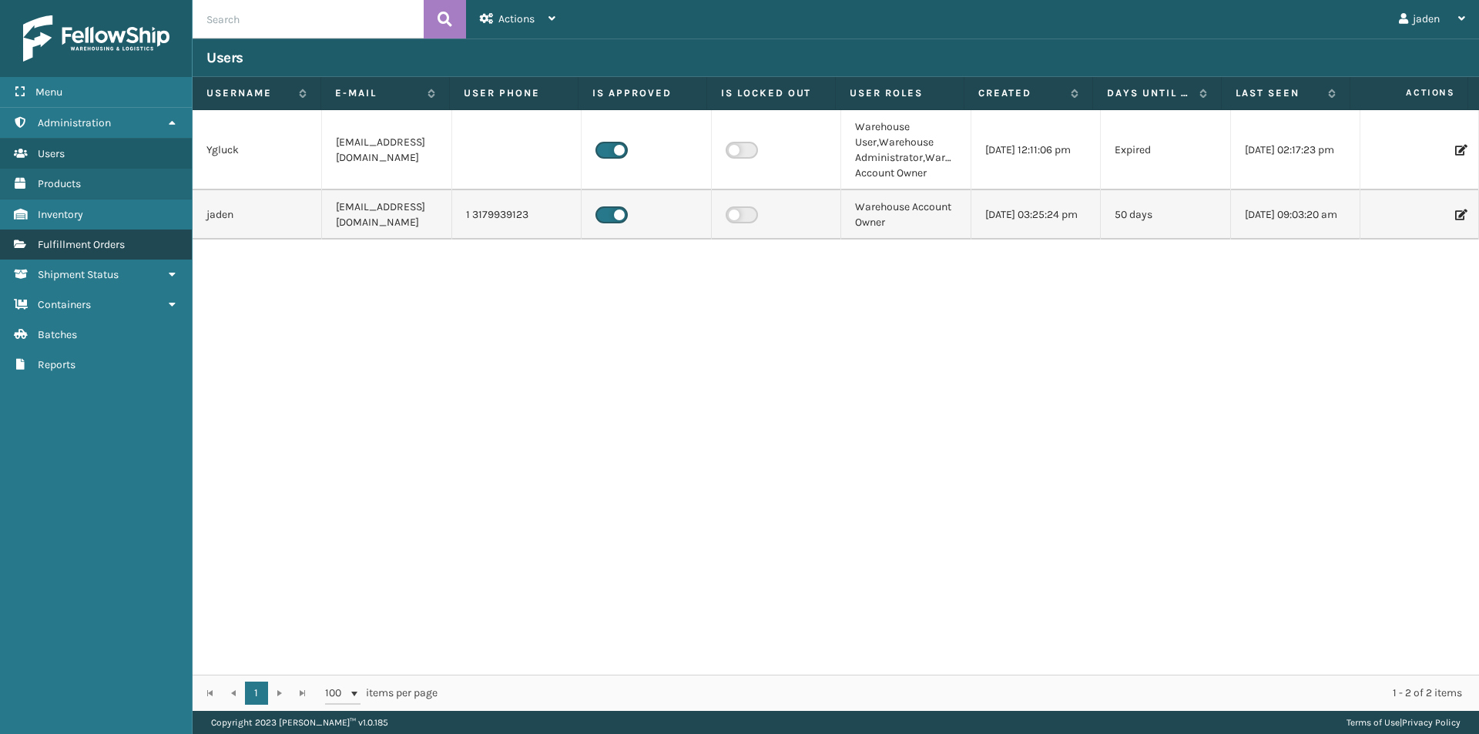
click at [91, 259] on link "Fulfillment Orders" at bounding box center [96, 245] width 192 height 30
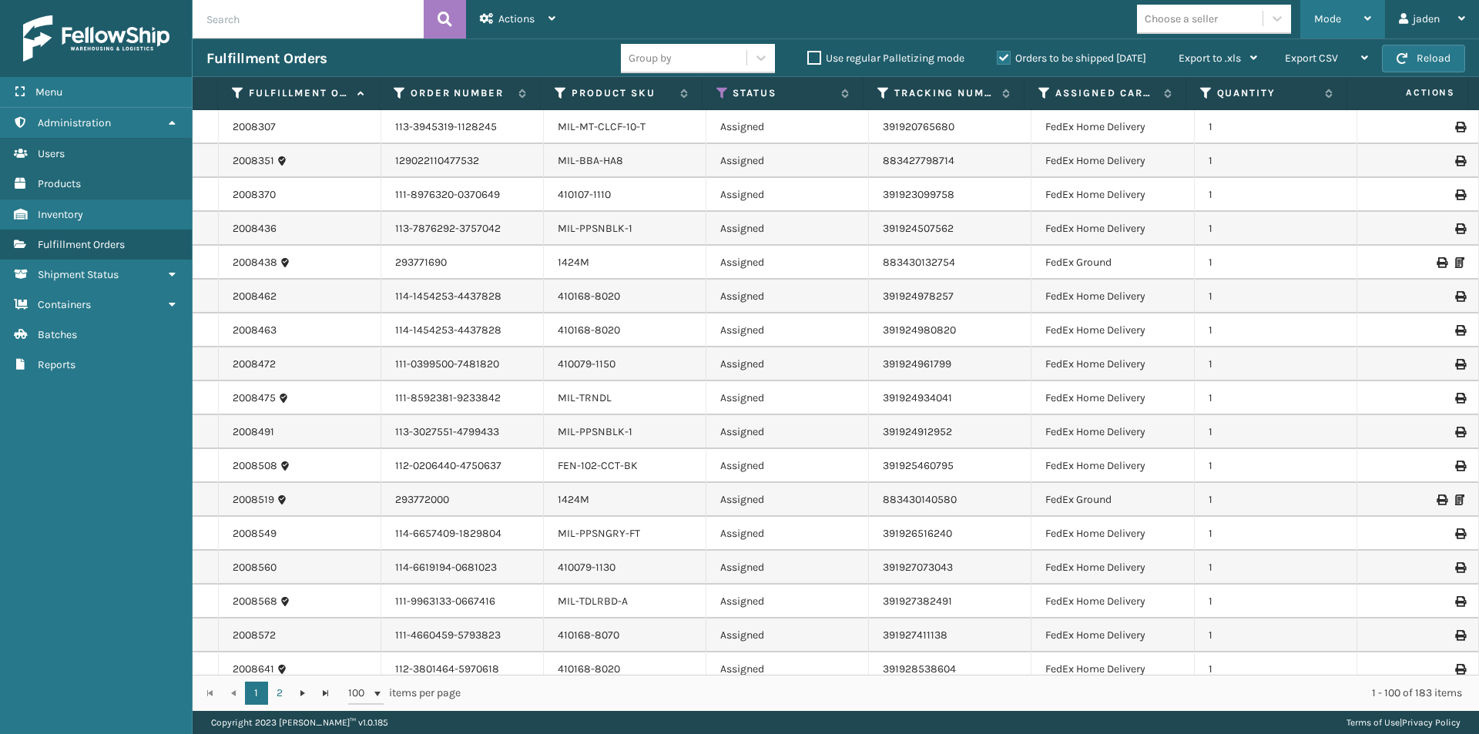
click at [1336, 33] on div "Mode" at bounding box center [1342, 19] width 57 height 39
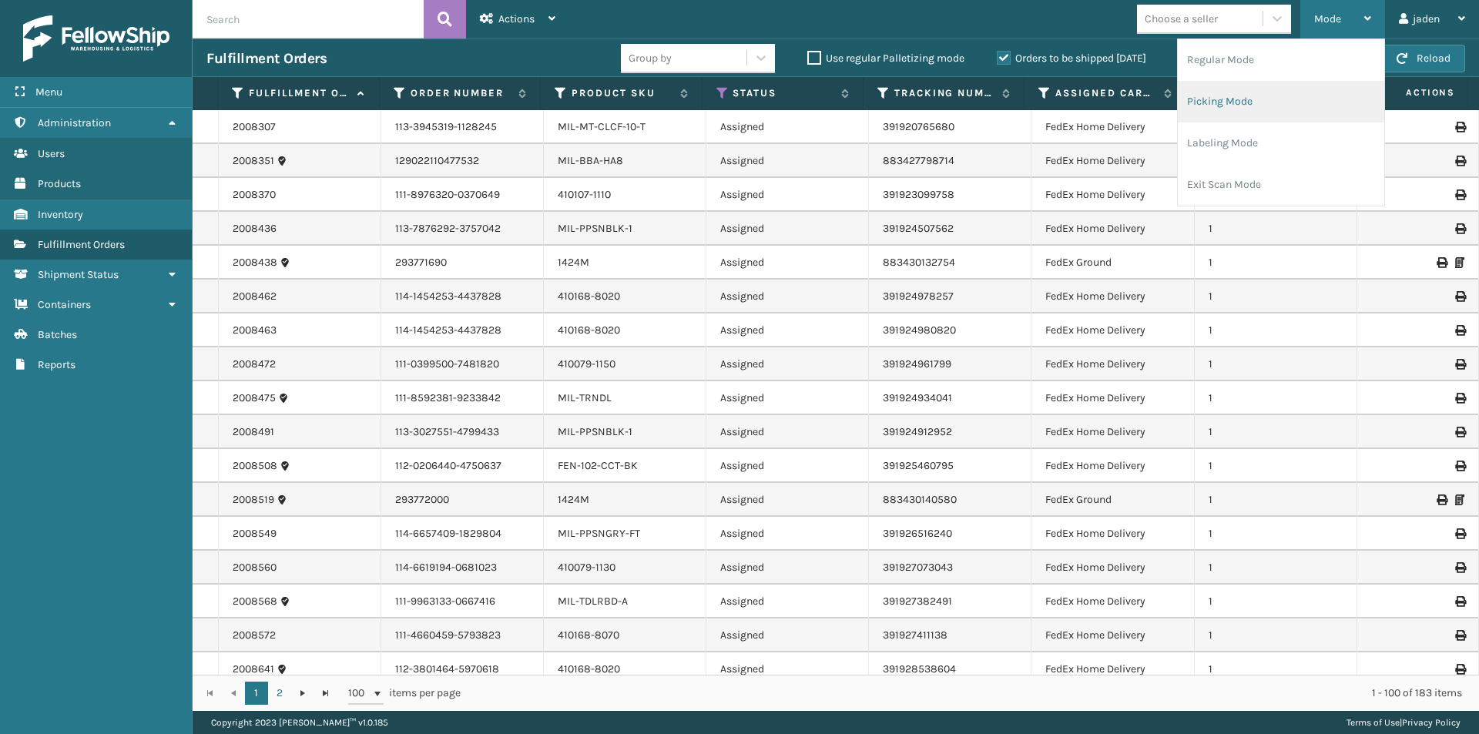
click at [1311, 93] on li "Picking Mode" at bounding box center [1281, 102] width 206 height 42
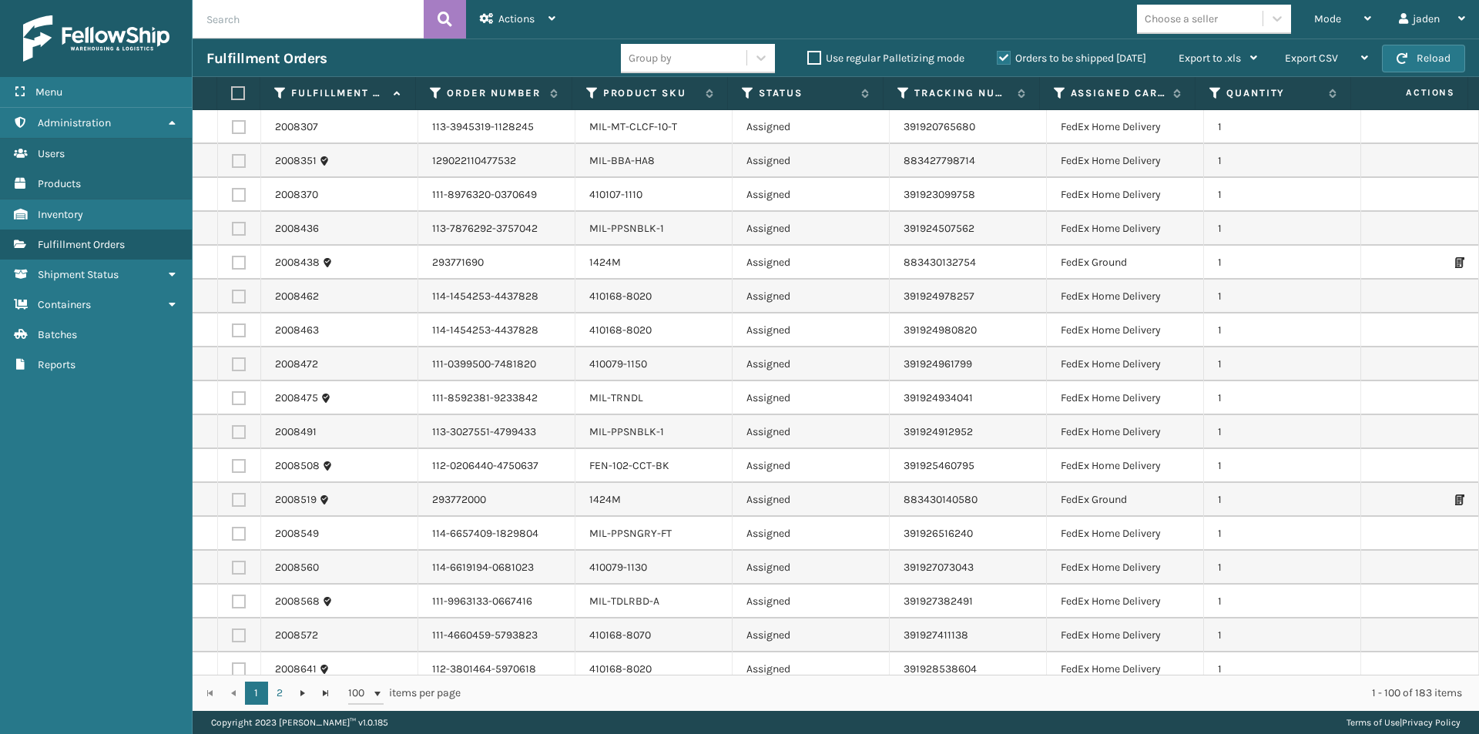
click at [1000, 61] on label "Orders to be shipped [DATE]" at bounding box center [1071, 58] width 149 height 13
click at [998, 59] on input "Orders to be shipped [DATE]" at bounding box center [997, 54] width 1 height 10
click at [639, 107] on th "Product SKU" at bounding box center [650, 93] width 156 height 33
click at [639, 98] on label "Product SKU" at bounding box center [650, 93] width 95 height 14
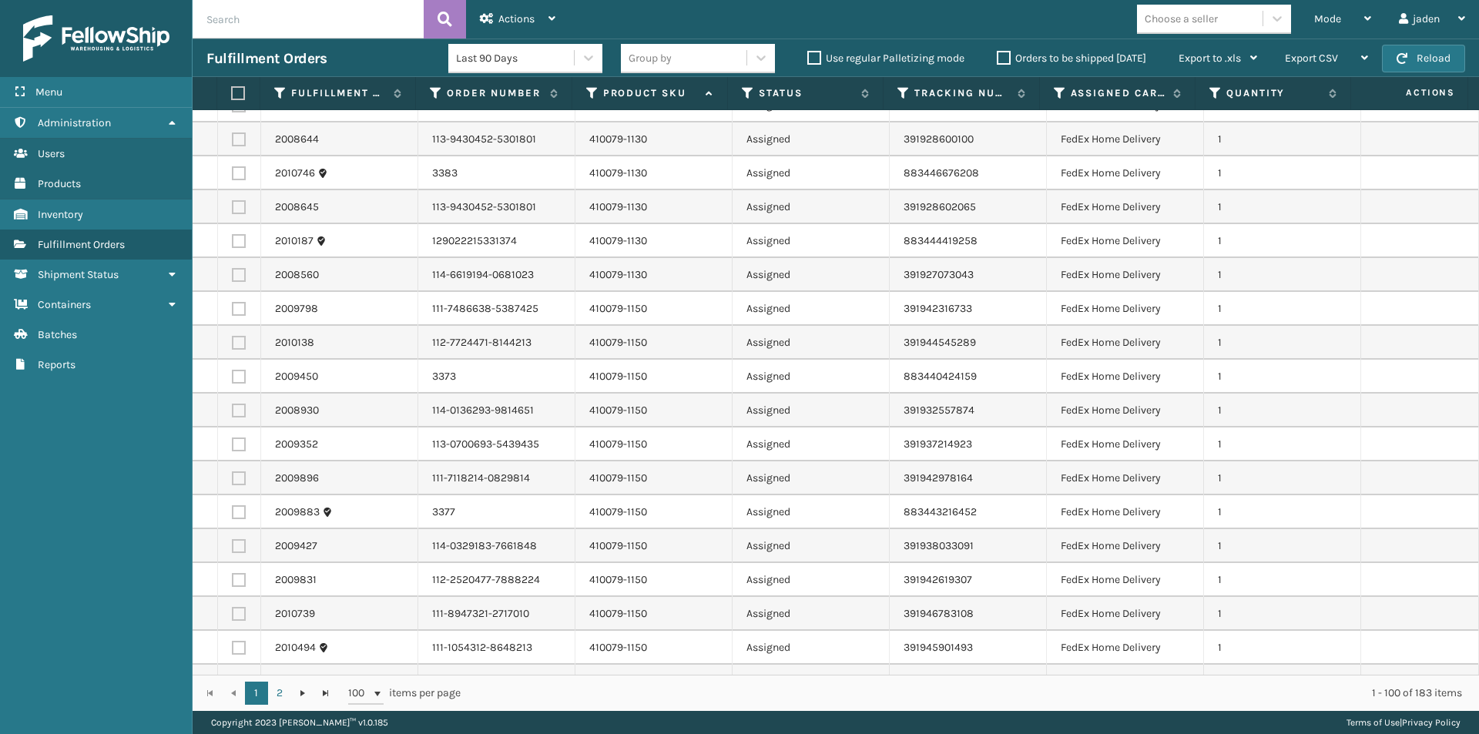
scroll to position [770, 0]
click at [239, 306] on label at bounding box center [239, 306] width 14 height 14
click at [233, 306] on input "checkbox" at bounding box center [232, 304] width 1 height 10
checkbox input "true"
click at [239, 336] on label at bounding box center [239, 340] width 14 height 14
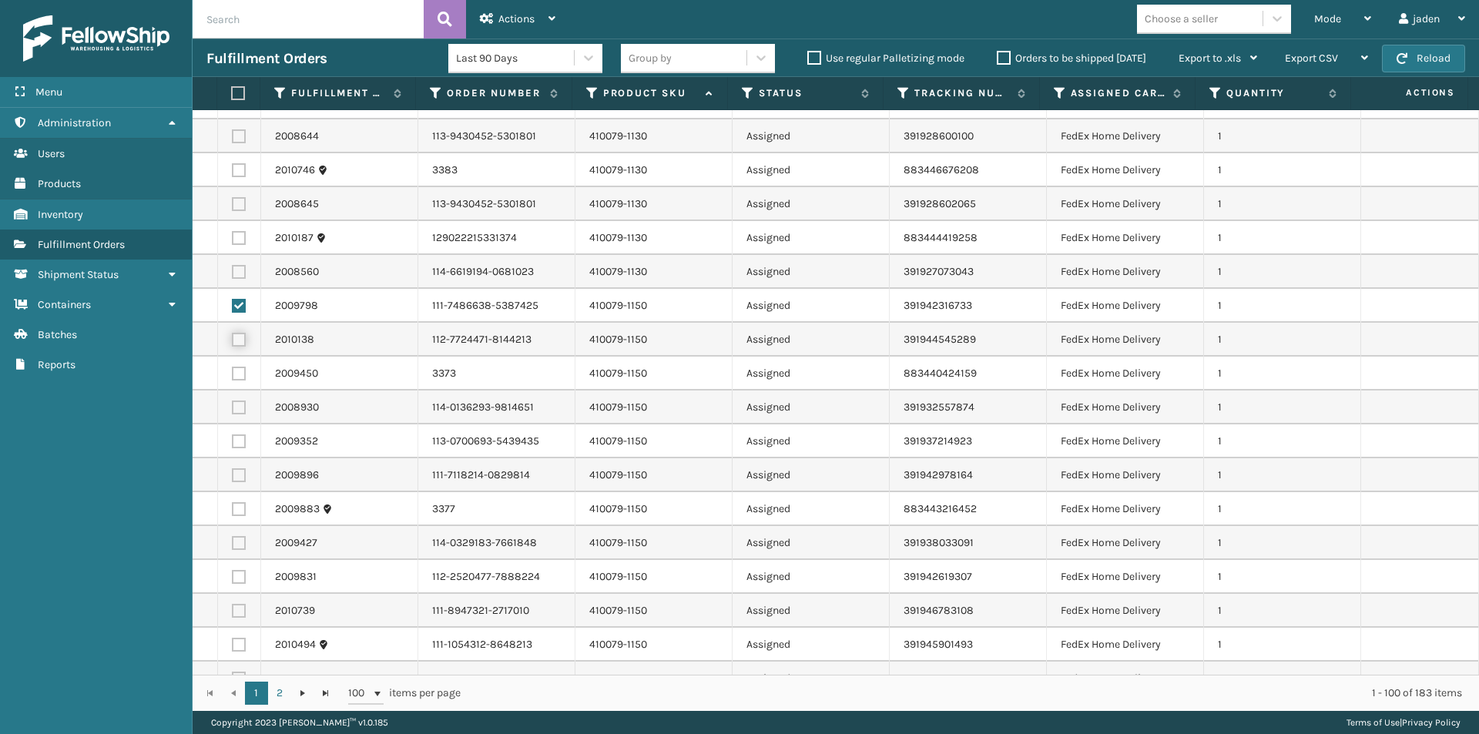
click at [233, 336] on input "checkbox" at bounding box center [232, 338] width 1 height 10
checkbox input "true"
click at [237, 368] on label at bounding box center [239, 374] width 14 height 14
click at [233, 368] on input "checkbox" at bounding box center [232, 372] width 1 height 10
checkbox input "true"
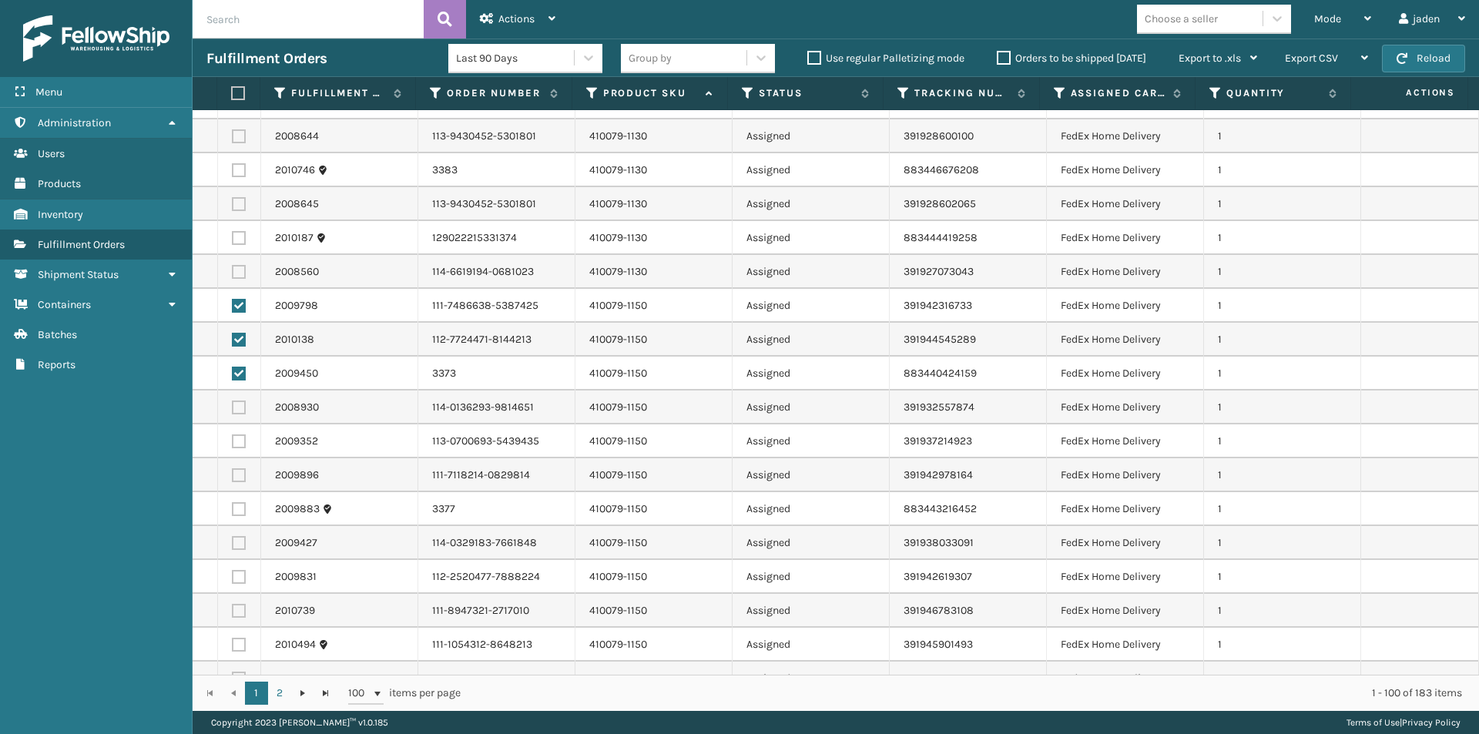
click at [234, 403] on label at bounding box center [239, 408] width 14 height 14
click at [233, 403] on input "checkbox" at bounding box center [232, 406] width 1 height 10
checkbox input "true"
click at [242, 438] on label at bounding box center [239, 441] width 14 height 14
click at [233, 438] on input "checkbox" at bounding box center [232, 439] width 1 height 10
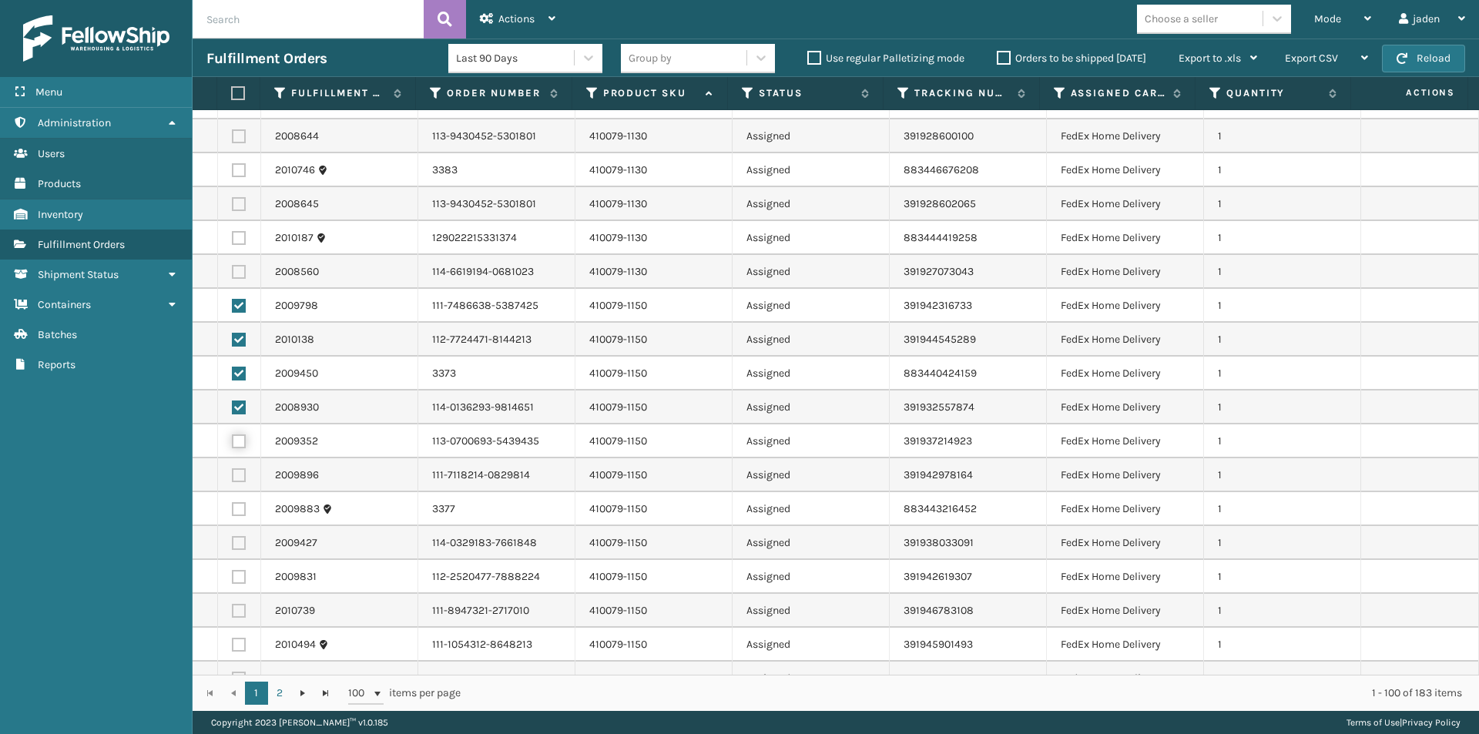
checkbox input "true"
click at [239, 473] on label at bounding box center [239, 475] width 14 height 14
click at [233, 473] on input "checkbox" at bounding box center [232, 473] width 1 height 10
checkbox input "true"
click at [236, 508] on label at bounding box center [239, 509] width 14 height 14
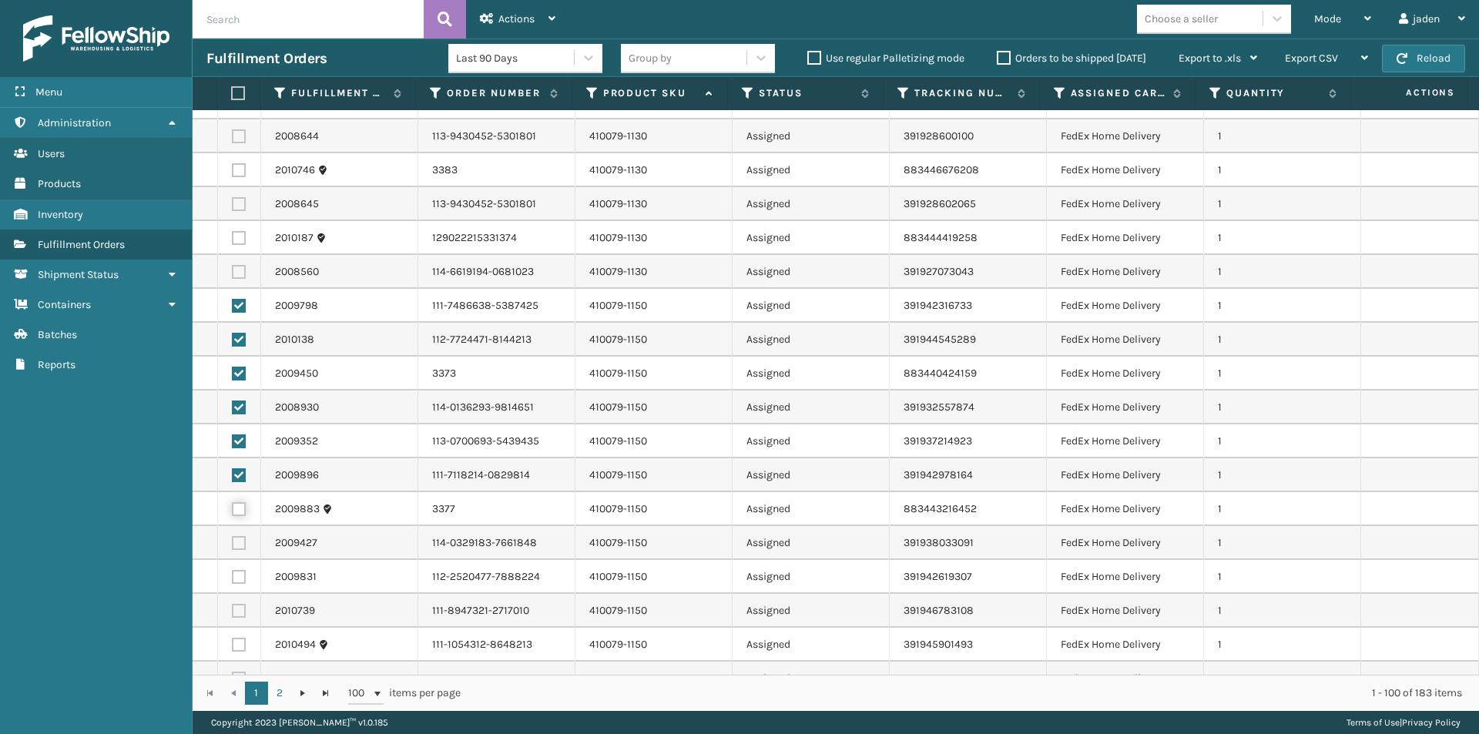
click at [233, 508] on input "checkbox" at bounding box center [232, 507] width 1 height 10
checkbox input "true"
click at [237, 538] on label at bounding box center [239, 543] width 14 height 14
click at [233, 538] on input "checkbox" at bounding box center [232, 541] width 1 height 10
checkbox input "true"
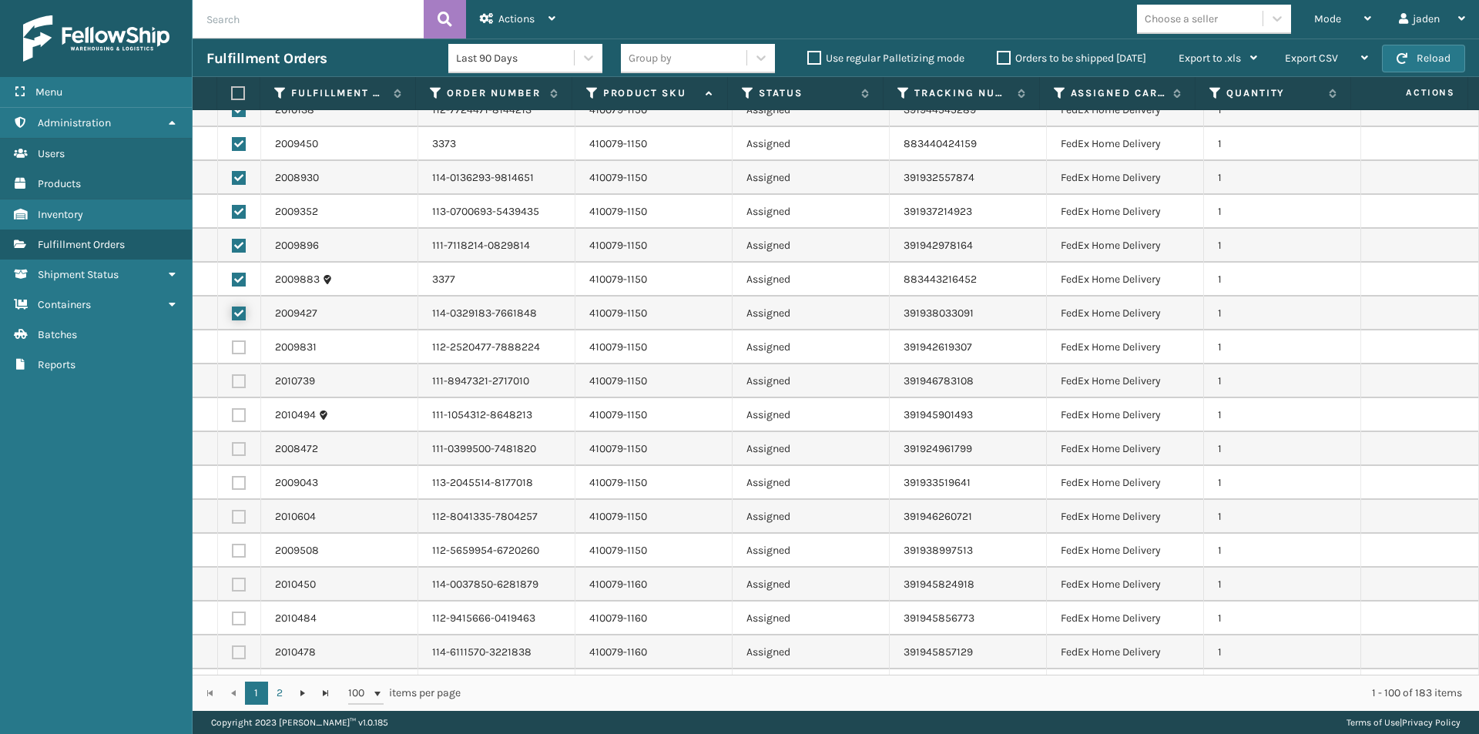
scroll to position [1001, 0]
click at [244, 344] on label at bounding box center [239, 346] width 14 height 14
click at [233, 344] on input "checkbox" at bounding box center [232, 344] width 1 height 10
checkbox input "true"
click at [243, 376] on label at bounding box center [239, 380] width 14 height 14
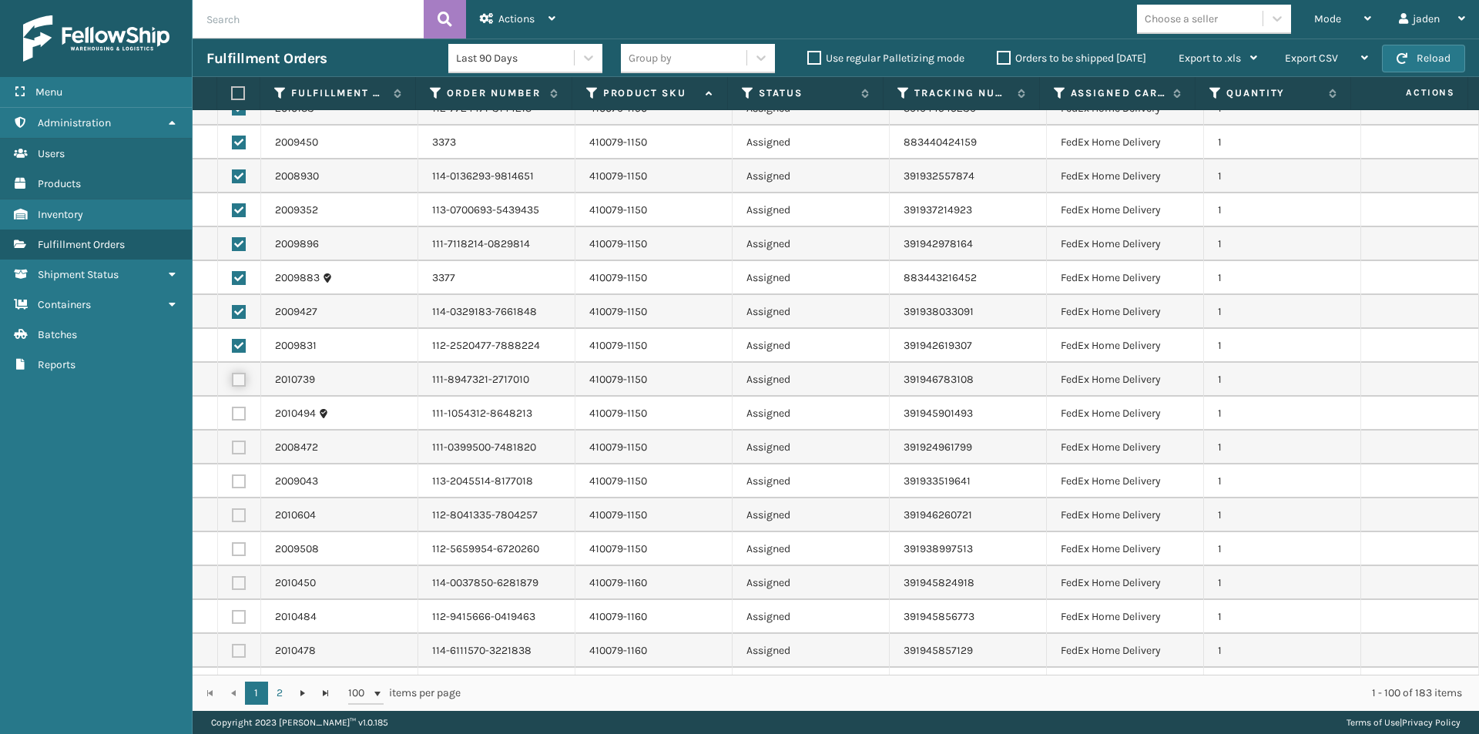
click at [233, 376] on input "checkbox" at bounding box center [232, 378] width 1 height 10
checkbox input "true"
click at [239, 407] on label at bounding box center [239, 414] width 14 height 14
click at [233, 407] on input "checkbox" at bounding box center [232, 412] width 1 height 10
checkbox input "true"
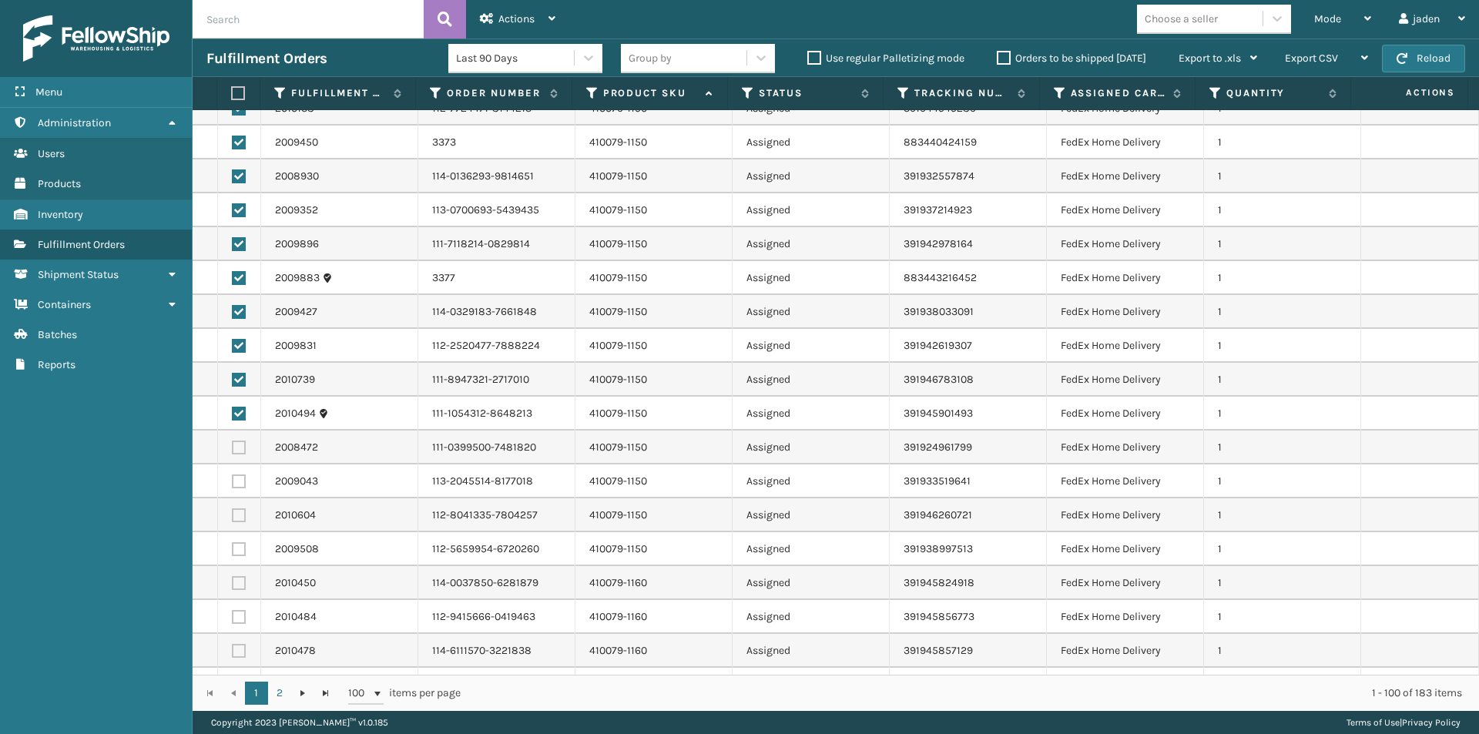
click at [237, 441] on label at bounding box center [239, 448] width 14 height 14
click at [233, 441] on input "checkbox" at bounding box center [232, 446] width 1 height 10
checkbox input "true"
click at [235, 471] on td at bounding box center [239, 481] width 43 height 34
click at [237, 479] on label at bounding box center [239, 481] width 14 height 14
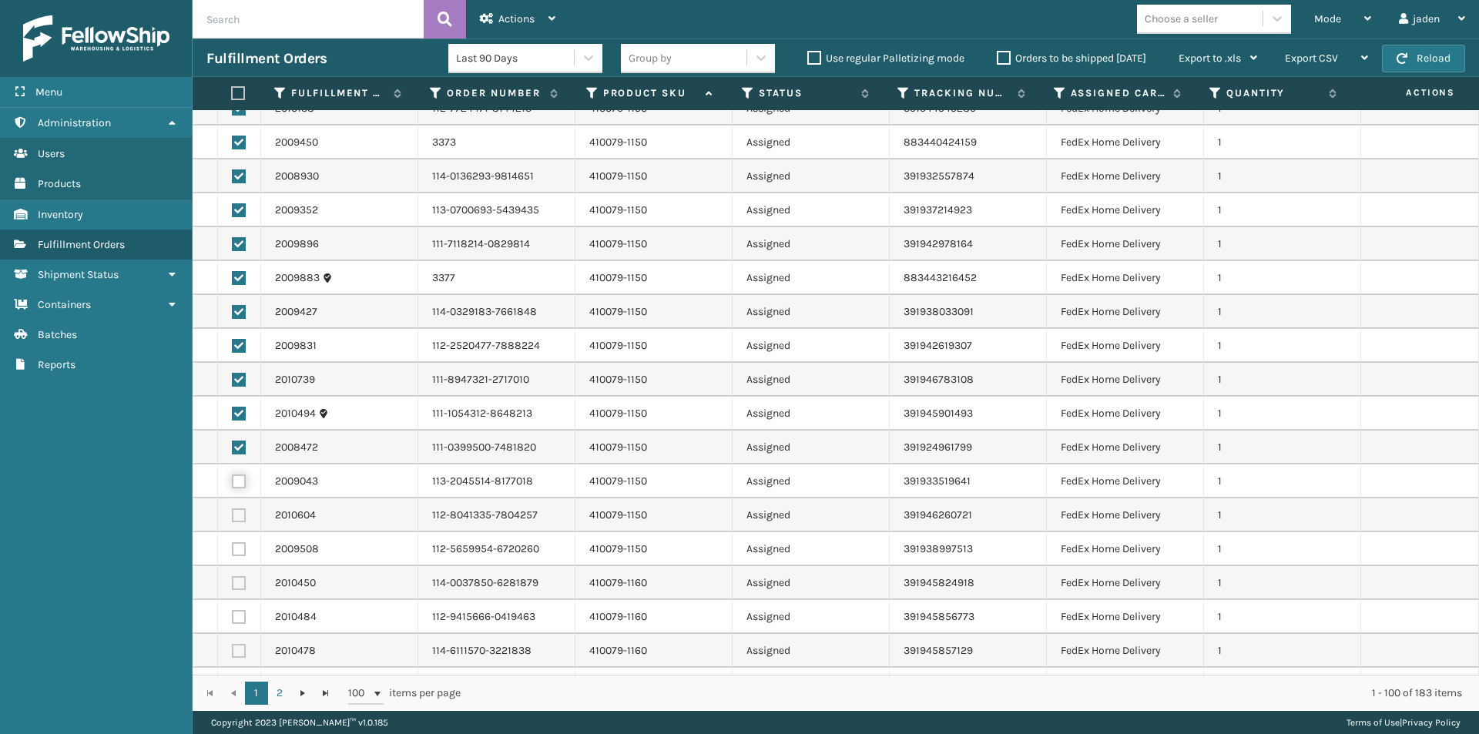
click at [233, 479] on input "checkbox" at bounding box center [232, 479] width 1 height 10
checkbox input "true"
click at [236, 513] on label at bounding box center [239, 515] width 14 height 14
click at [233, 513] on input "checkbox" at bounding box center [232, 513] width 1 height 10
checkbox input "true"
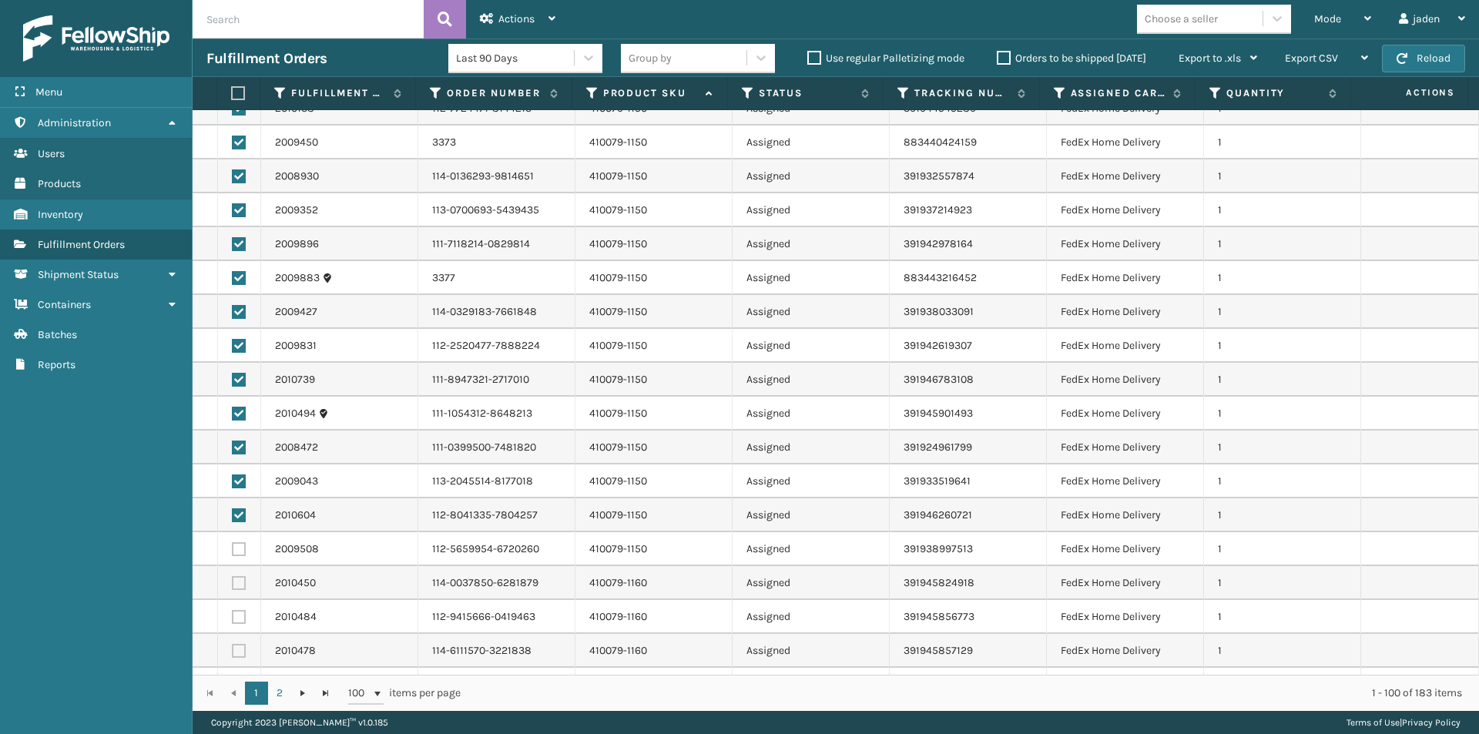
click at [233, 553] on label at bounding box center [239, 549] width 14 height 14
click at [233, 552] on input "checkbox" at bounding box center [232, 547] width 1 height 10
checkbox input "true"
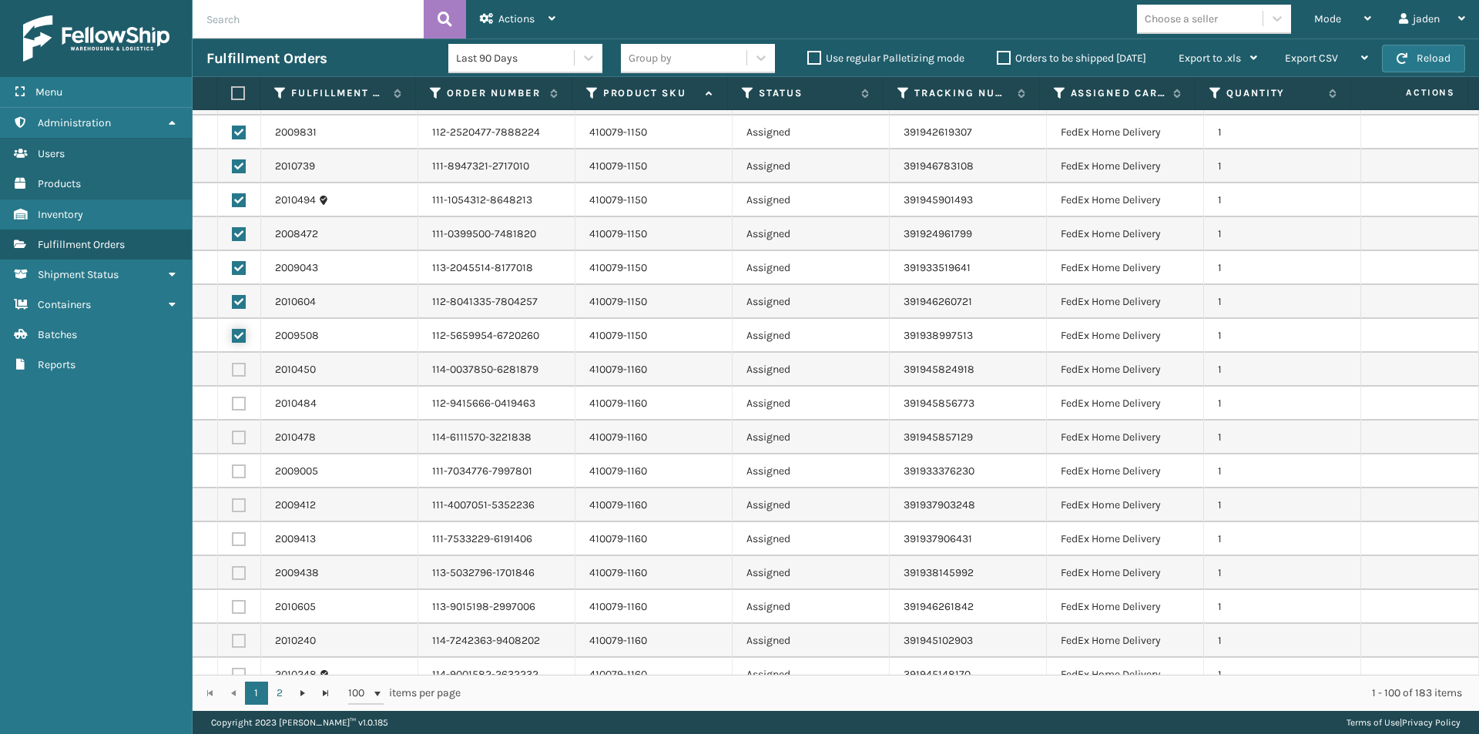
scroll to position [1232, 0]
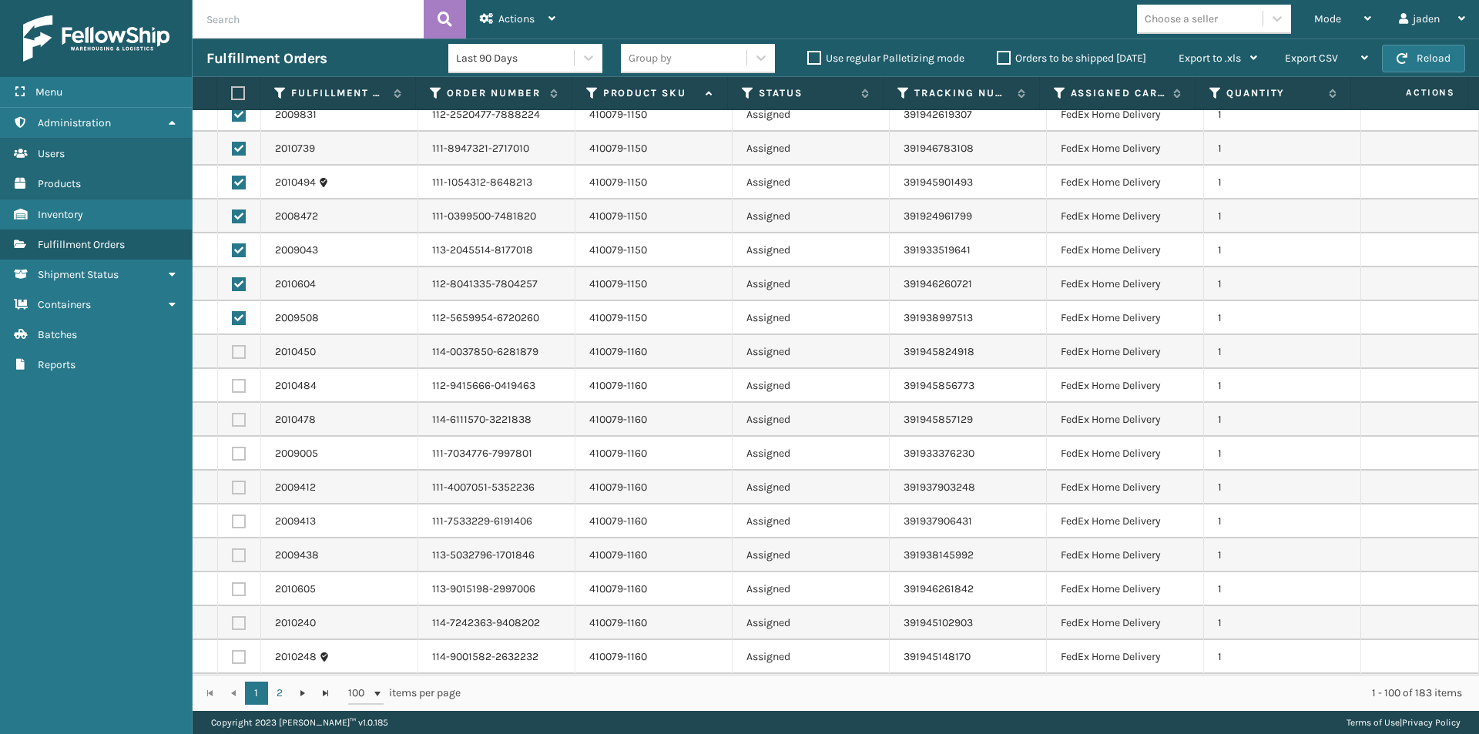
click at [234, 353] on label at bounding box center [239, 352] width 14 height 14
click at [233, 353] on input "checkbox" at bounding box center [232, 350] width 1 height 10
checkbox input "true"
click at [238, 384] on label at bounding box center [239, 386] width 14 height 14
click at [233, 384] on input "checkbox" at bounding box center [232, 384] width 1 height 10
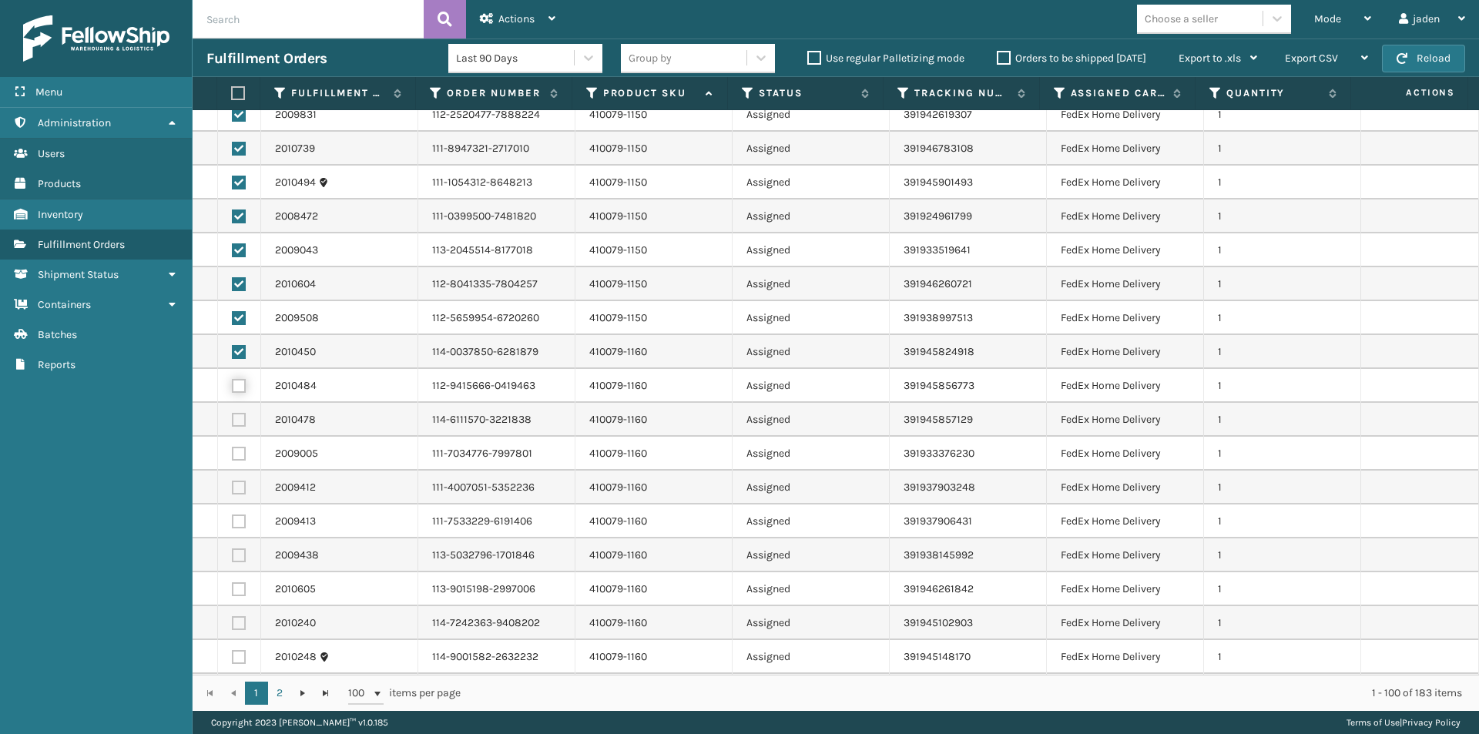
checkbox input "true"
click at [239, 419] on label at bounding box center [239, 420] width 14 height 14
click at [233, 419] on input "checkbox" at bounding box center [232, 418] width 1 height 10
checkbox input "true"
click at [235, 448] on label at bounding box center [239, 454] width 14 height 14
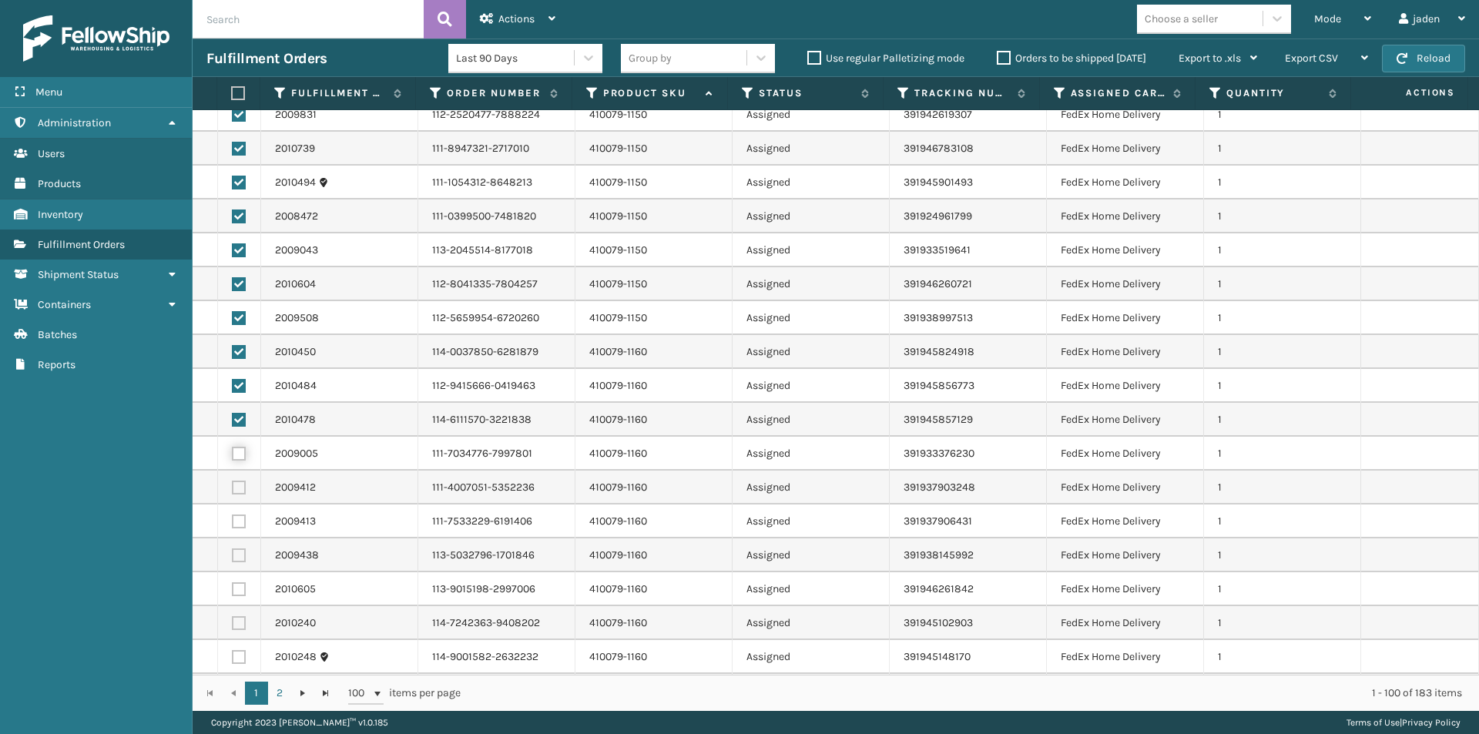
click at [233, 448] on input "checkbox" at bounding box center [232, 452] width 1 height 10
checkbox input "true"
click at [240, 489] on label at bounding box center [239, 488] width 14 height 14
click at [233, 489] on input "checkbox" at bounding box center [232, 486] width 1 height 10
checkbox input "true"
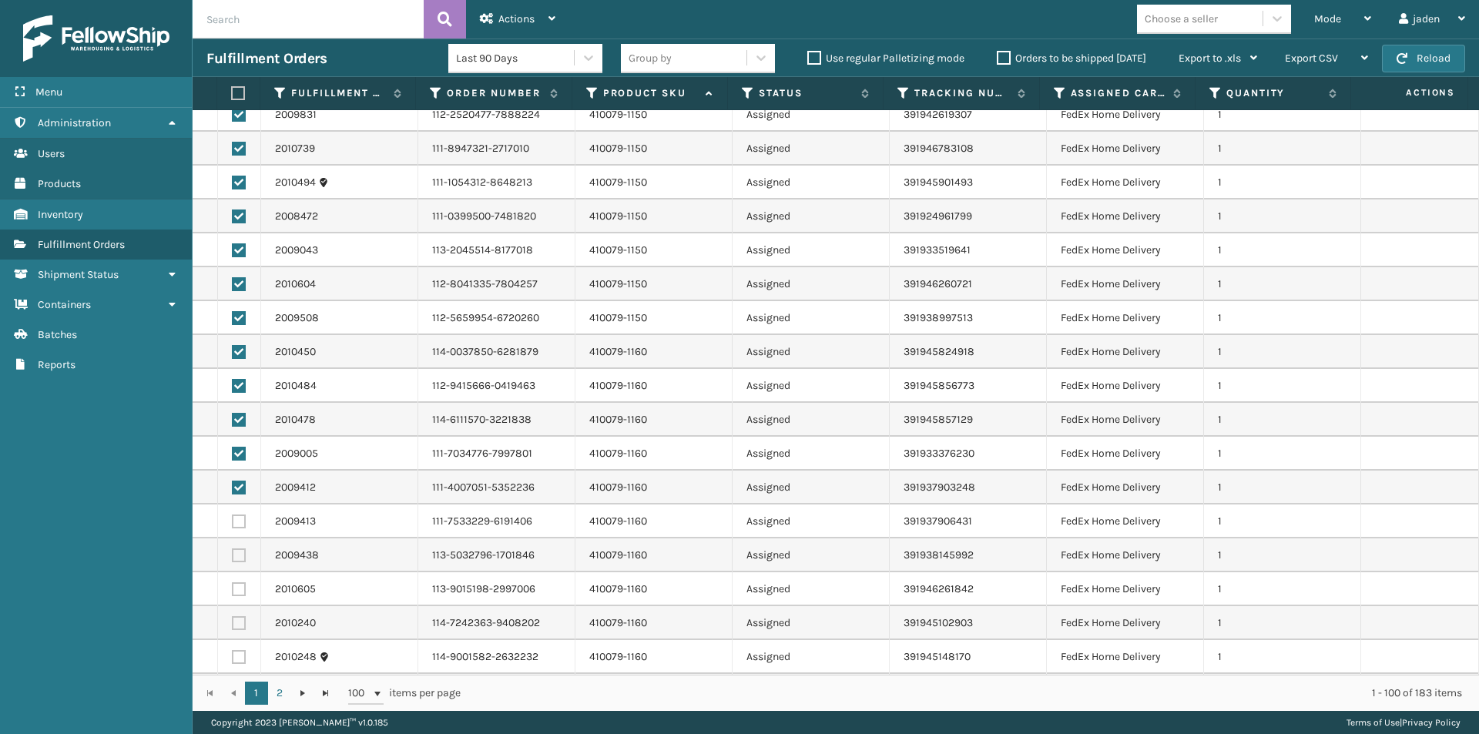
drag, startPoint x: 237, startPoint y: 518, endPoint x: 243, endPoint y: 535, distance: 17.1
click at [240, 524] on label at bounding box center [239, 522] width 14 height 14
click at [233, 524] on input "checkbox" at bounding box center [232, 520] width 1 height 10
checkbox input "true"
click at [244, 555] on label at bounding box center [239, 555] width 14 height 14
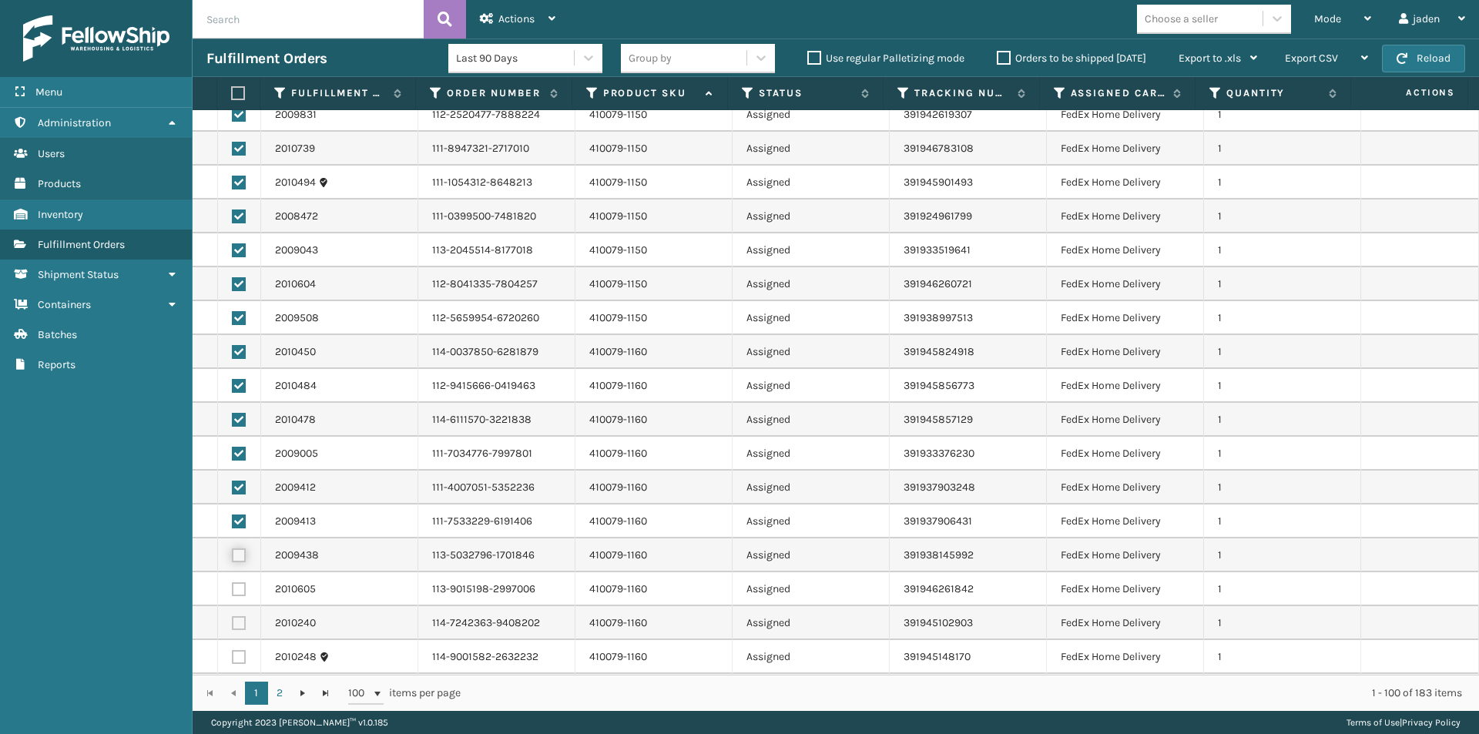
click at [233, 555] on input "checkbox" at bounding box center [232, 553] width 1 height 10
checkbox input "true"
click at [235, 595] on label at bounding box center [239, 589] width 14 height 14
click at [233, 592] on input "checkbox" at bounding box center [232, 587] width 1 height 10
checkbox input "true"
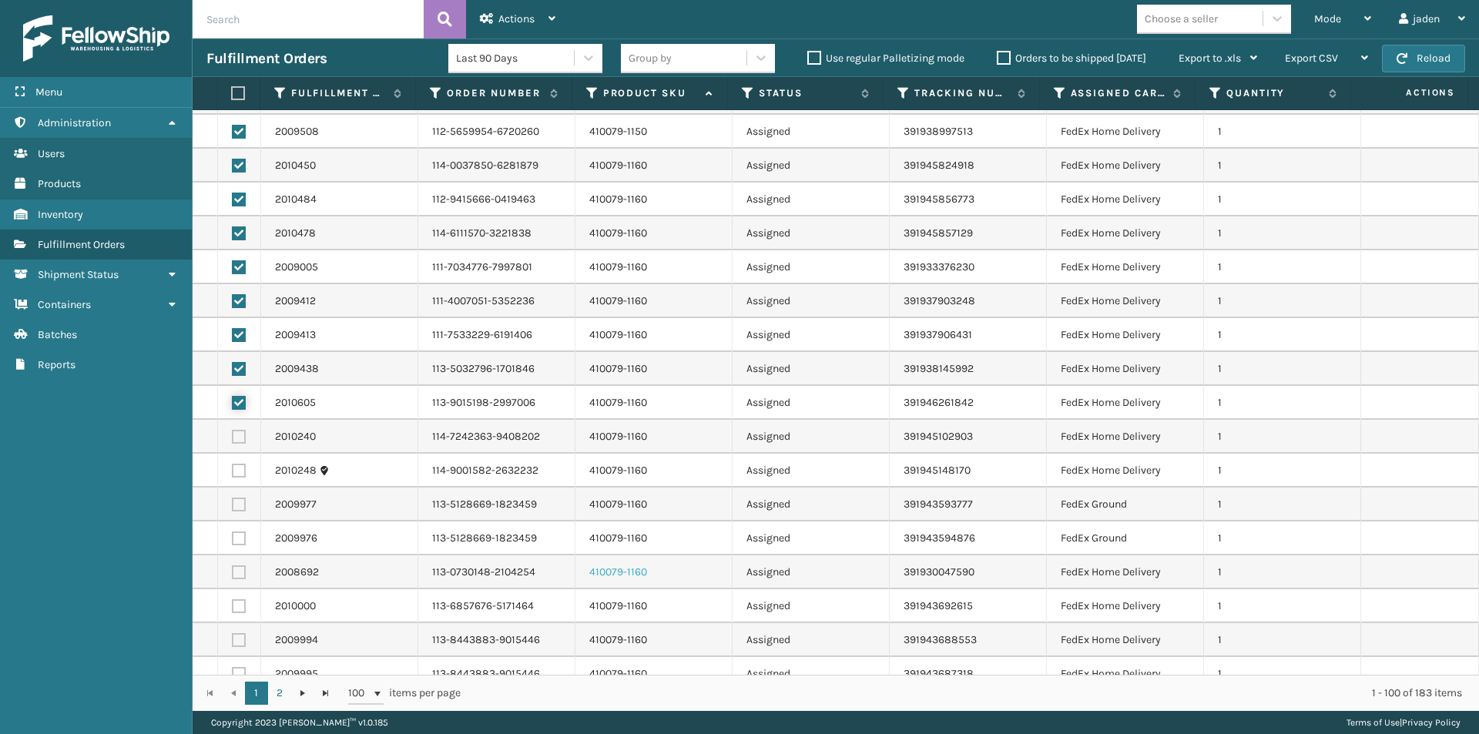
scroll to position [1464, 0]
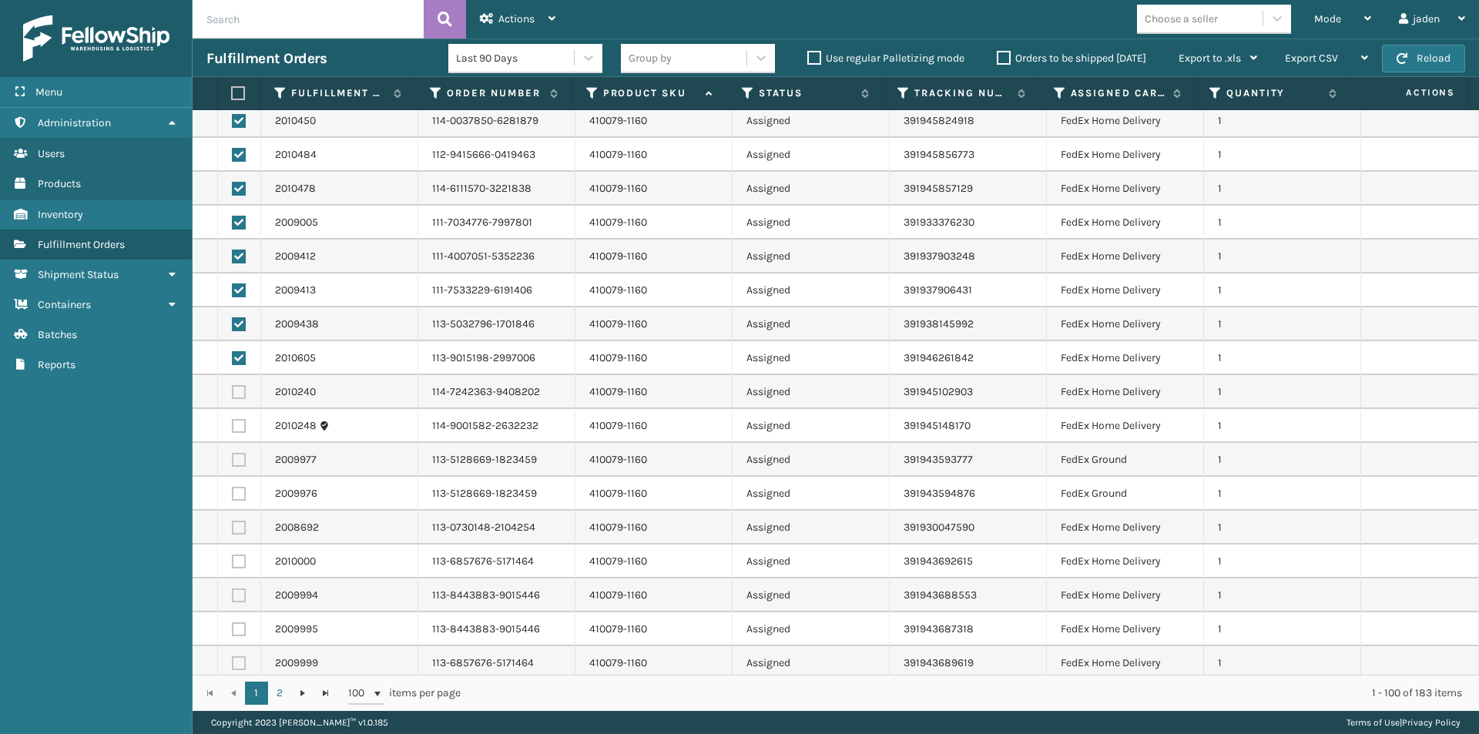
click at [237, 394] on label at bounding box center [239, 392] width 14 height 14
click at [233, 394] on input "checkbox" at bounding box center [232, 390] width 1 height 10
checkbox input "true"
click at [233, 429] on label at bounding box center [239, 426] width 14 height 14
click at [233, 429] on input "checkbox" at bounding box center [232, 424] width 1 height 10
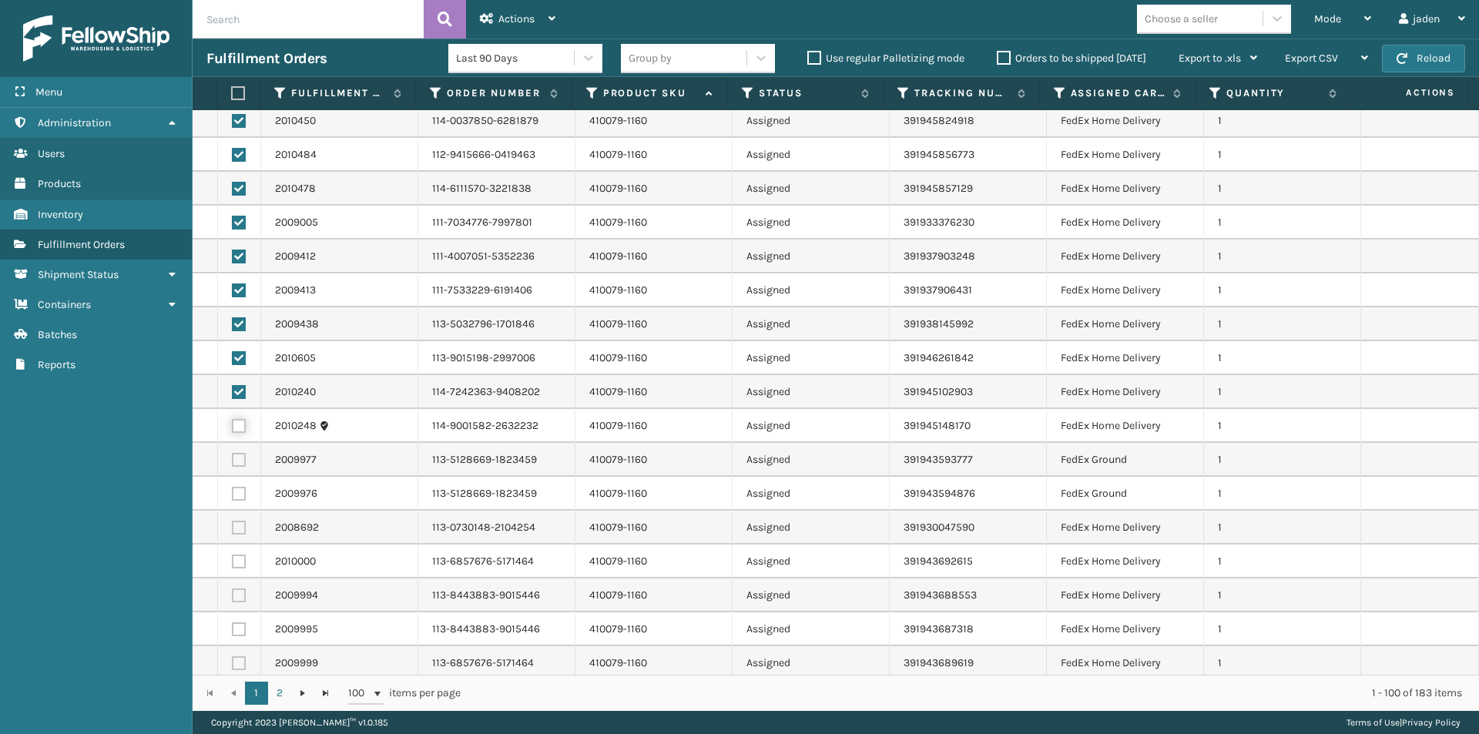
checkbox input "true"
click at [239, 455] on label at bounding box center [239, 460] width 14 height 14
click at [233, 455] on input "checkbox" at bounding box center [232, 458] width 1 height 10
checkbox input "true"
click at [239, 496] on label at bounding box center [239, 494] width 14 height 14
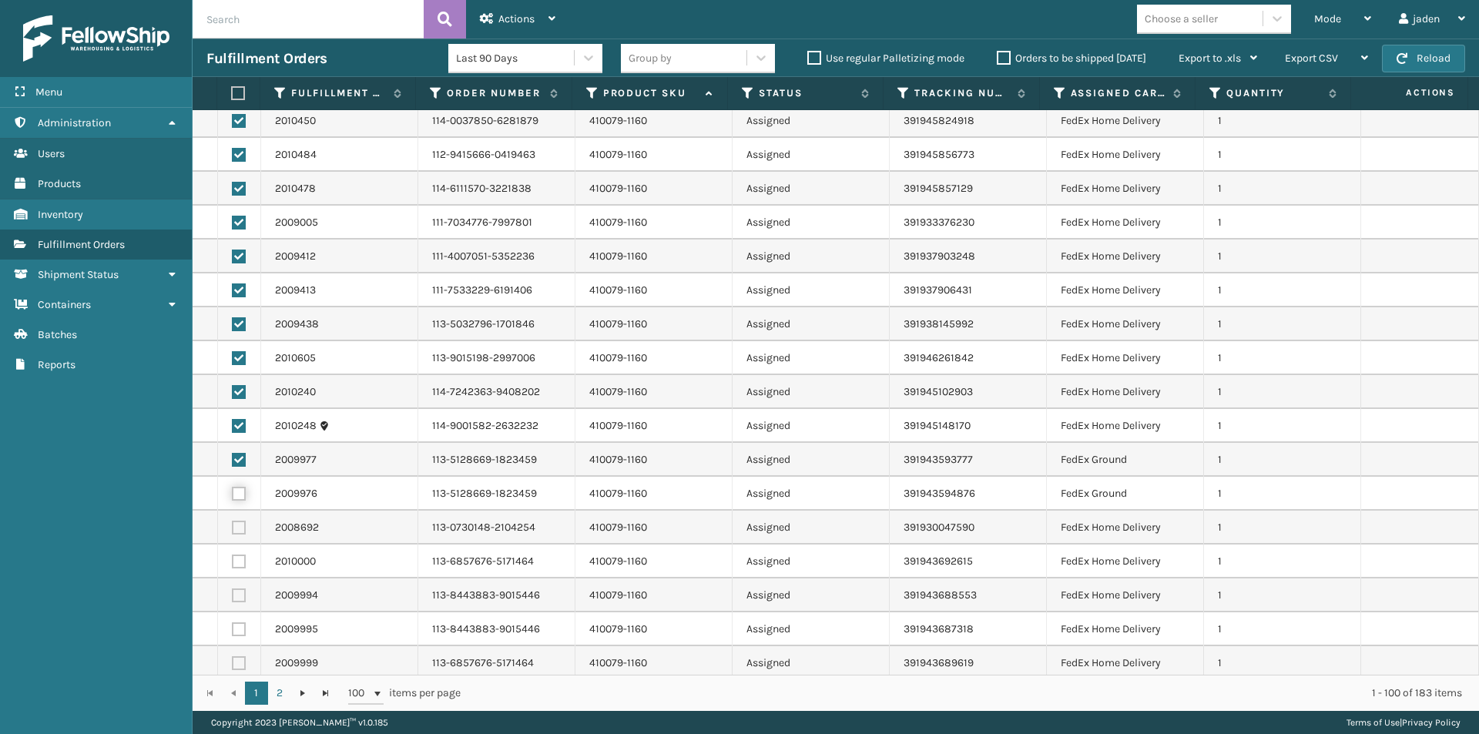
click at [233, 496] on input "checkbox" at bounding box center [232, 492] width 1 height 10
checkbox input "true"
click at [241, 526] on label at bounding box center [239, 528] width 14 height 14
click at [233, 526] on input "checkbox" at bounding box center [232, 526] width 1 height 10
checkbox input "true"
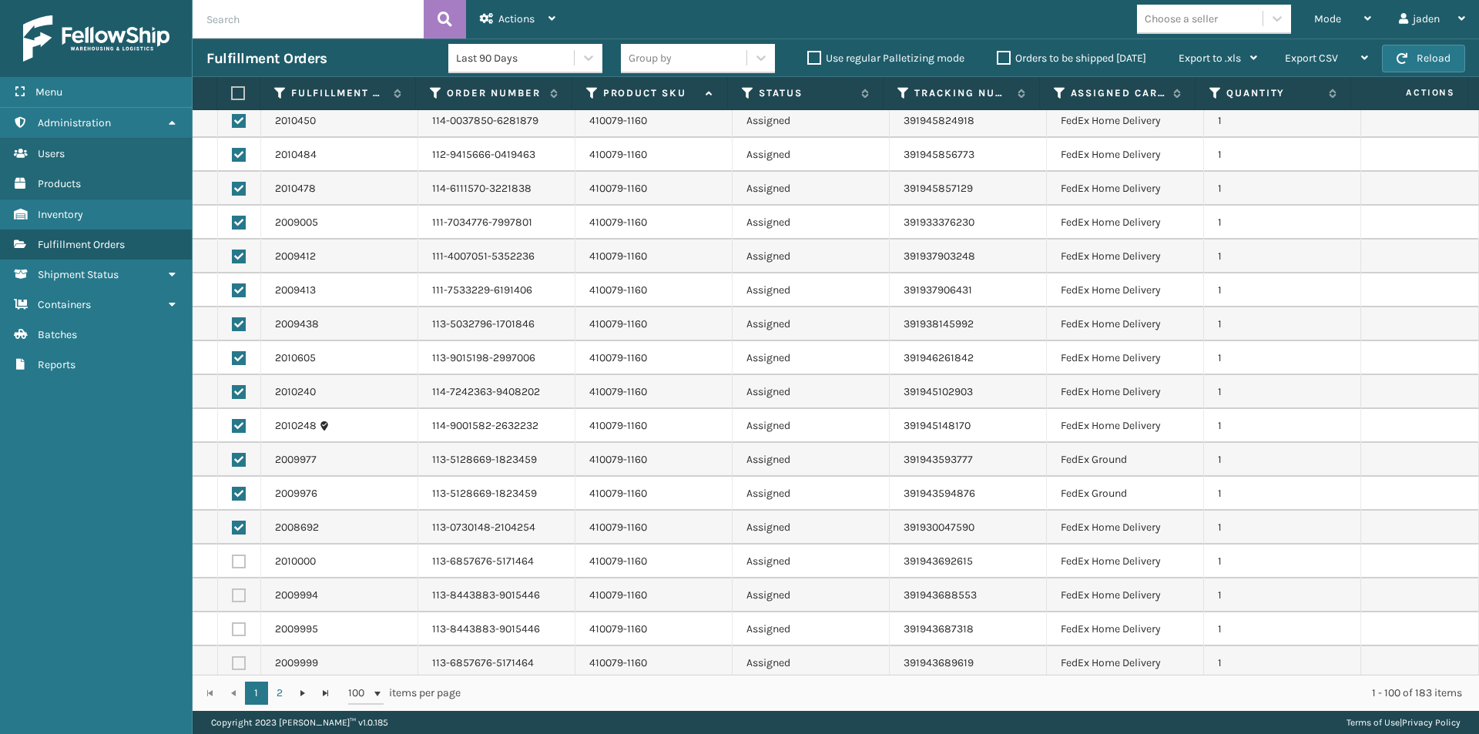
click at [237, 558] on label at bounding box center [239, 562] width 14 height 14
click at [233, 558] on input "checkbox" at bounding box center [232, 560] width 1 height 10
checkbox input "true"
click at [232, 601] on label at bounding box center [239, 595] width 14 height 14
click at [232, 599] on input "checkbox" at bounding box center [232, 593] width 1 height 10
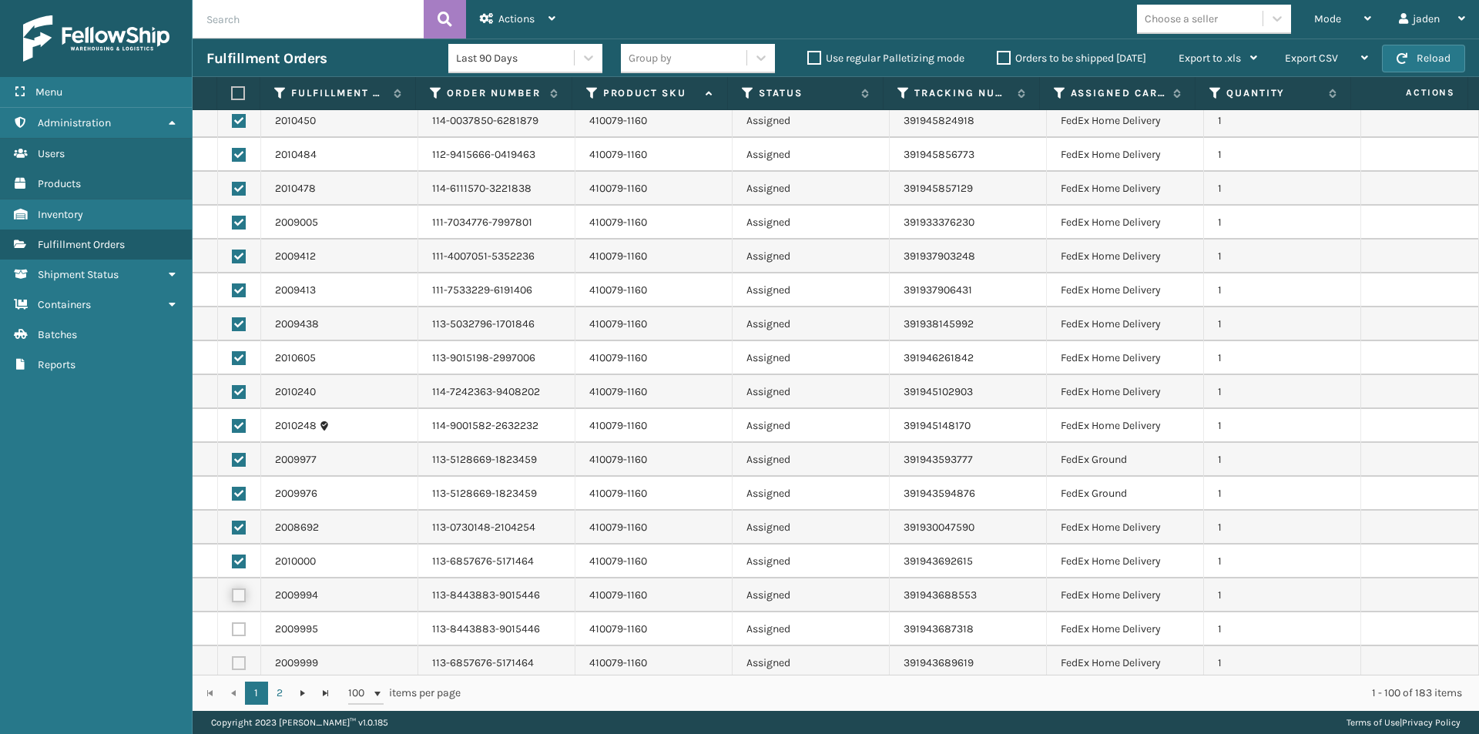
checkbox input "true"
click at [236, 629] on label at bounding box center [239, 629] width 14 height 14
click at [233, 629] on input "checkbox" at bounding box center [232, 627] width 1 height 10
checkbox input "true"
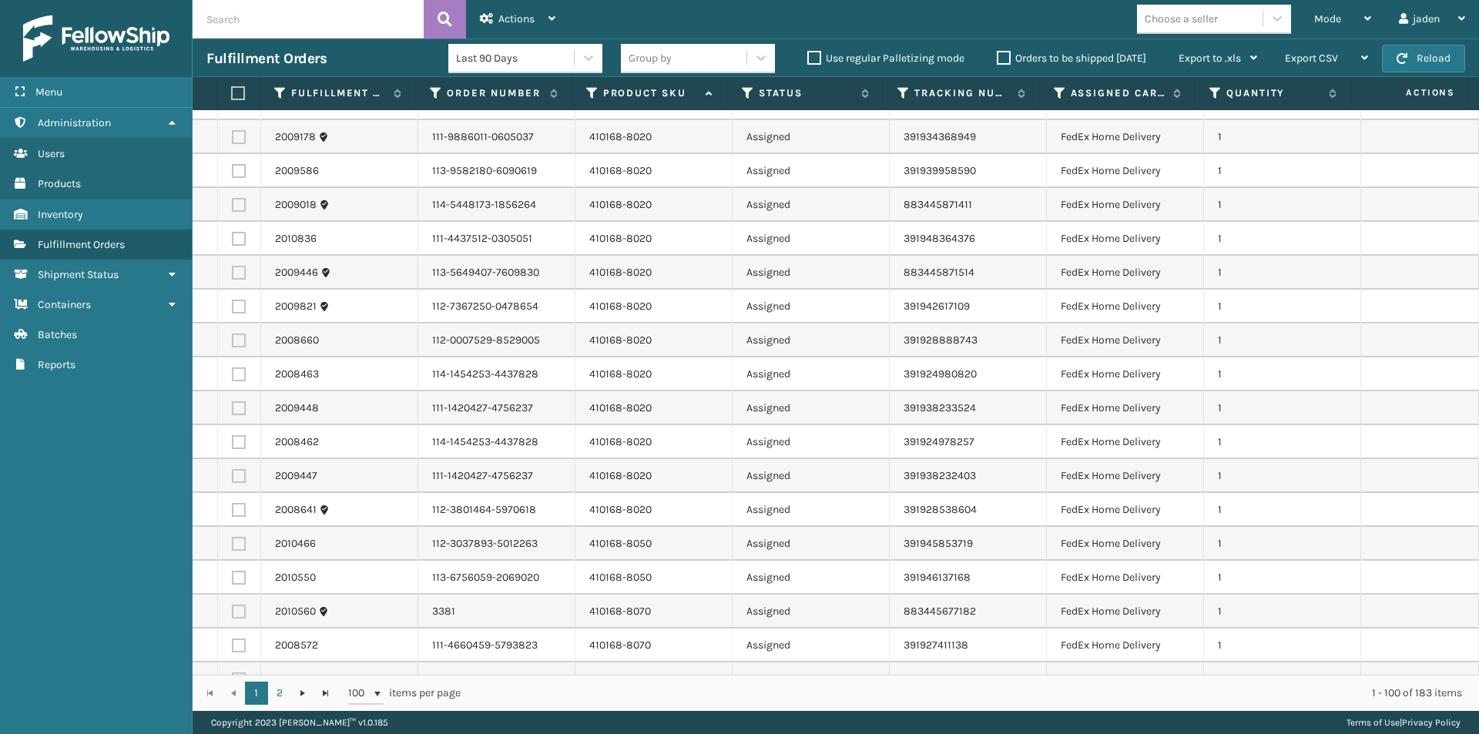
scroll to position [2542, 0]
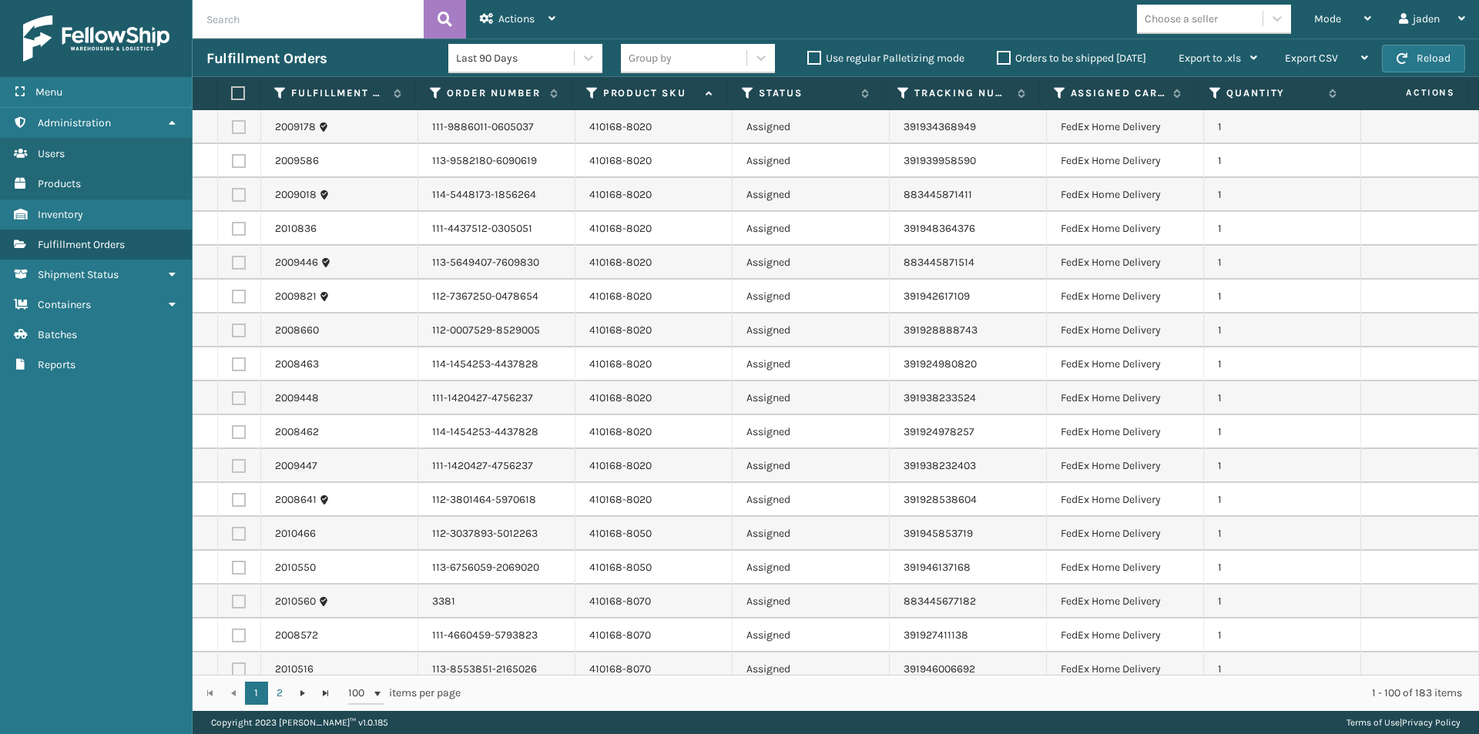
click at [240, 466] on label at bounding box center [239, 466] width 14 height 14
click at [233, 466] on input "checkbox" at bounding box center [232, 464] width 1 height 10
checkbox input "true"
click at [236, 431] on label at bounding box center [239, 432] width 14 height 14
click at [233, 431] on input "checkbox" at bounding box center [232, 430] width 1 height 10
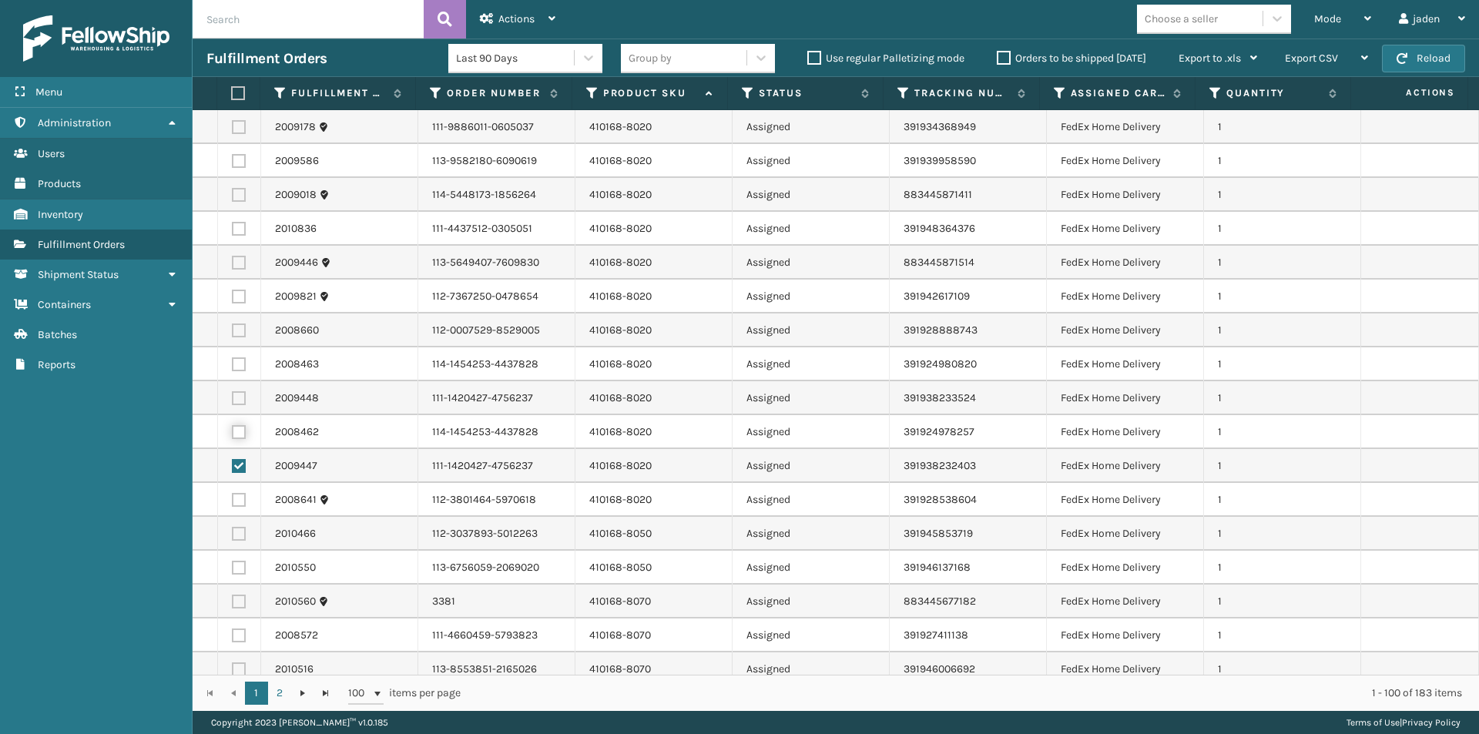
checkbox input "true"
click at [236, 394] on label at bounding box center [239, 398] width 14 height 14
click at [233, 394] on input "checkbox" at bounding box center [232, 396] width 1 height 10
checkbox input "true"
click at [238, 425] on label at bounding box center [239, 432] width 14 height 14
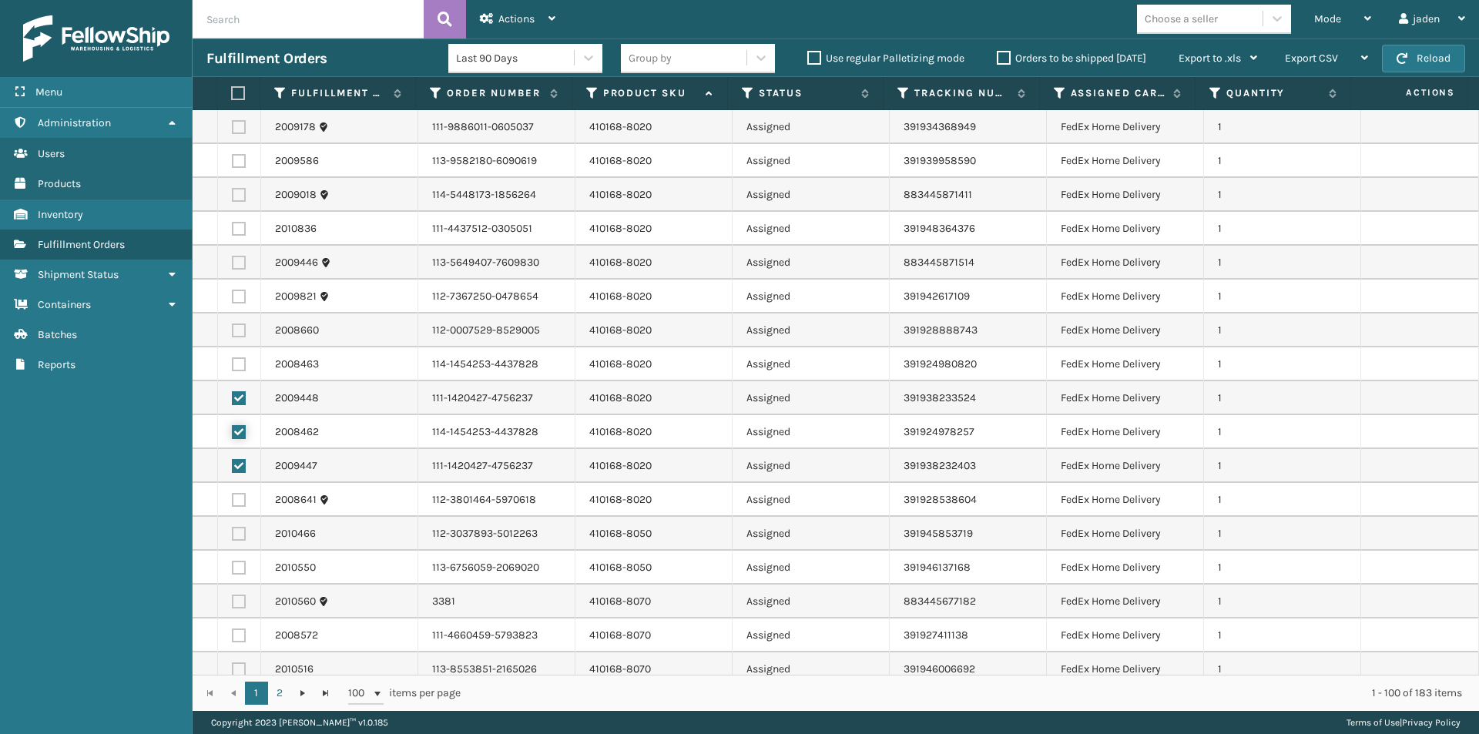
click at [233, 425] on input "checkbox" at bounding box center [232, 430] width 1 height 10
checkbox input "false"
click at [240, 394] on label at bounding box center [239, 398] width 14 height 14
click at [233, 394] on input "checkbox" at bounding box center [232, 396] width 1 height 10
checkbox input "false"
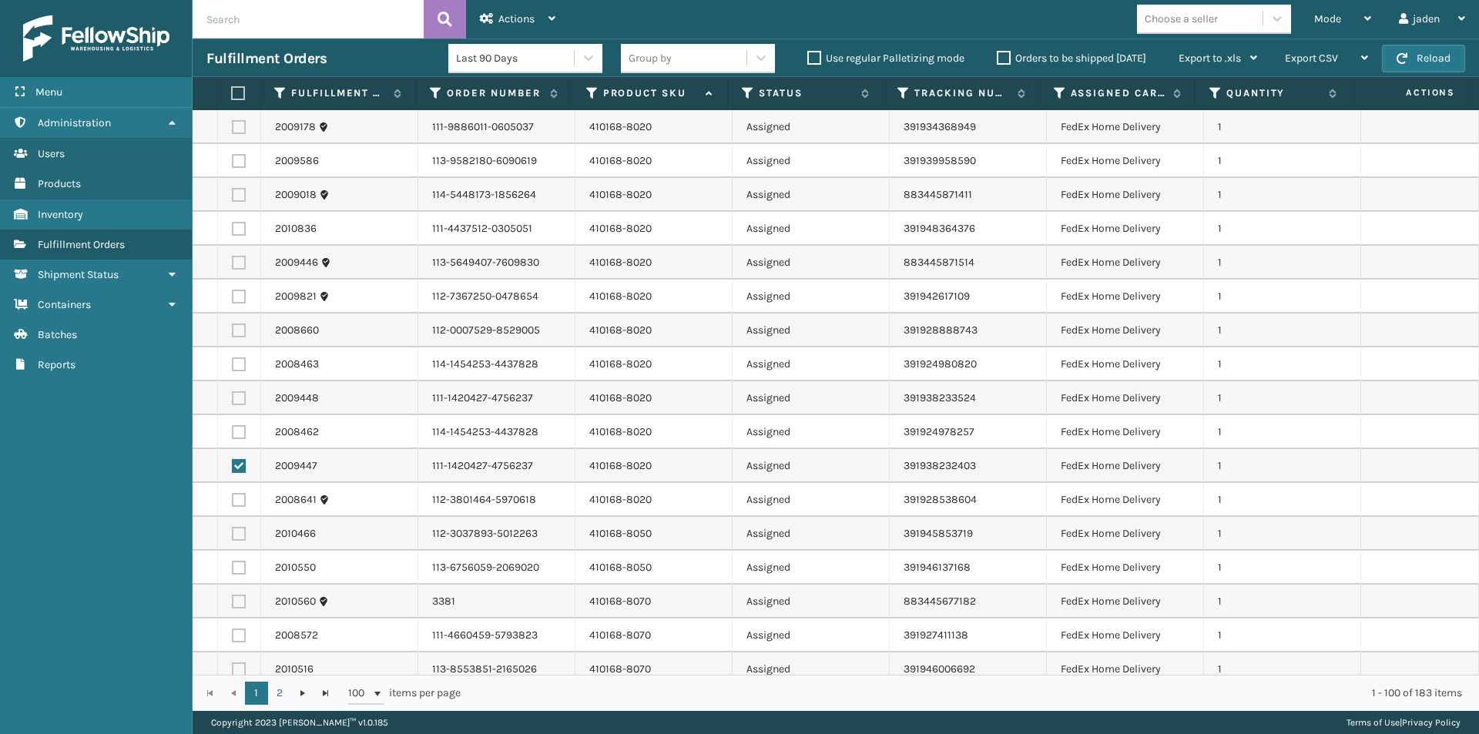
click at [233, 461] on label at bounding box center [239, 466] width 14 height 14
click at [233, 461] on input "checkbox" at bounding box center [232, 464] width 1 height 10
checkbox input "false"
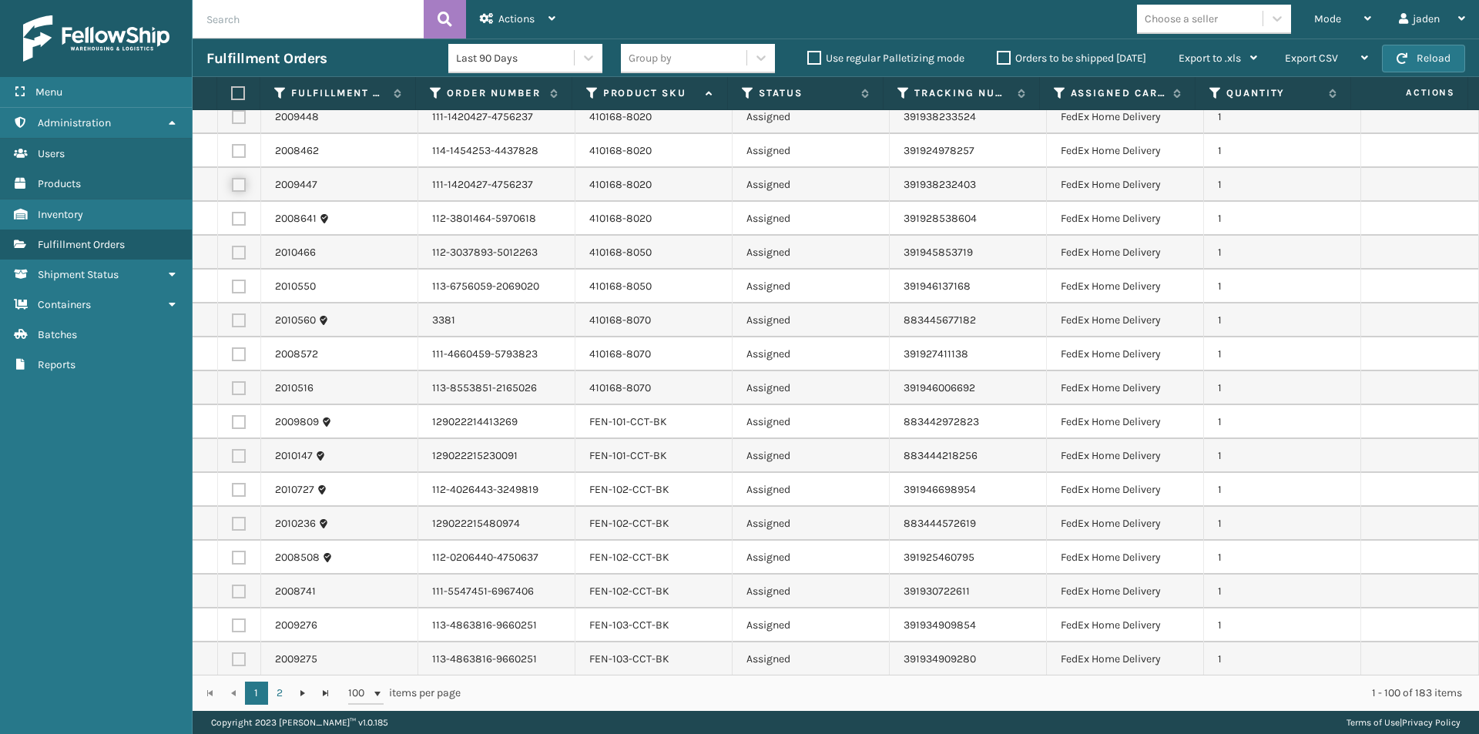
scroll to position [2825, 0]
click at [539, 32] on div "Actions" at bounding box center [517, 19] width 75 height 39
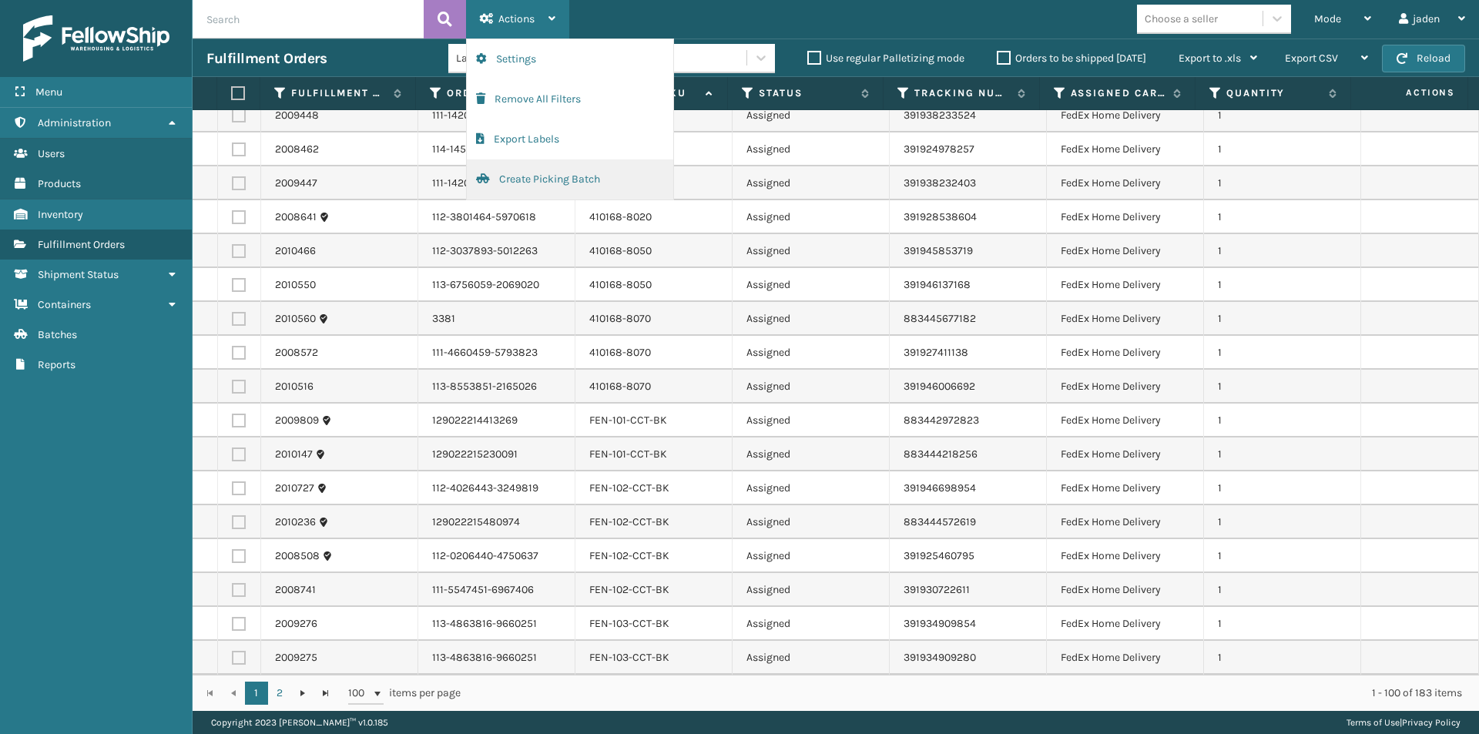
click at [524, 183] on button "Create Picking Batch" at bounding box center [570, 179] width 206 height 40
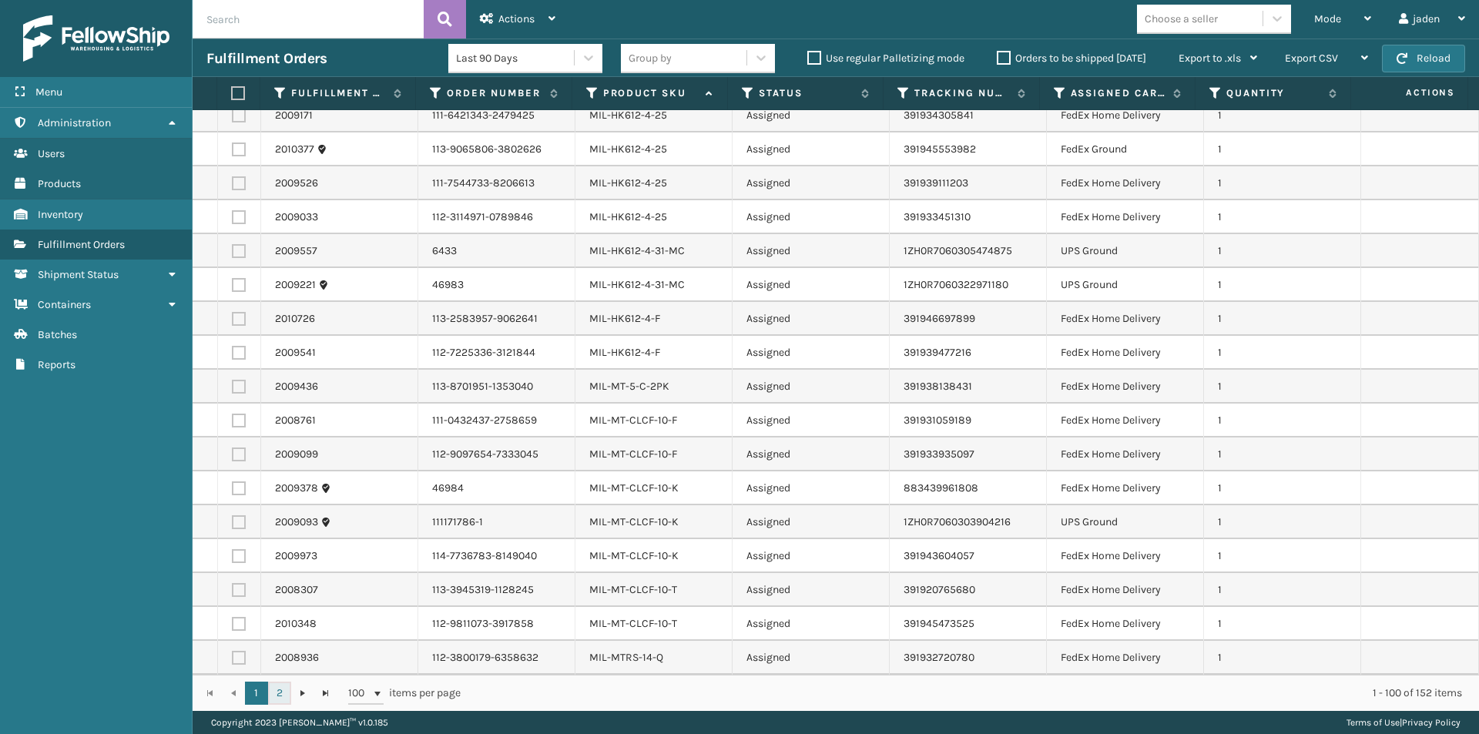
click at [280, 693] on link "2" at bounding box center [279, 693] width 23 height 23
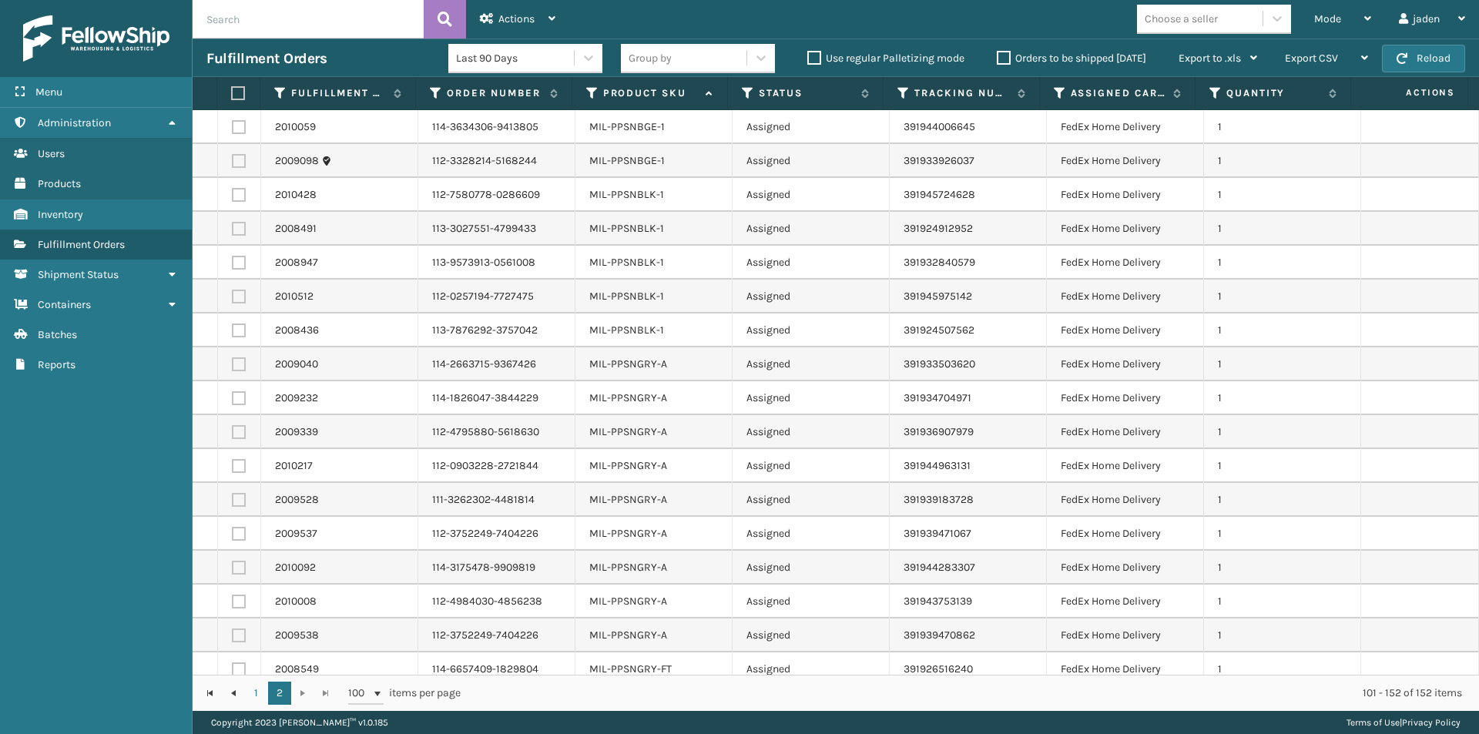
click at [239, 132] on label at bounding box center [239, 127] width 14 height 14
click at [233, 130] on input "checkbox" at bounding box center [232, 125] width 1 height 10
checkbox input "true"
click at [239, 499] on label at bounding box center [239, 500] width 14 height 14
click at [233, 499] on input "checkbox" at bounding box center [232, 498] width 1 height 10
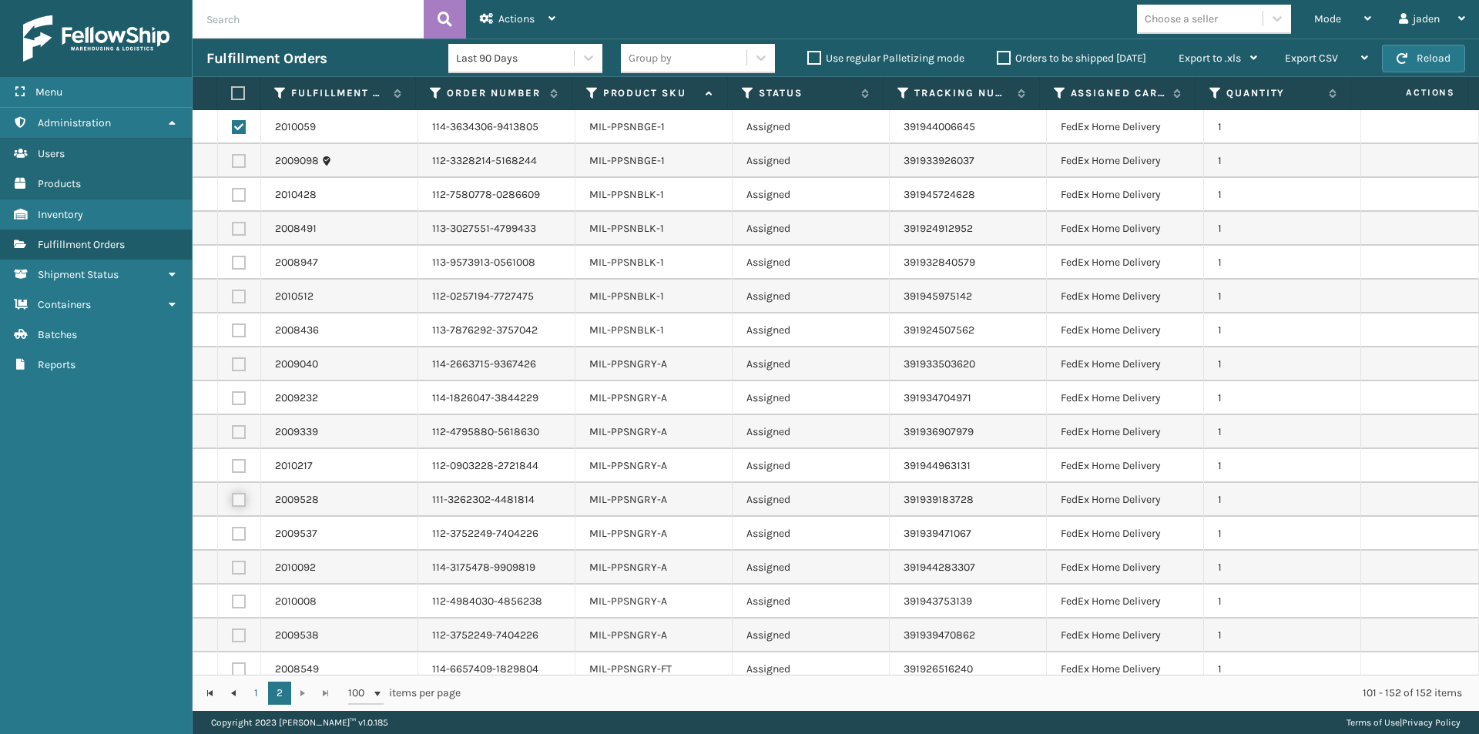
checkbox input "true"
click at [236, 467] on label at bounding box center [239, 466] width 14 height 14
click at [233, 467] on input "checkbox" at bounding box center [232, 464] width 1 height 10
checkbox input "true"
click at [236, 435] on label at bounding box center [239, 432] width 14 height 14
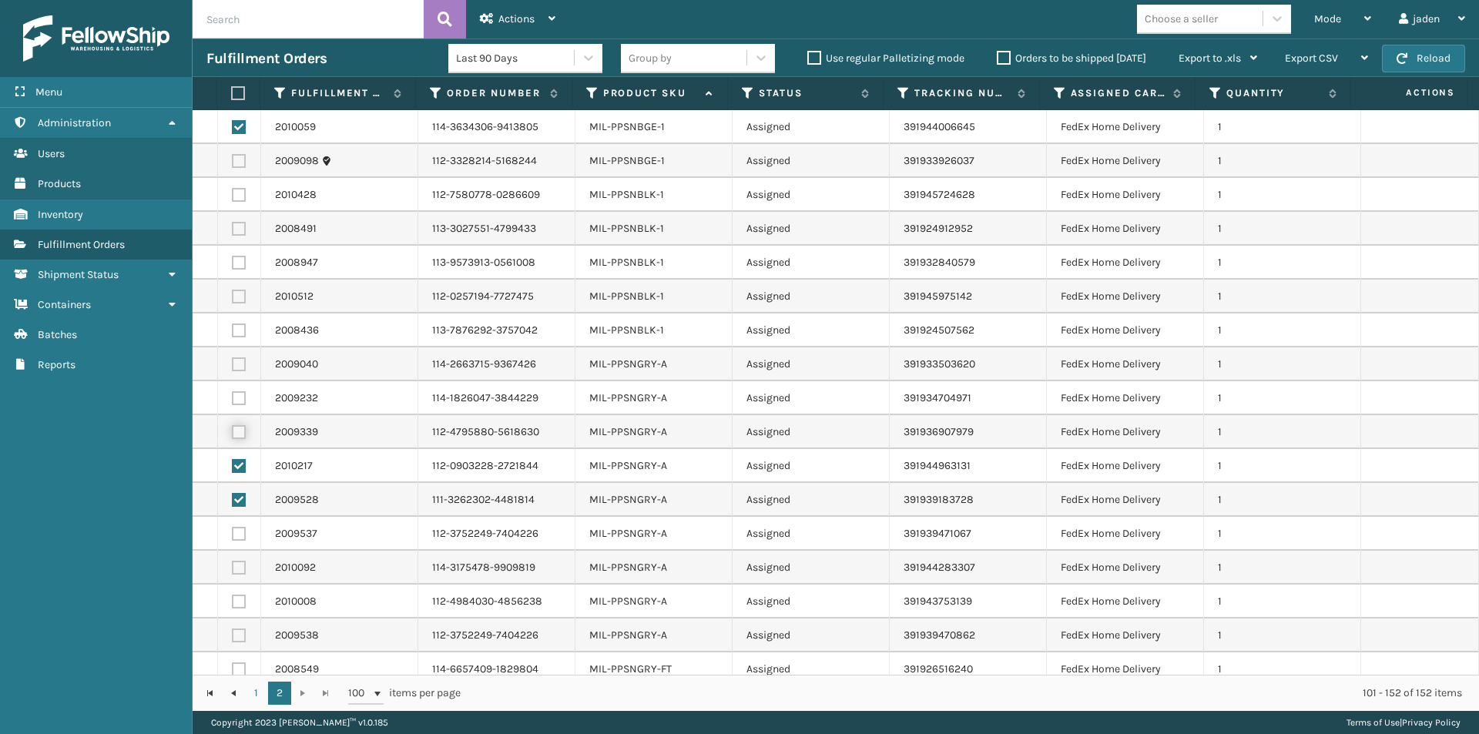
click at [233, 435] on input "checkbox" at bounding box center [232, 430] width 1 height 10
checkbox input "true"
click at [235, 402] on label at bounding box center [239, 398] width 14 height 14
click at [233, 401] on input "checkbox" at bounding box center [232, 396] width 1 height 10
checkbox input "true"
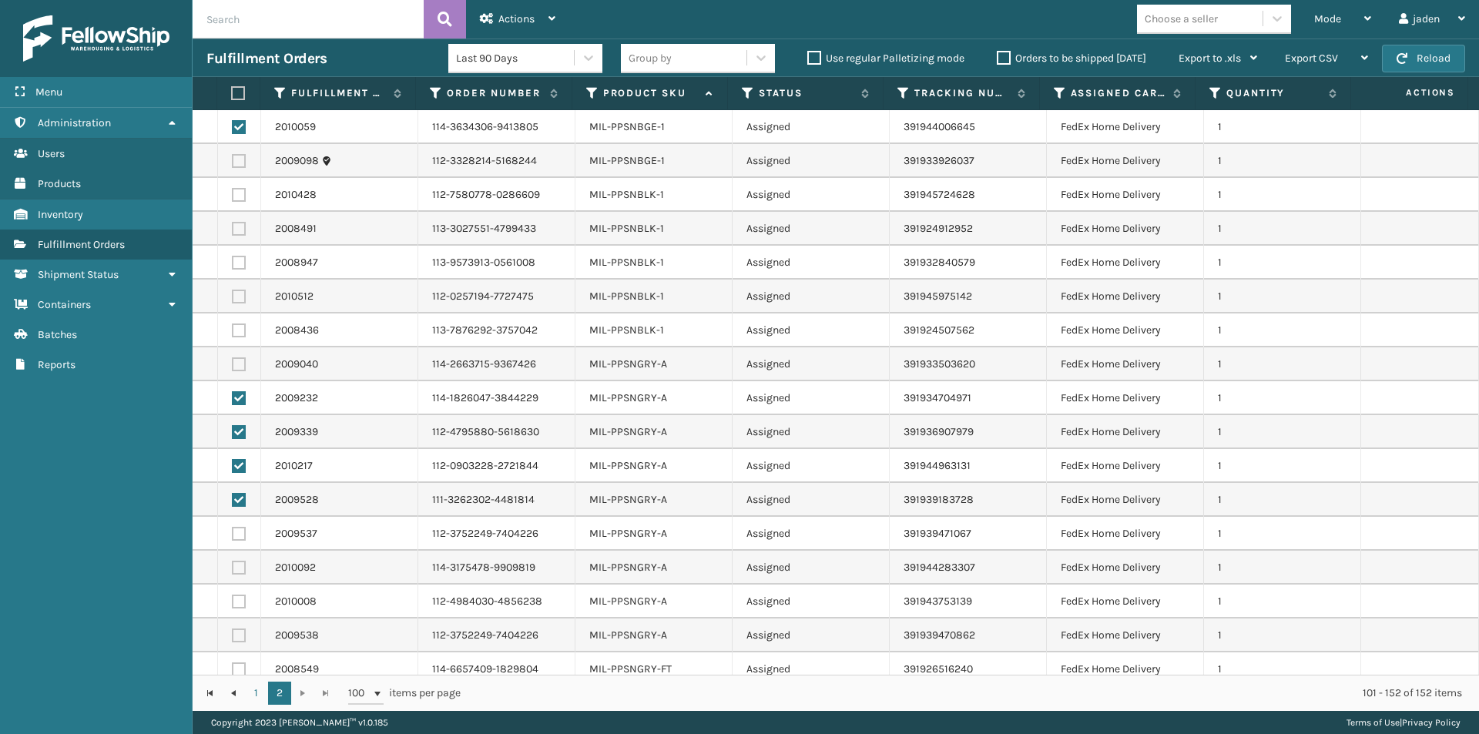
click at [240, 358] on label at bounding box center [239, 364] width 14 height 14
click at [233, 358] on input "checkbox" at bounding box center [232, 362] width 1 height 10
checkbox input "true"
click at [242, 332] on label at bounding box center [239, 331] width 14 height 14
click at [233, 332] on input "checkbox" at bounding box center [232, 329] width 1 height 10
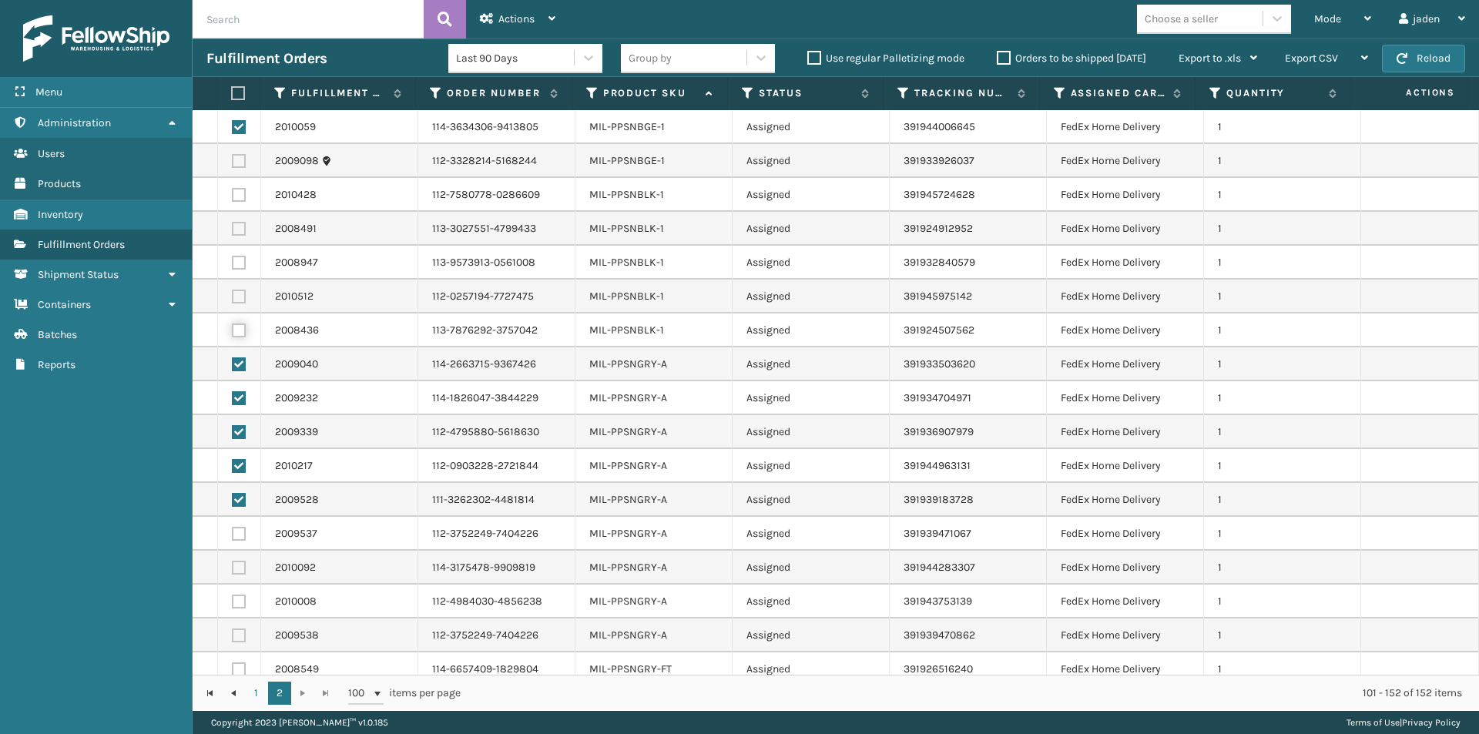
checkbox input "true"
click at [243, 295] on label at bounding box center [239, 297] width 14 height 14
click at [233, 295] on input "checkbox" at bounding box center [232, 295] width 1 height 10
checkbox input "true"
click at [243, 267] on label at bounding box center [239, 263] width 14 height 14
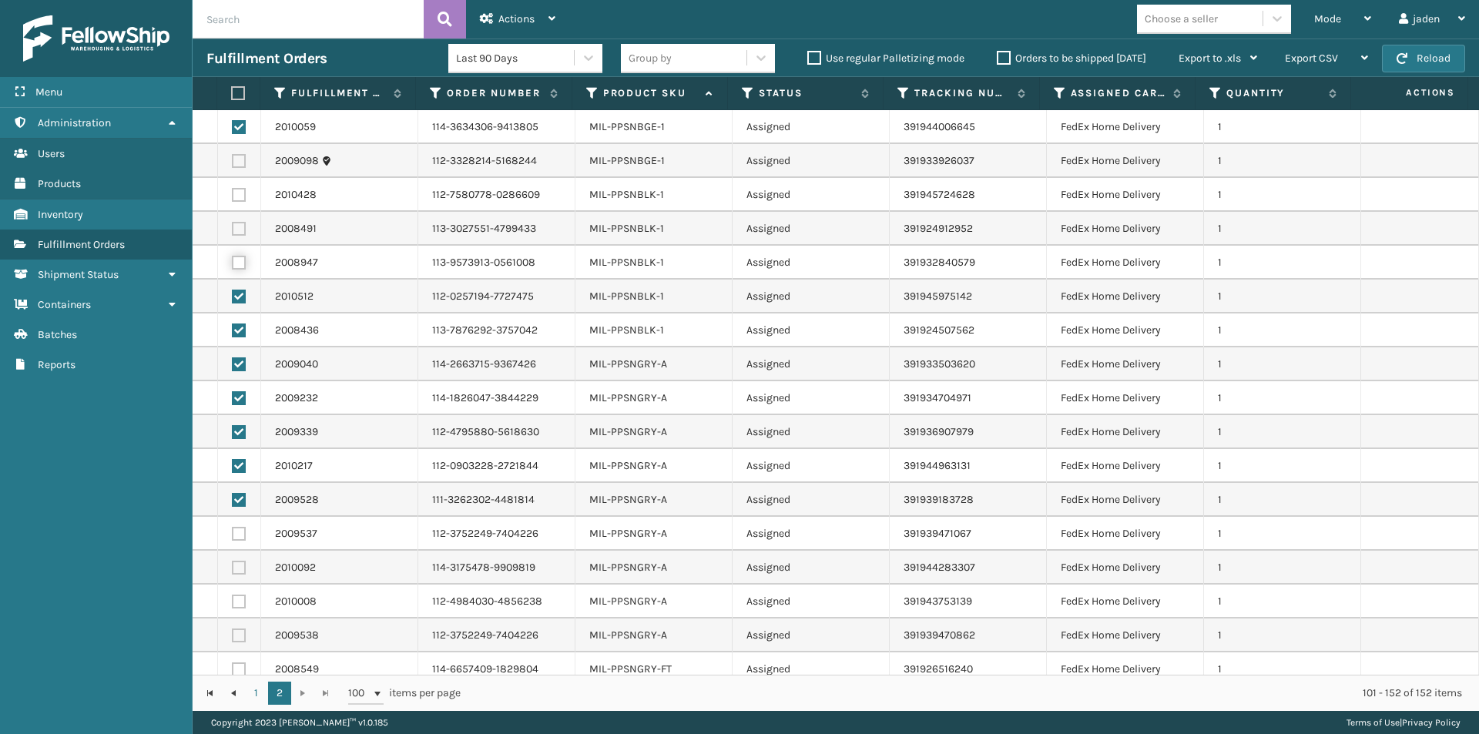
click at [233, 266] on input "checkbox" at bounding box center [232, 261] width 1 height 10
checkbox input "true"
click at [240, 223] on label at bounding box center [239, 229] width 14 height 14
click at [233, 223] on input "checkbox" at bounding box center [232, 227] width 1 height 10
checkbox input "true"
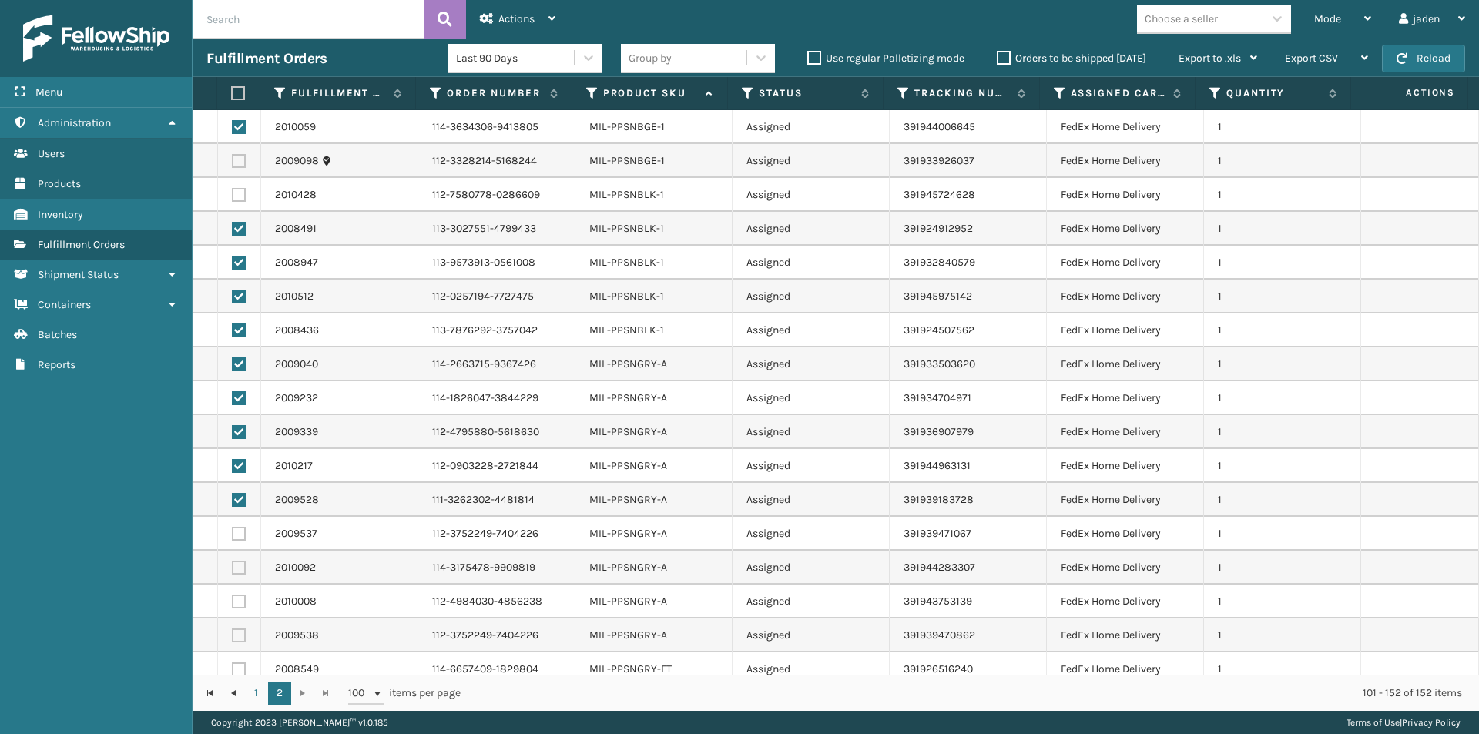
click at [236, 196] on label at bounding box center [239, 195] width 14 height 14
click at [233, 196] on input "checkbox" at bounding box center [232, 193] width 1 height 10
checkbox input "true"
click at [241, 153] on td at bounding box center [239, 161] width 43 height 34
click at [240, 157] on label at bounding box center [239, 161] width 14 height 14
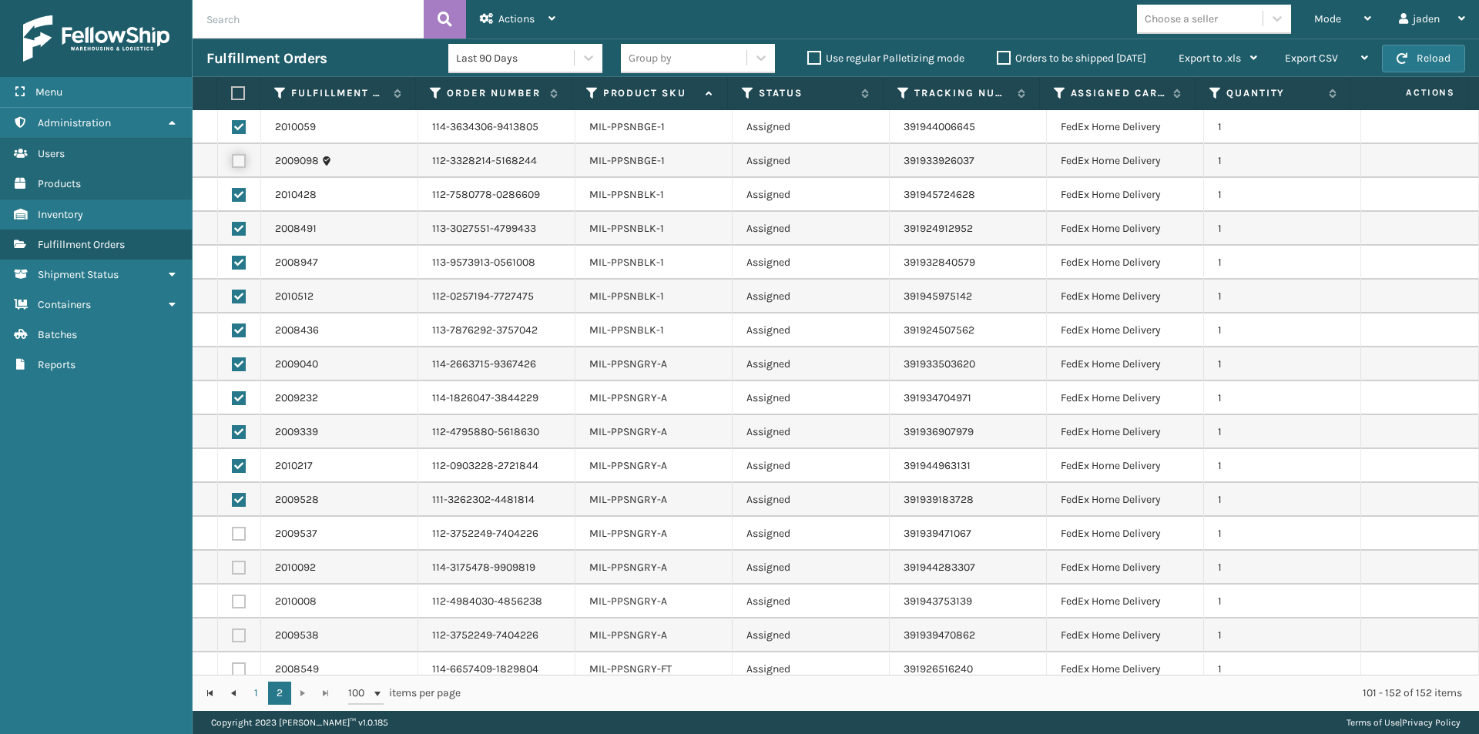
click at [233, 157] on input "checkbox" at bounding box center [232, 159] width 1 height 10
checkbox input "true"
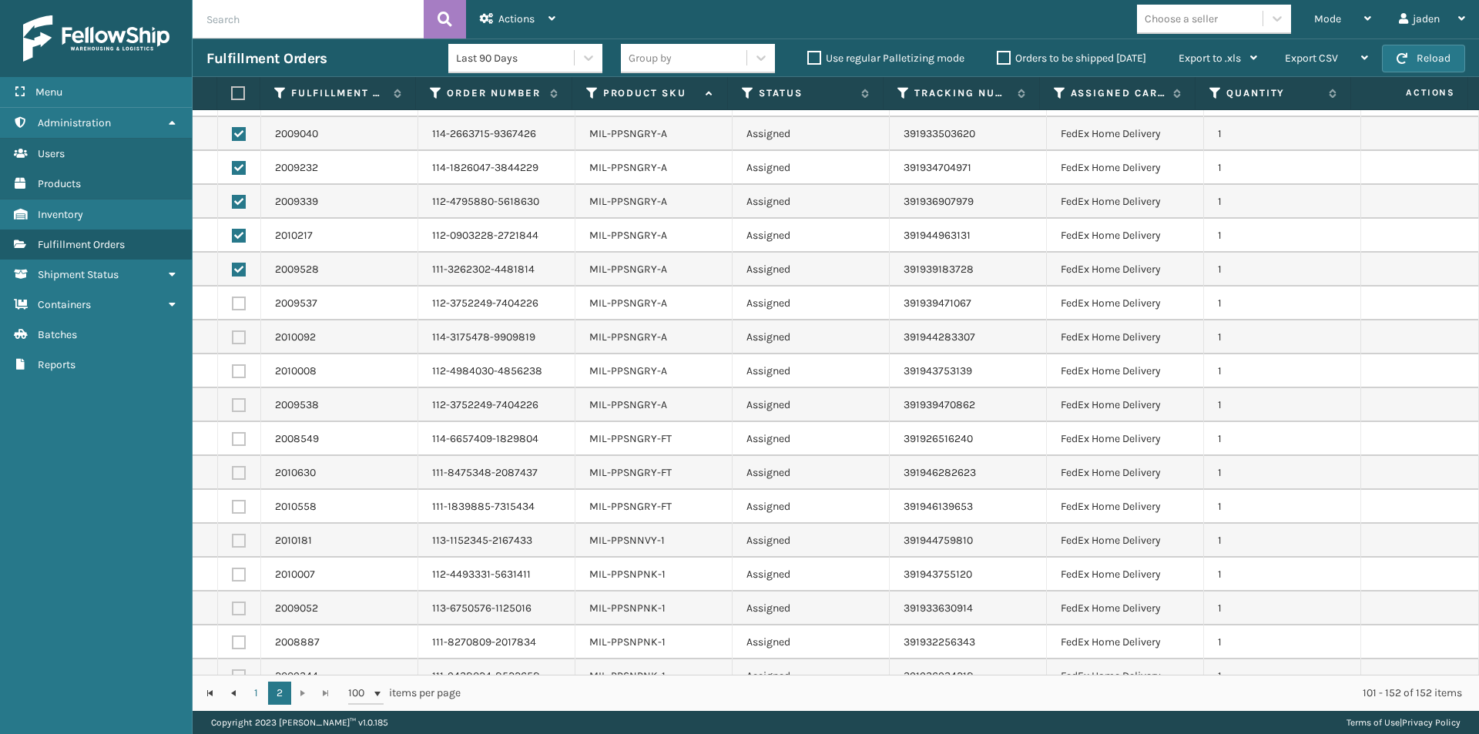
scroll to position [231, 0]
click at [239, 295] on td at bounding box center [239, 303] width 43 height 34
click at [234, 303] on label at bounding box center [239, 303] width 14 height 14
click at [233, 303] on input "checkbox" at bounding box center [232, 301] width 1 height 10
checkbox input "true"
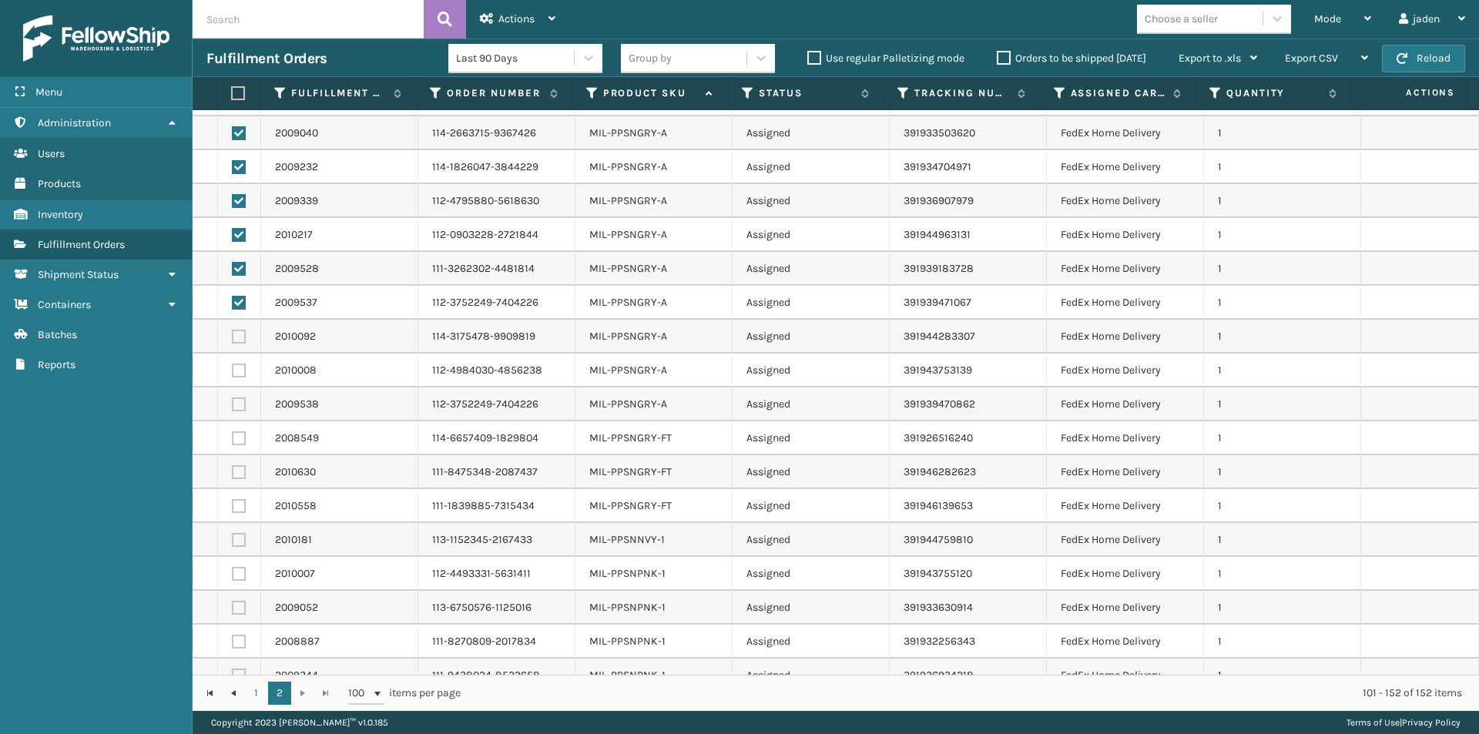
click at [235, 434] on label at bounding box center [239, 438] width 14 height 14
click at [233, 434] on input "checkbox" at bounding box center [232, 436] width 1 height 10
checkbox input "true"
click at [236, 401] on label at bounding box center [239, 404] width 14 height 14
click at [233, 401] on input "checkbox" at bounding box center [232, 402] width 1 height 10
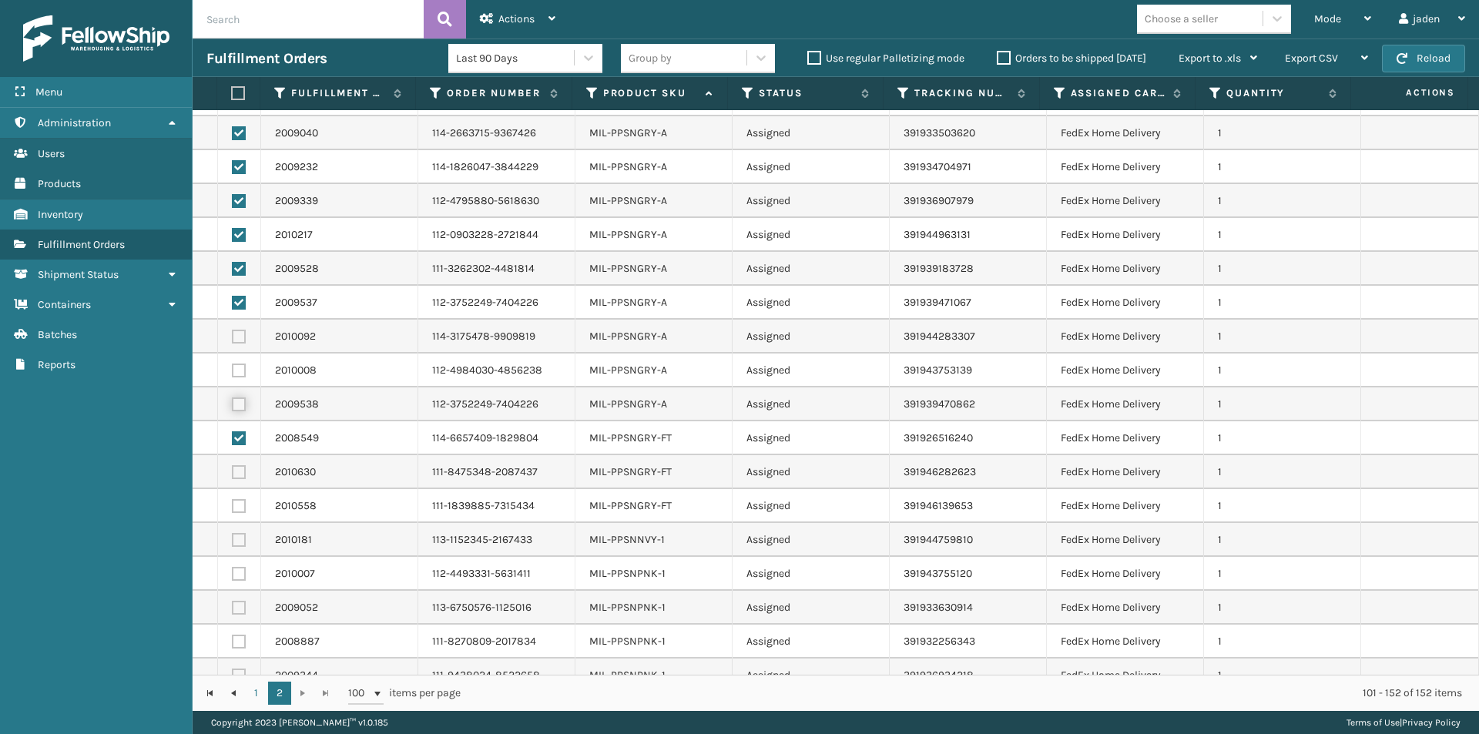
checkbox input "true"
click at [236, 374] on label at bounding box center [239, 371] width 14 height 14
click at [233, 374] on input "checkbox" at bounding box center [232, 369] width 1 height 10
checkbox input "true"
click at [237, 340] on label at bounding box center [239, 337] width 14 height 14
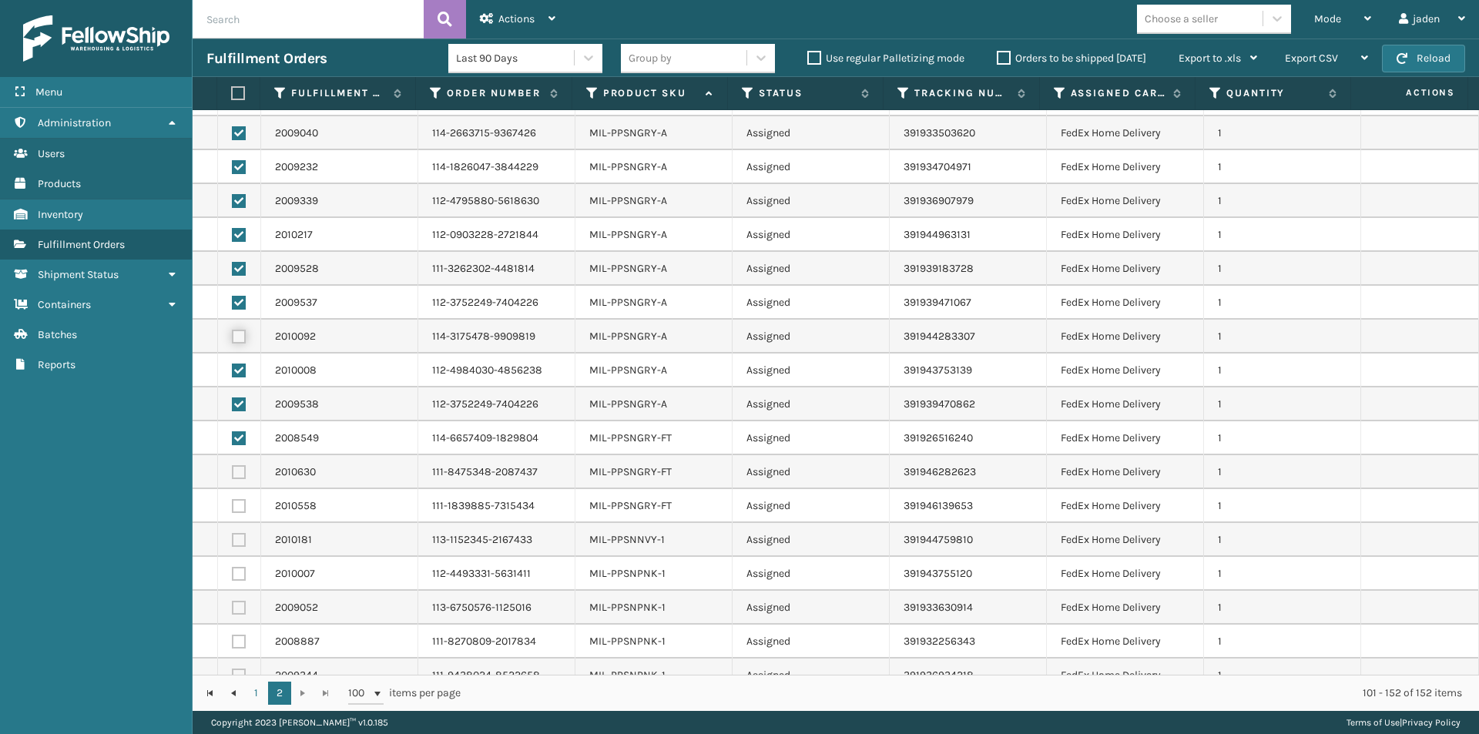
click at [233, 340] on input "checkbox" at bounding box center [232, 335] width 1 height 10
checkbox input "true"
click at [235, 640] on label at bounding box center [239, 642] width 14 height 14
click at [233, 640] on input "checkbox" at bounding box center [232, 640] width 1 height 10
checkbox input "true"
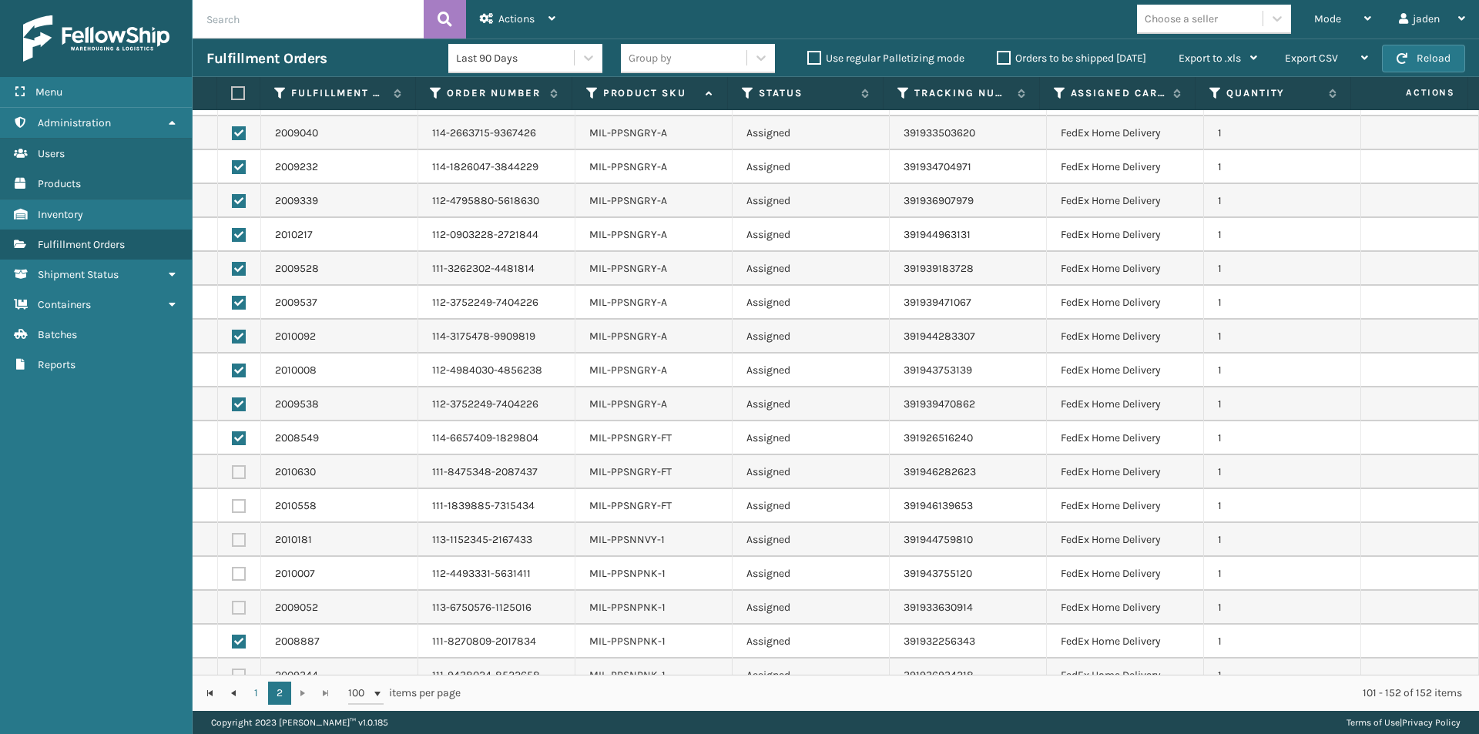
click at [239, 605] on label at bounding box center [239, 608] width 14 height 14
click at [233, 605] on input "checkbox" at bounding box center [232, 606] width 1 height 10
checkbox input "true"
click at [240, 572] on label at bounding box center [239, 574] width 14 height 14
click at [233, 572] on input "checkbox" at bounding box center [232, 572] width 1 height 10
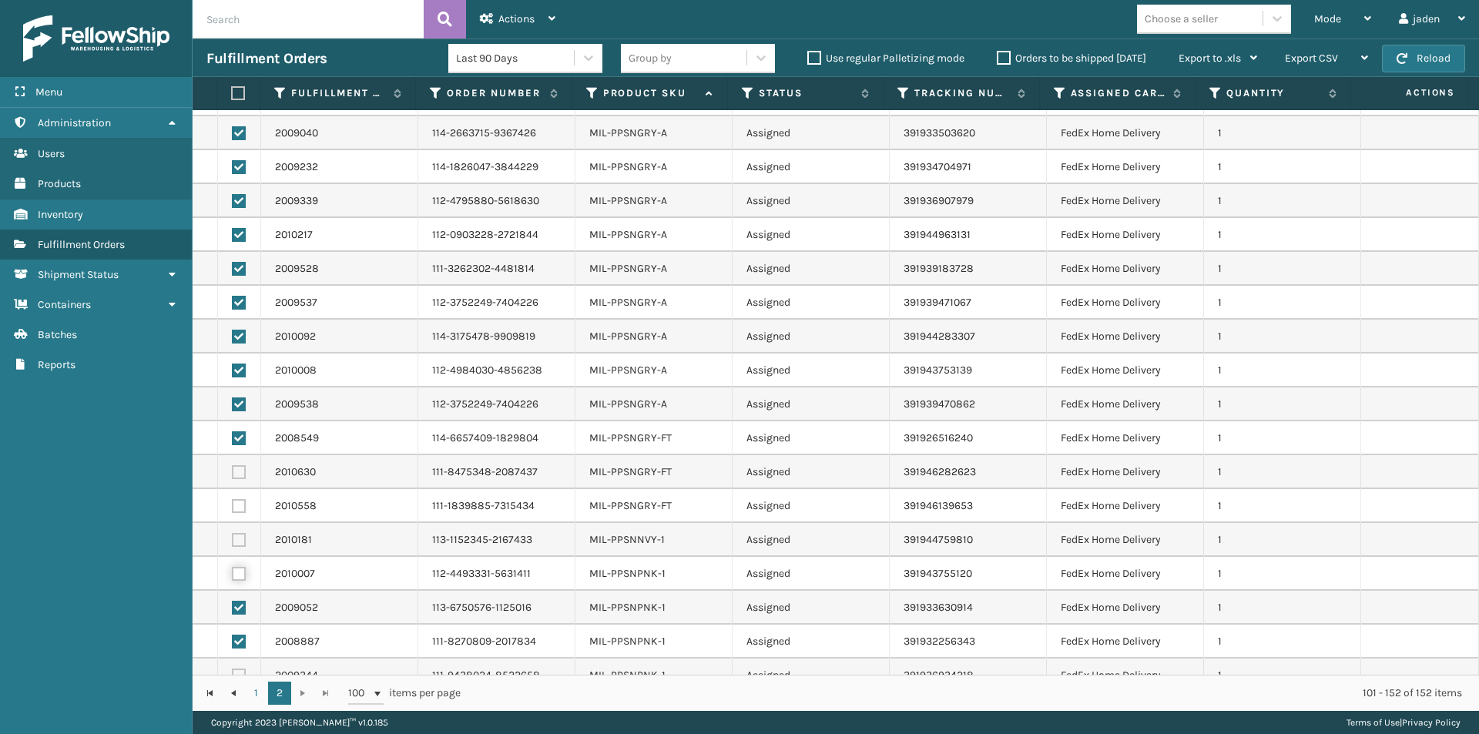
checkbox input "true"
click at [236, 537] on label at bounding box center [239, 540] width 14 height 14
click at [233, 537] on input "checkbox" at bounding box center [232, 538] width 1 height 10
checkbox input "true"
click at [236, 505] on label at bounding box center [239, 506] width 14 height 14
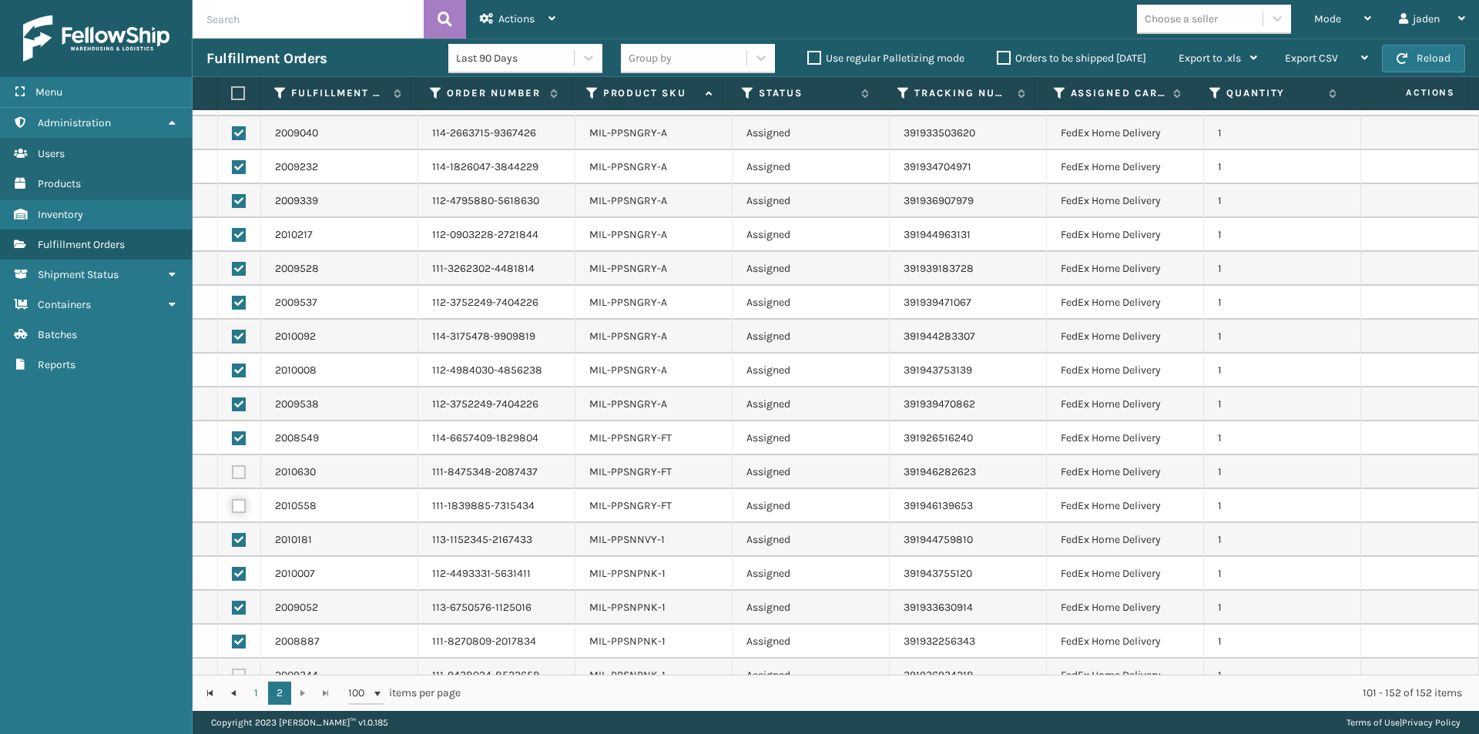
click at [233, 505] on input "checkbox" at bounding box center [232, 504] width 1 height 10
checkbox input "true"
drag, startPoint x: 236, startPoint y: 450, endPoint x: 234, endPoint y: 466, distance: 16.2
click at [235, 450] on td at bounding box center [239, 438] width 43 height 34
click at [236, 471] on label at bounding box center [239, 472] width 14 height 14
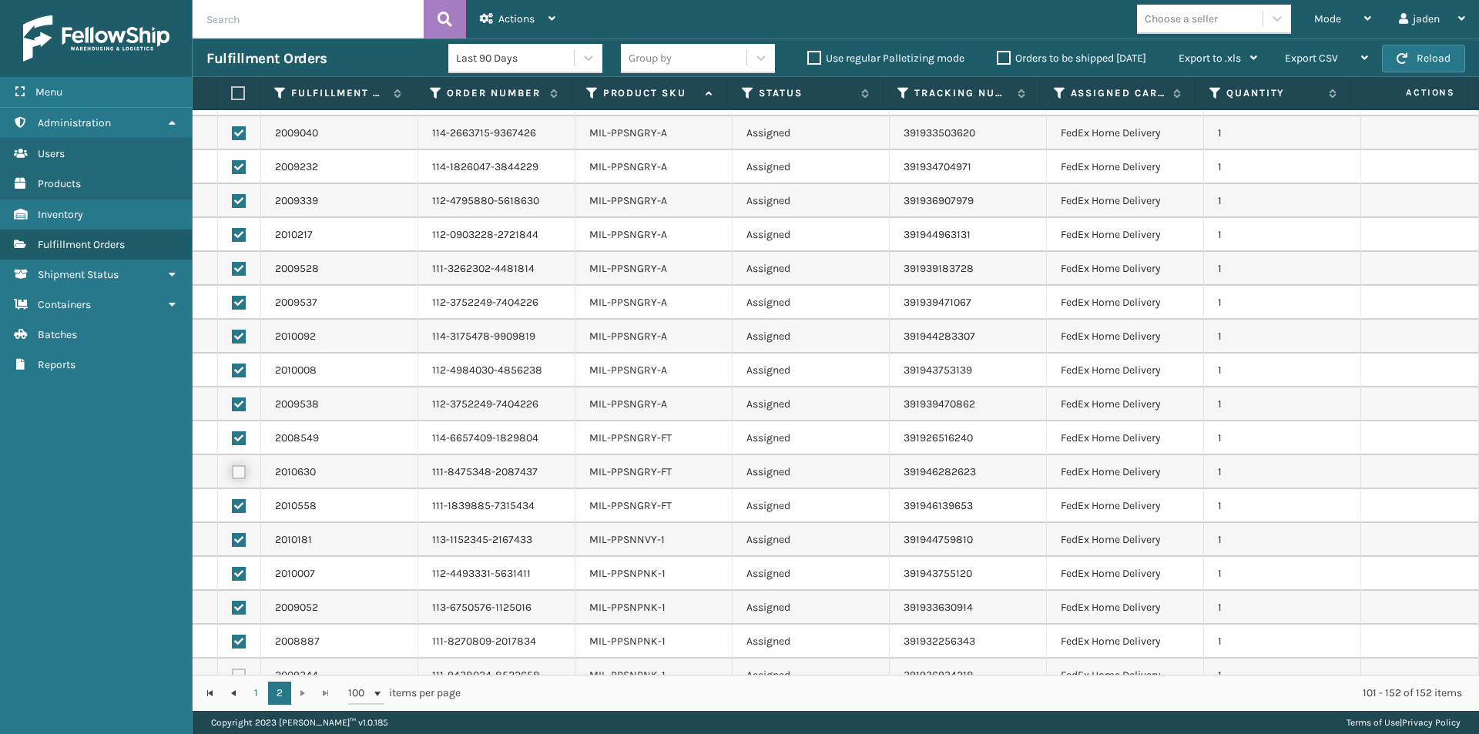
click at [233, 471] on input "checkbox" at bounding box center [232, 470] width 1 height 10
checkbox input "true"
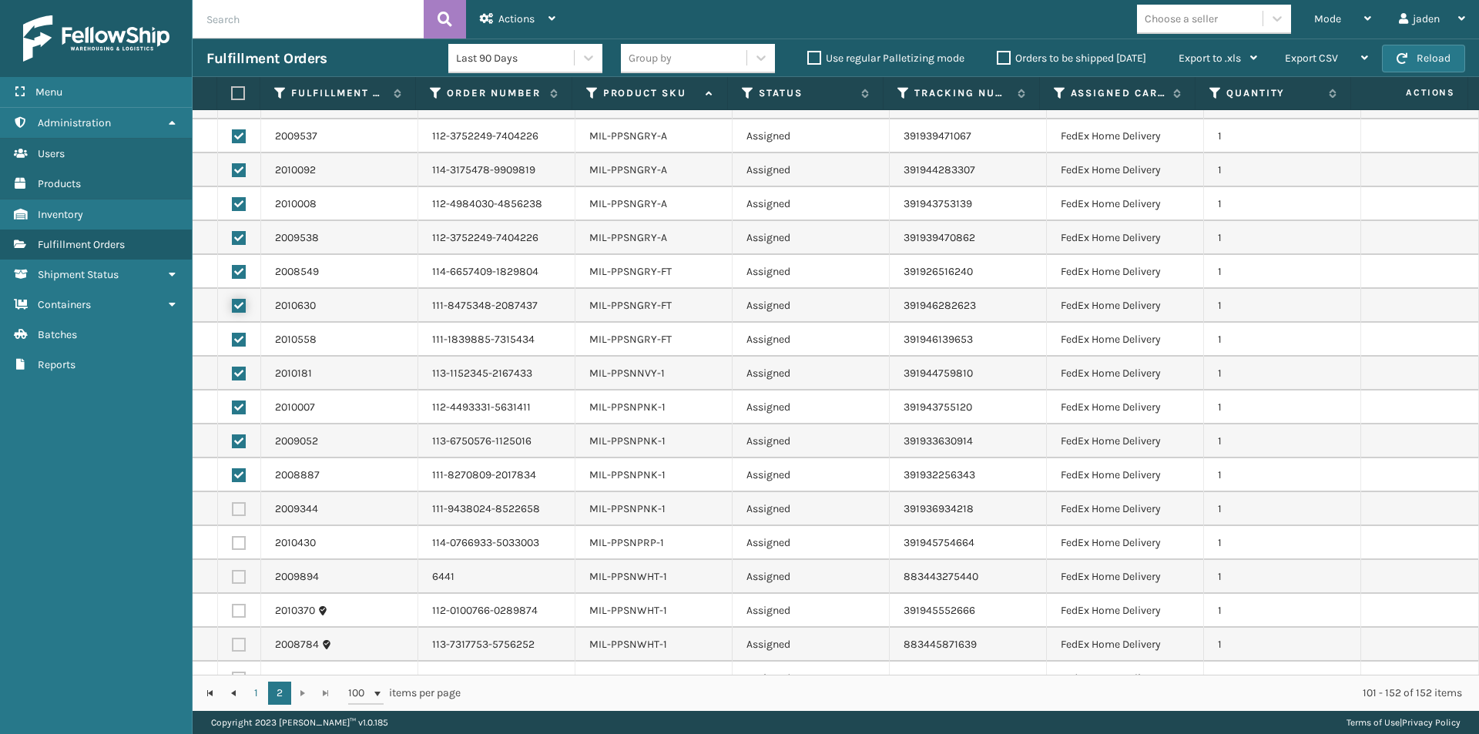
scroll to position [462, 0]
click at [230, 650] on td at bounding box center [239, 648] width 43 height 34
click at [239, 605] on td at bounding box center [239, 614] width 43 height 34
click at [239, 578] on label at bounding box center [239, 580] width 14 height 14
click at [233, 578] on input "checkbox" at bounding box center [232, 578] width 1 height 10
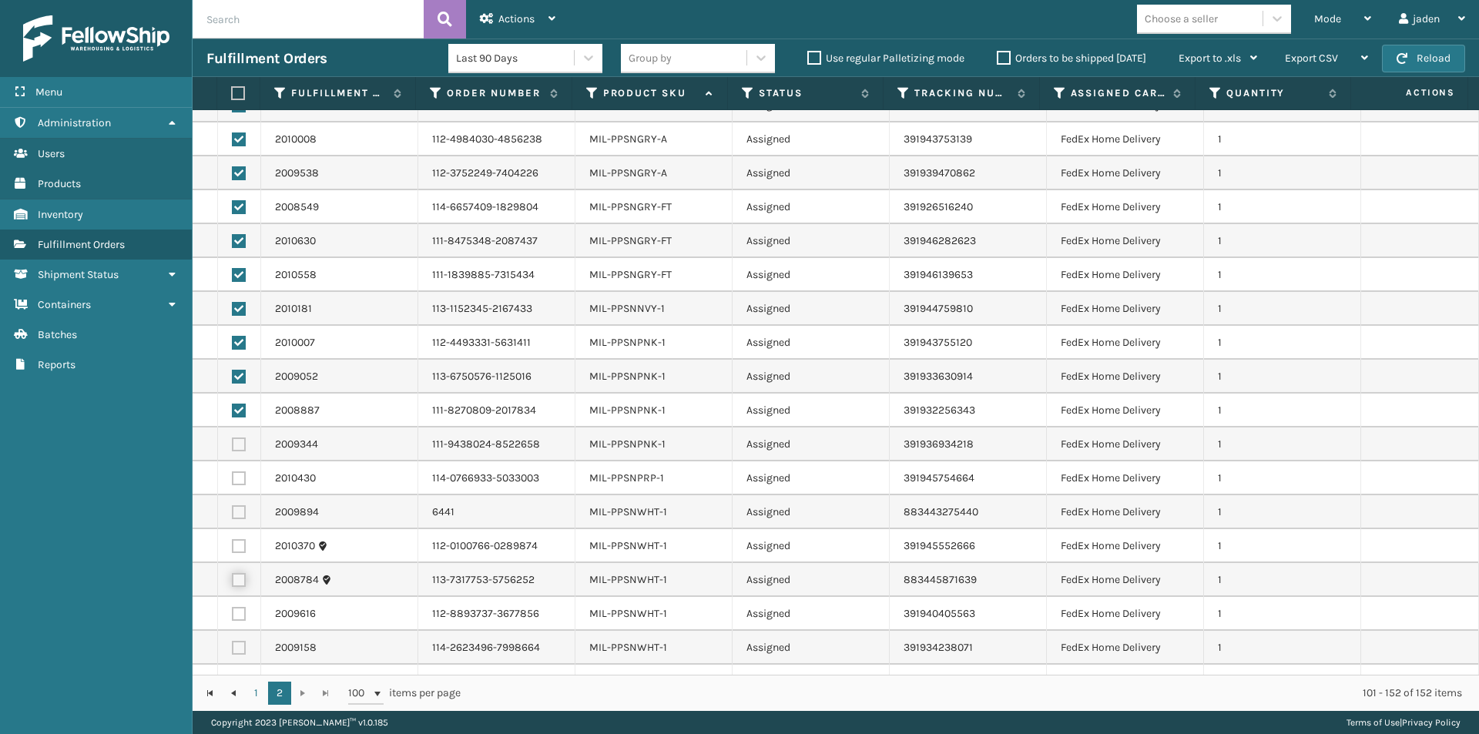
checkbox input "true"
click at [241, 551] on label at bounding box center [239, 546] width 14 height 14
click at [233, 549] on input "checkbox" at bounding box center [232, 544] width 1 height 10
checkbox input "true"
click at [240, 520] on td at bounding box center [239, 512] width 43 height 34
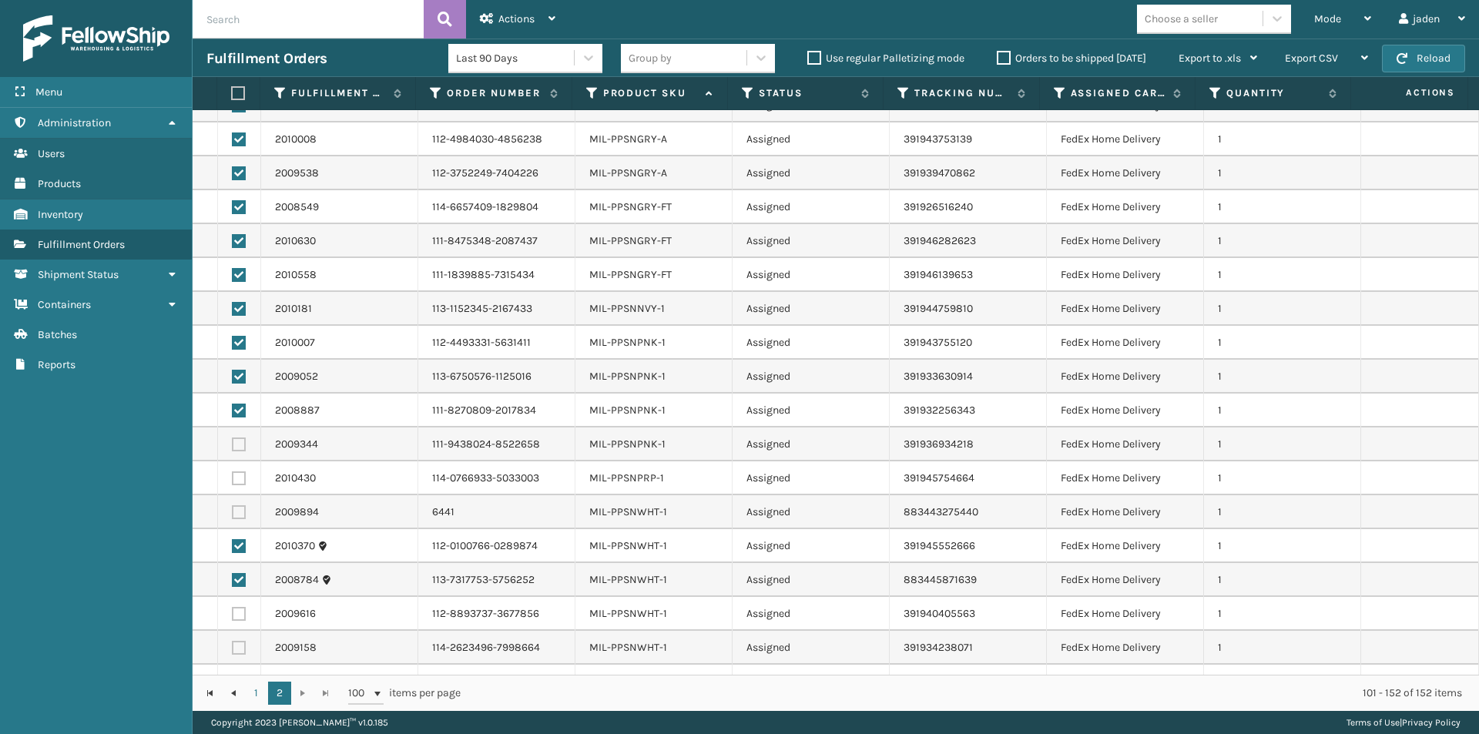
click at [240, 508] on label at bounding box center [239, 512] width 14 height 14
click at [233, 508] on input "checkbox" at bounding box center [232, 510] width 1 height 10
checkbox input "true"
click at [236, 477] on label at bounding box center [239, 478] width 14 height 14
click at [233, 477] on input "checkbox" at bounding box center [232, 476] width 1 height 10
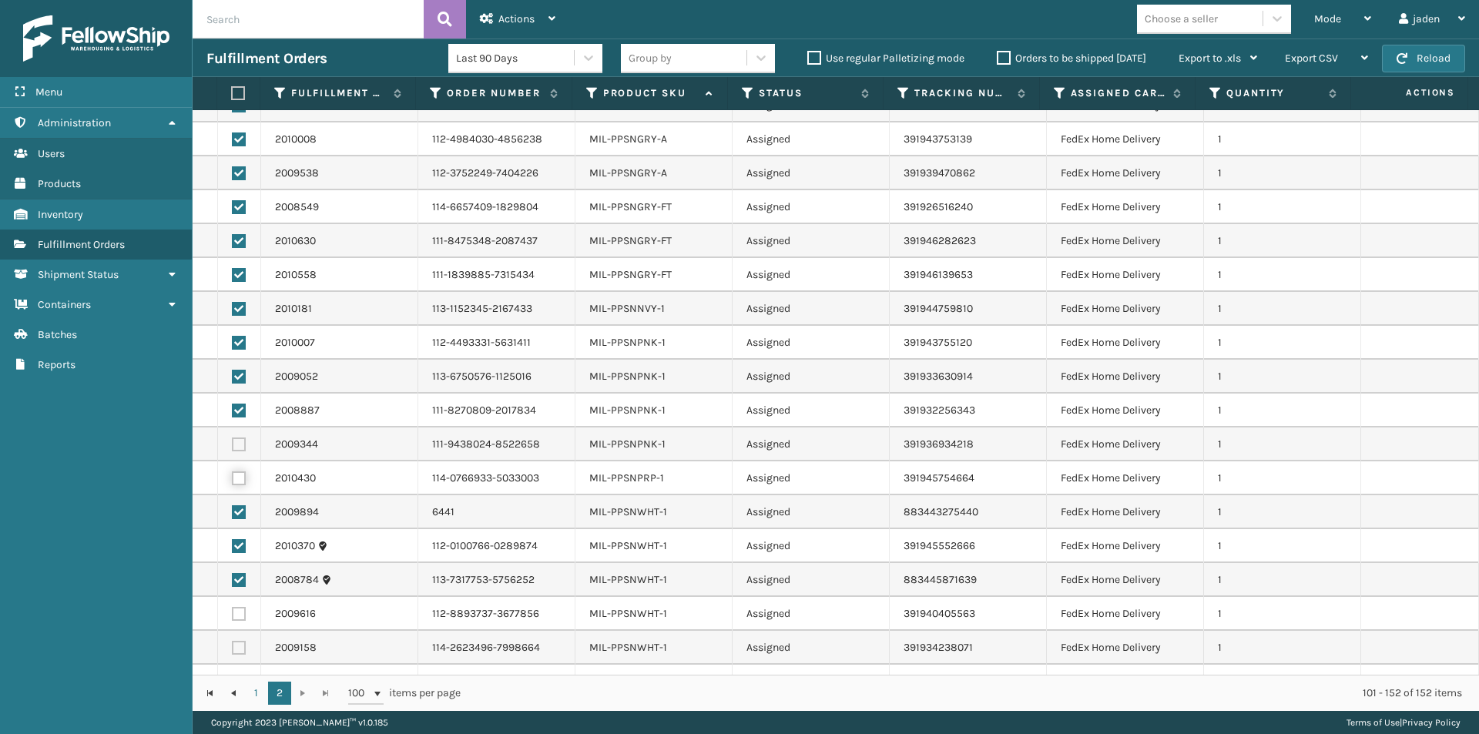
checkbox input "true"
click at [236, 452] on td at bounding box center [239, 445] width 43 height 34
click at [236, 449] on label at bounding box center [239, 445] width 14 height 14
click at [233, 448] on input "checkbox" at bounding box center [232, 443] width 1 height 10
checkbox input "true"
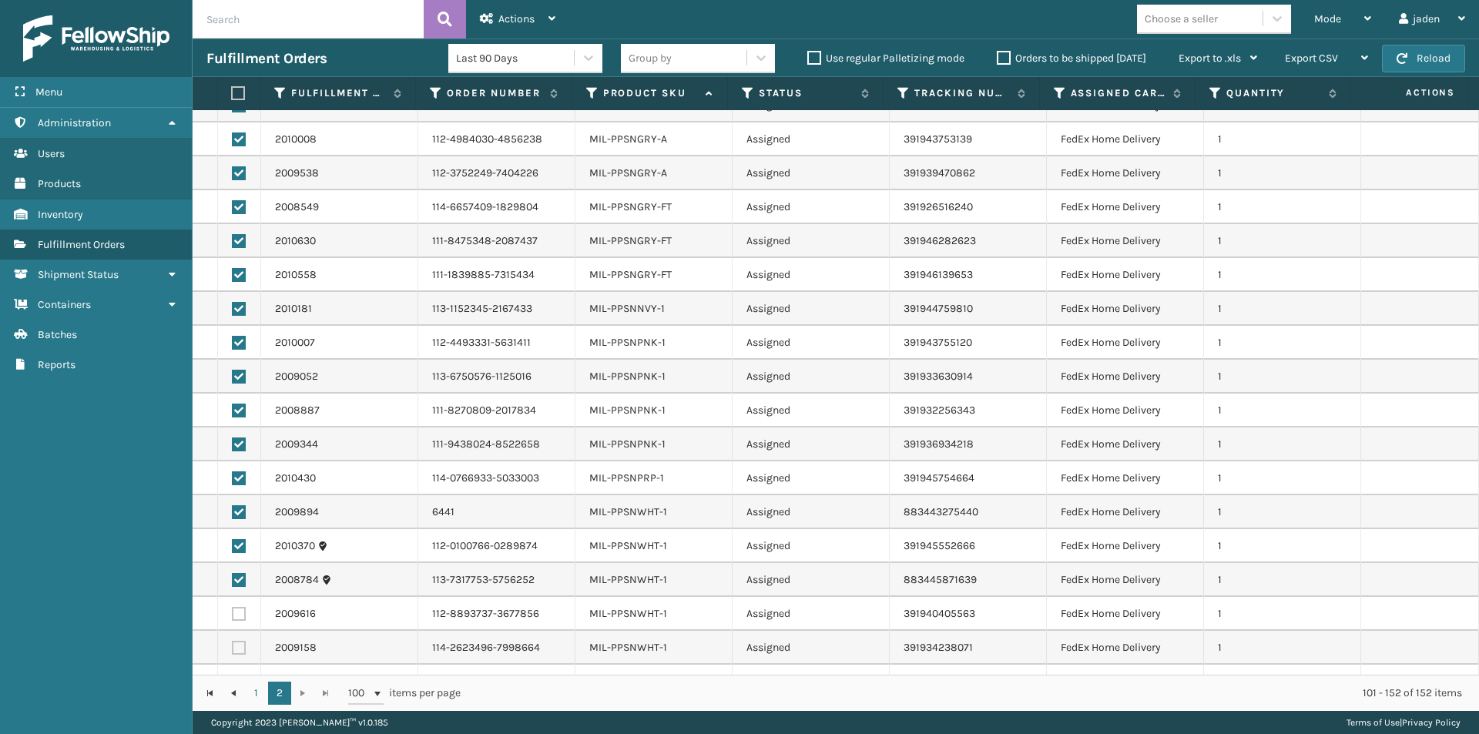
click at [235, 647] on label at bounding box center [239, 648] width 14 height 14
click at [233, 647] on input "checkbox" at bounding box center [232, 646] width 1 height 10
checkbox input "true"
click at [236, 616] on label at bounding box center [239, 614] width 14 height 14
click at [233, 616] on input "checkbox" at bounding box center [232, 612] width 1 height 10
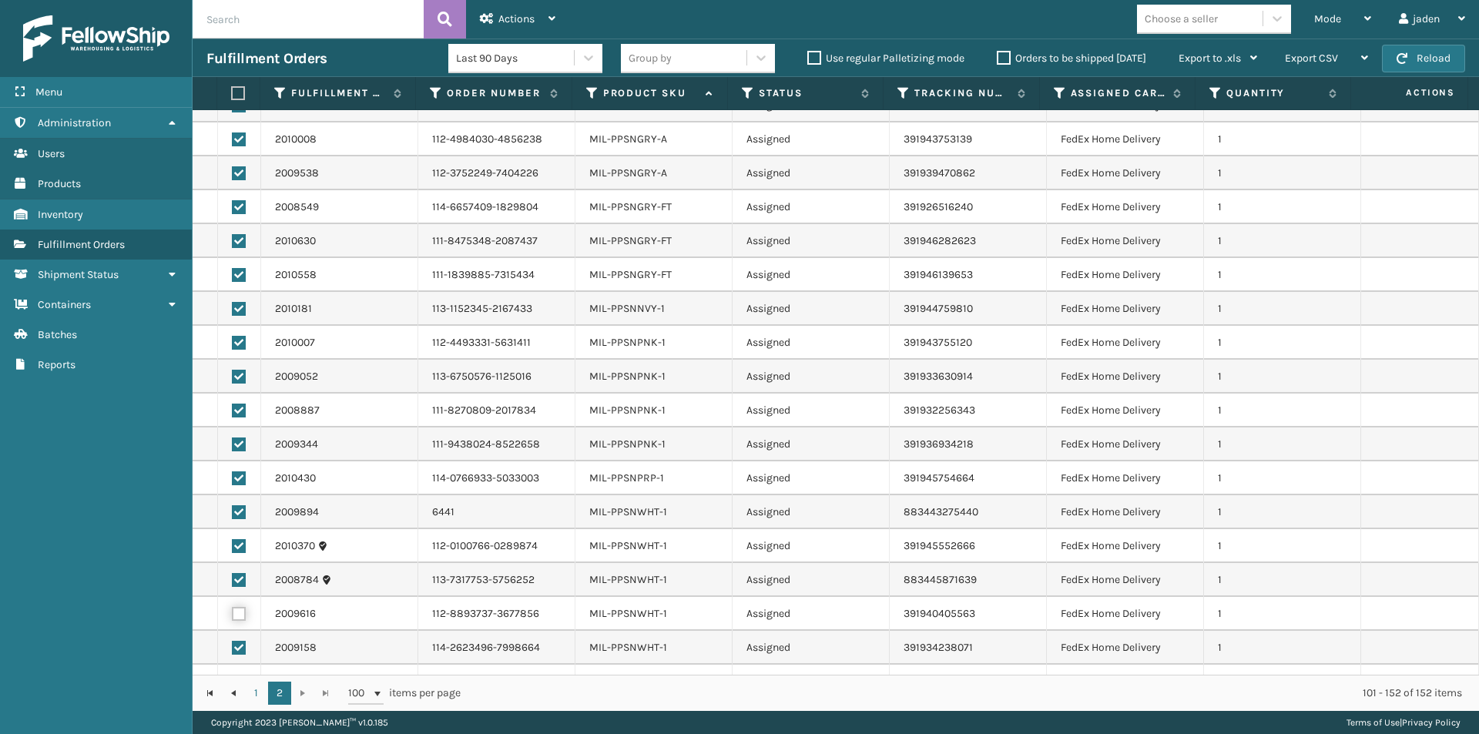
checkbox input "true"
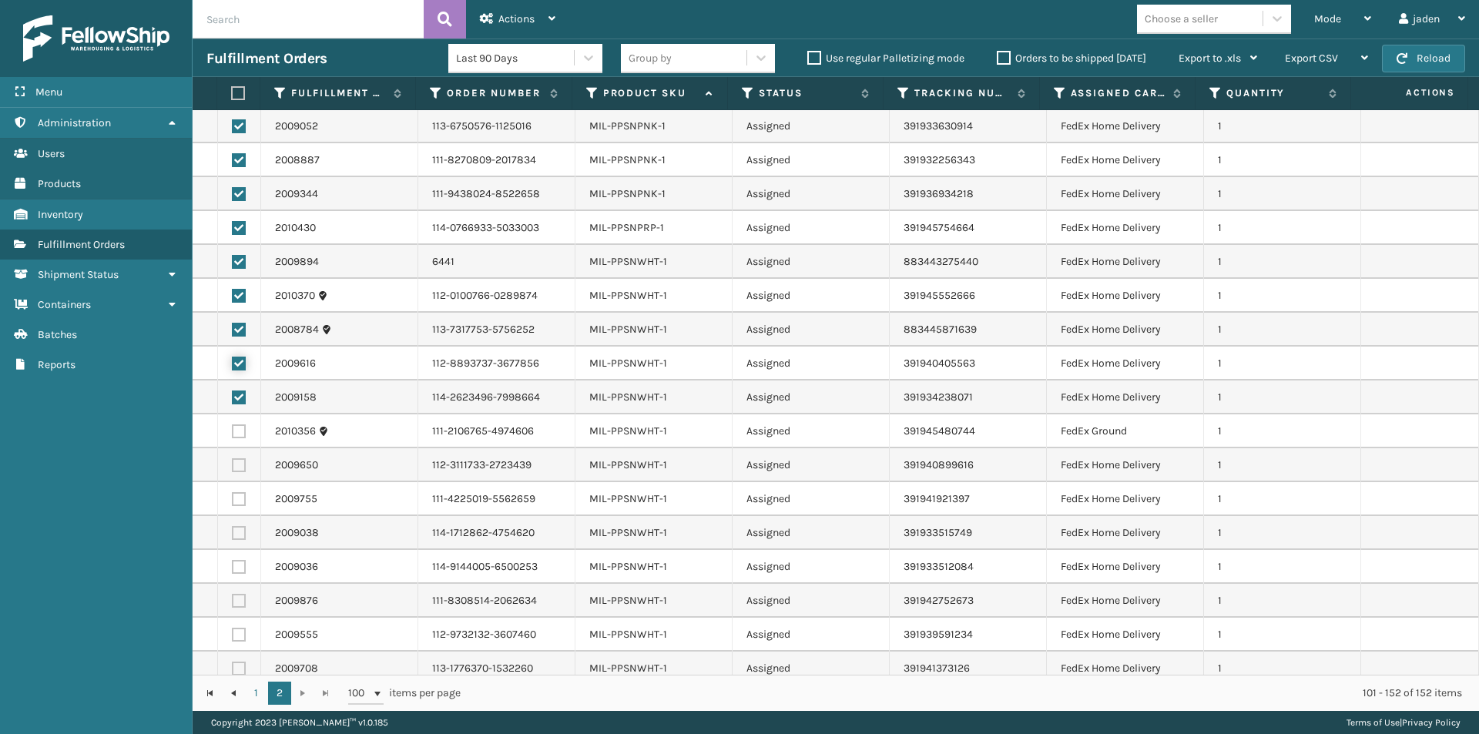
scroll to position [770, 0]
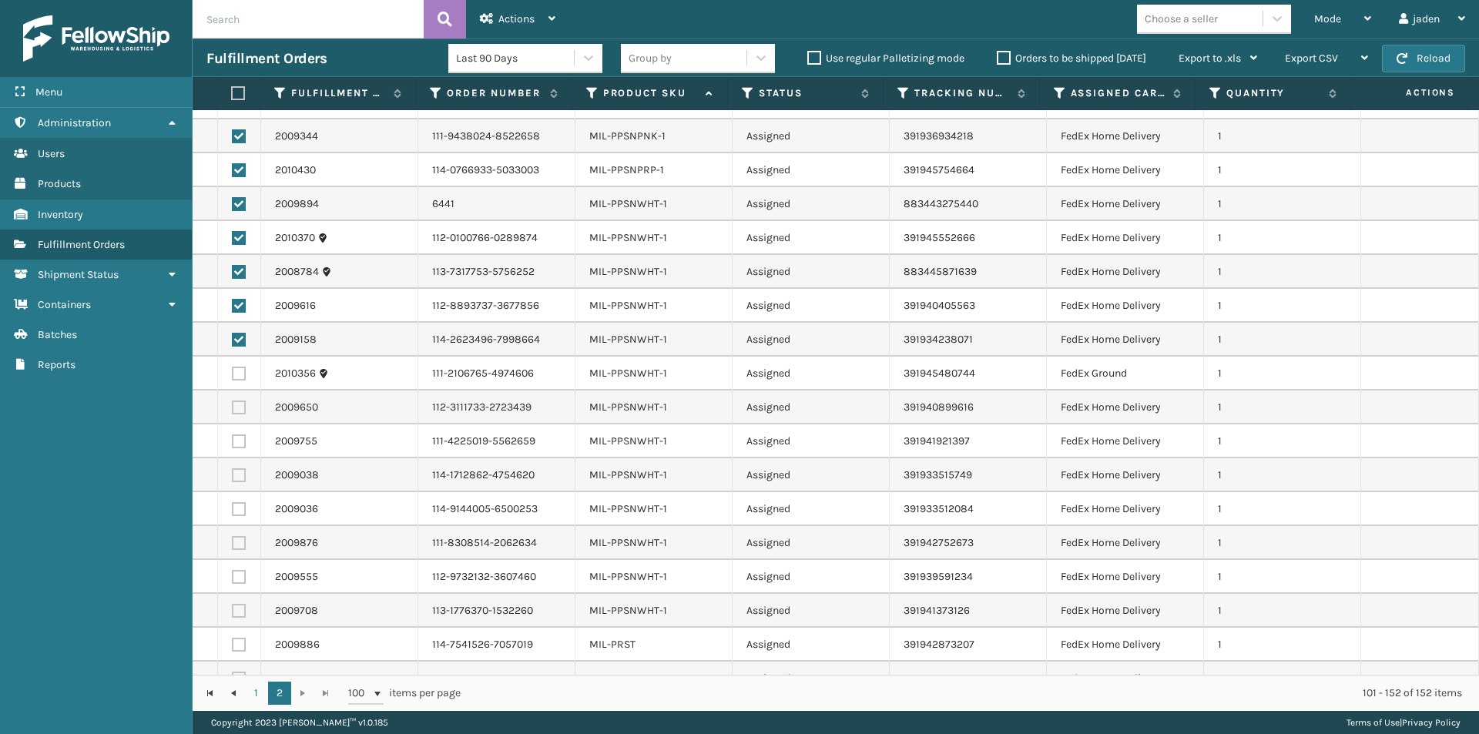
click at [243, 609] on label at bounding box center [239, 611] width 14 height 14
click at [233, 609] on input "checkbox" at bounding box center [232, 609] width 1 height 10
checkbox input "true"
click at [239, 576] on label at bounding box center [239, 577] width 14 height 14
click at [233, 576] on input "checkbox" at bounding box center [232, 575] width 1 height 10
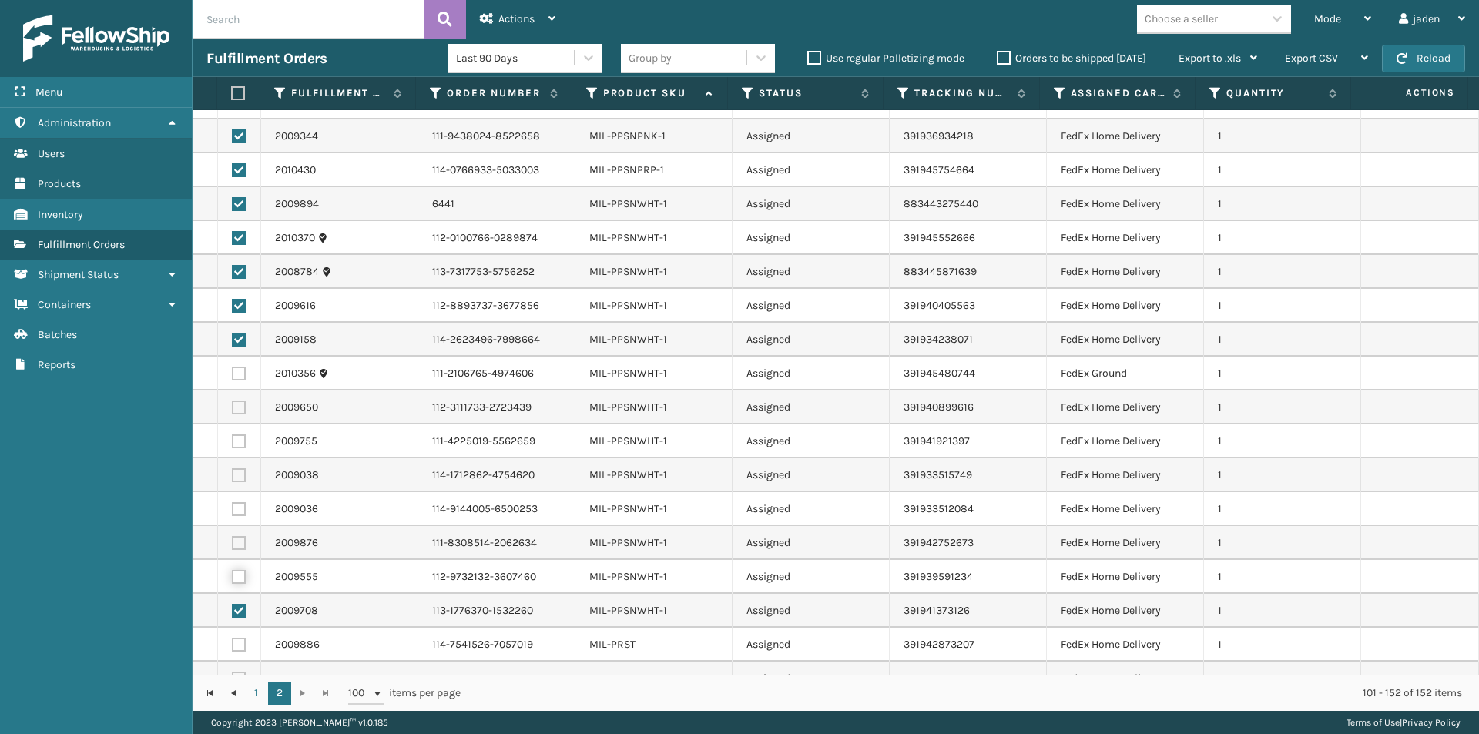
checkbox input "true"
click at [239, 542] on label at bounding box center [239, 543] width 14 height 14
click at [233, 542] on input "checkbox" at bounding box center [232, 541] width 1 height 10
checkbox input "true"
click at [237, 501] on td at bounding box center [239, 509] width 43 height 34
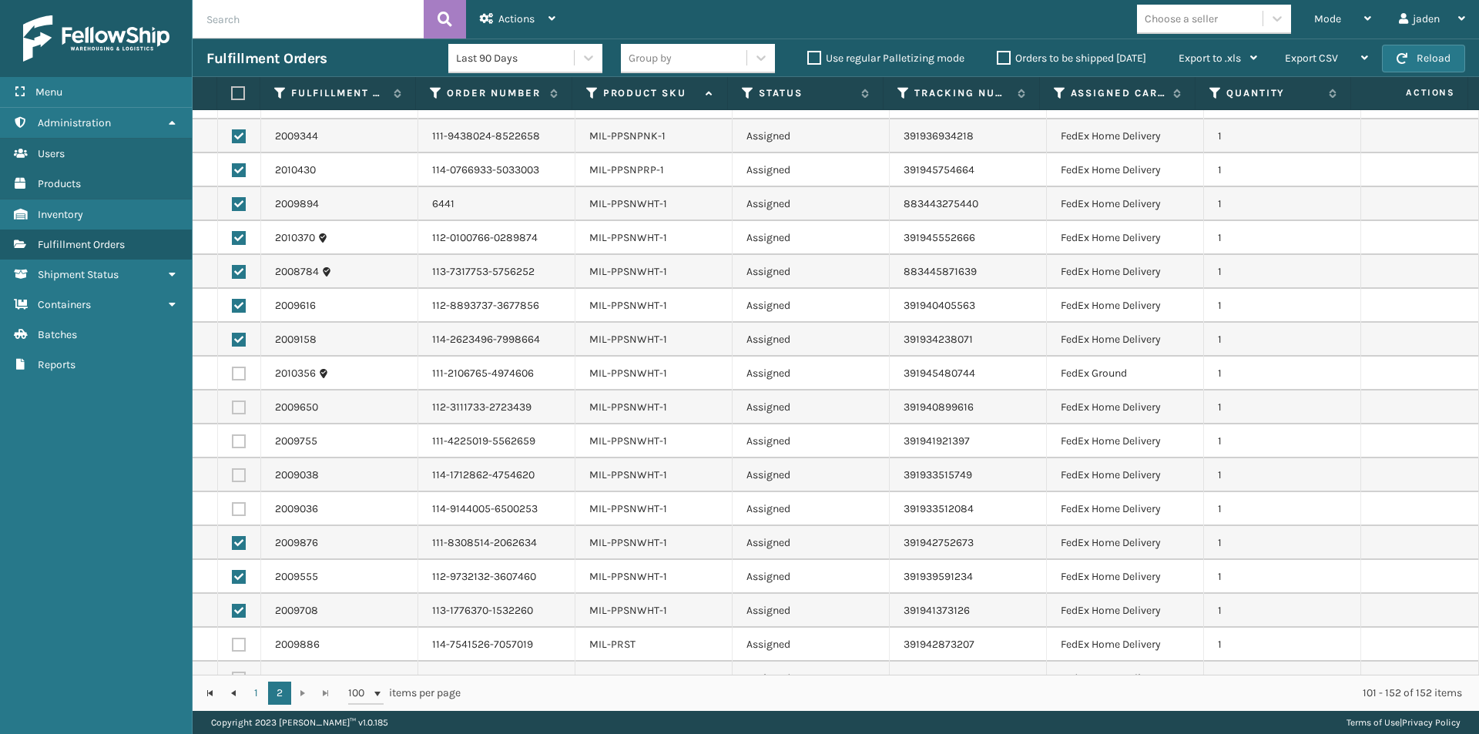
click at [238, 478] on label at bounding box center [239, 475] width 14 height 14
click at [233, 478] on input "checkbox" at bounding box center [232, 473] width 1 height 10
checkbox input "true"
click at [236, 512] on label at bounding box center [239, 509] width 14 height 14
click at [233, 512] on input "checkbox" at bounding box center [232, 507] width 1 height 10
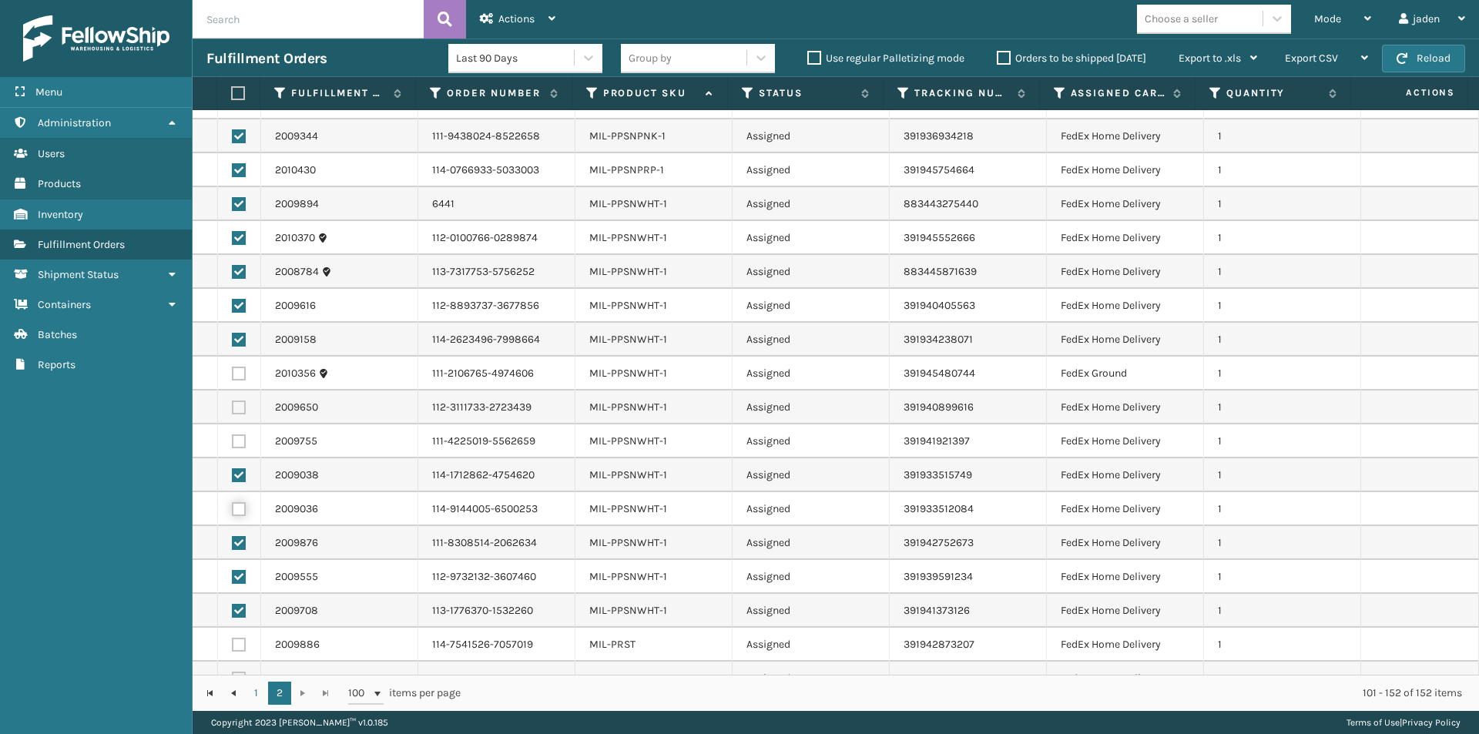
checkbox input "true"
click at [235, 435] on label at bounding box center [239, 441] width 14 height 14
click at [233, 435] on input "checkbox" at bounding box center [232, 439] width 1 height 10
checkbox input "true"
click at [235, 404] on label at bounding box center [239, 408] width 14 height 14
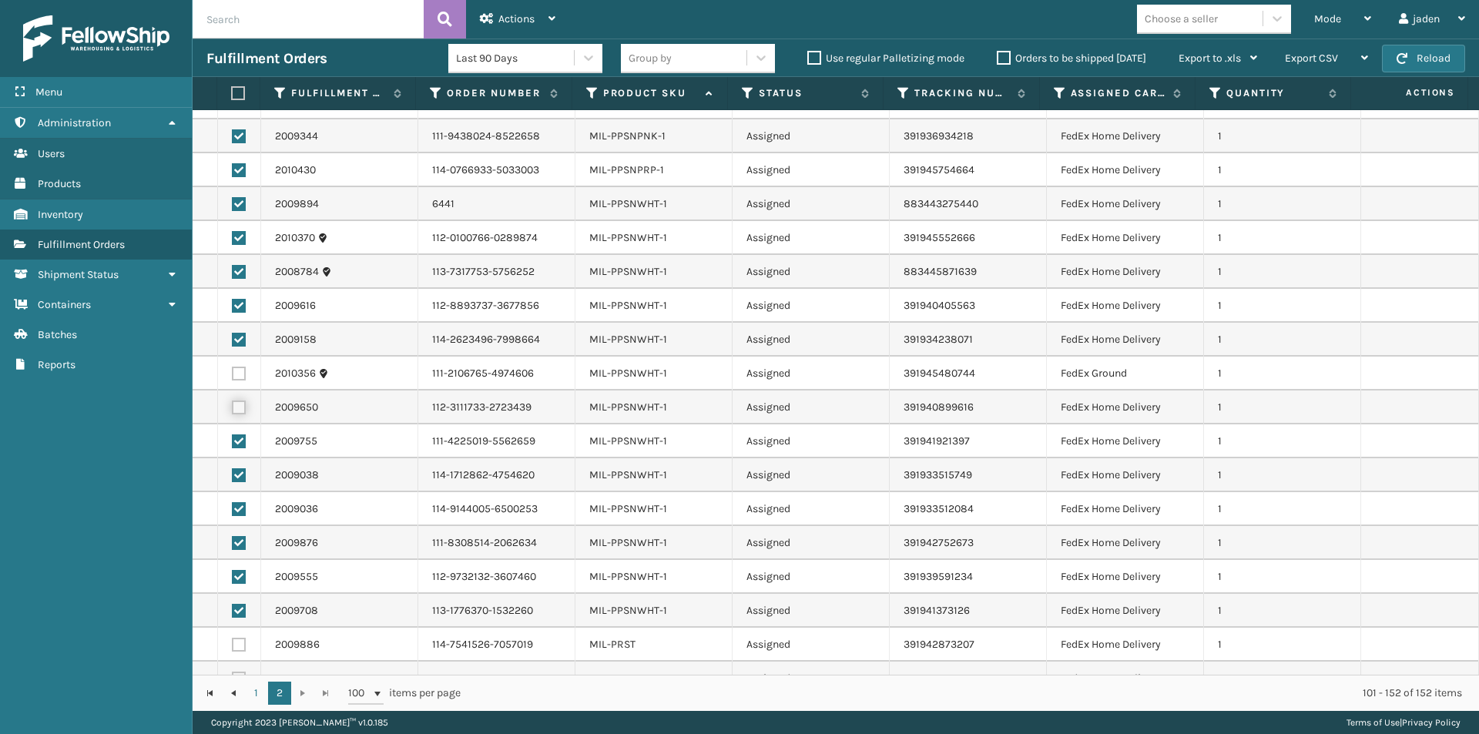
click at [233, 404] on input "checkbox" at bounding box center [232, 406] width 1 height 10
checkbox input "true"
click at [239, 374] on label at bounding box center [239, 374] width 14 height 14
click at [233, 374] on input "checkbox" at bounding box center [232, 372] width 1 height 10
checkbox input "true"
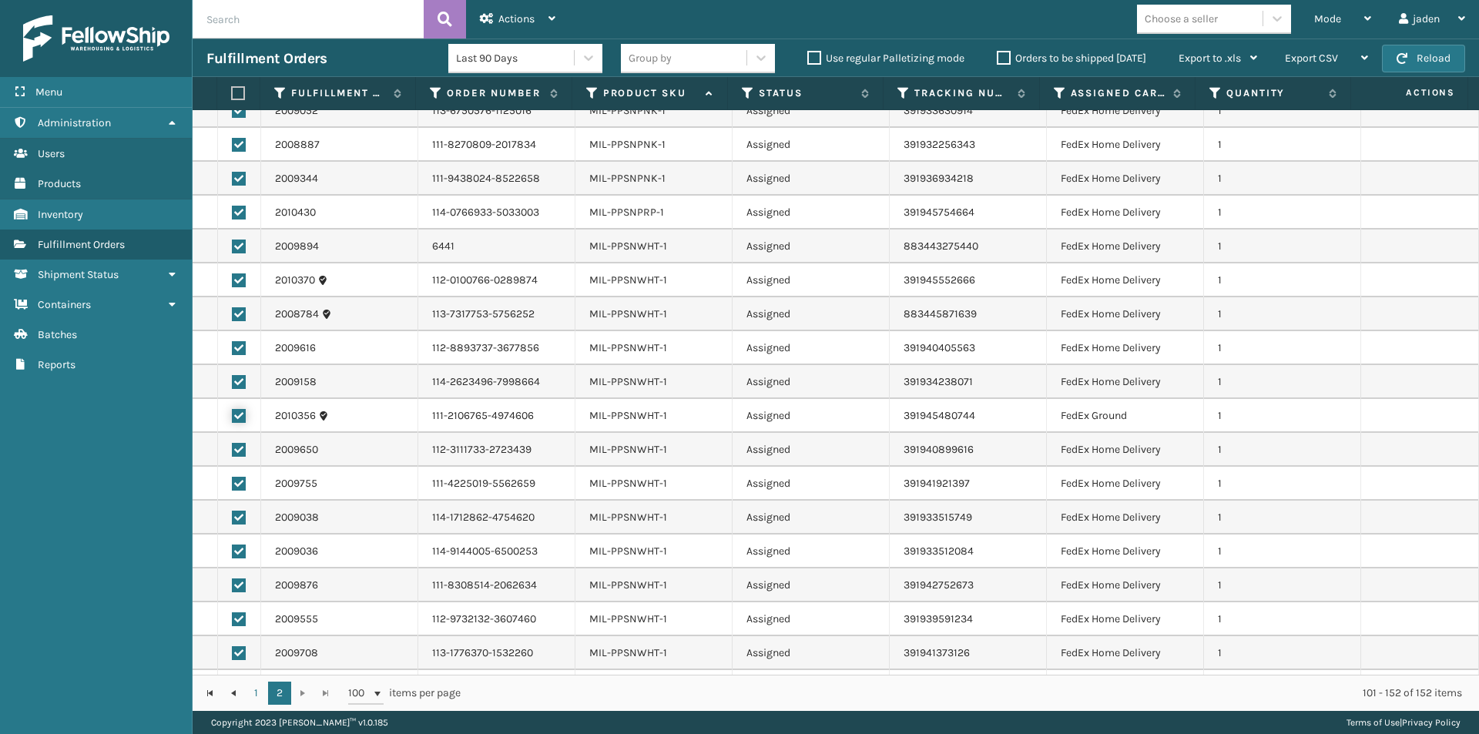
scroll to position [693, 0]
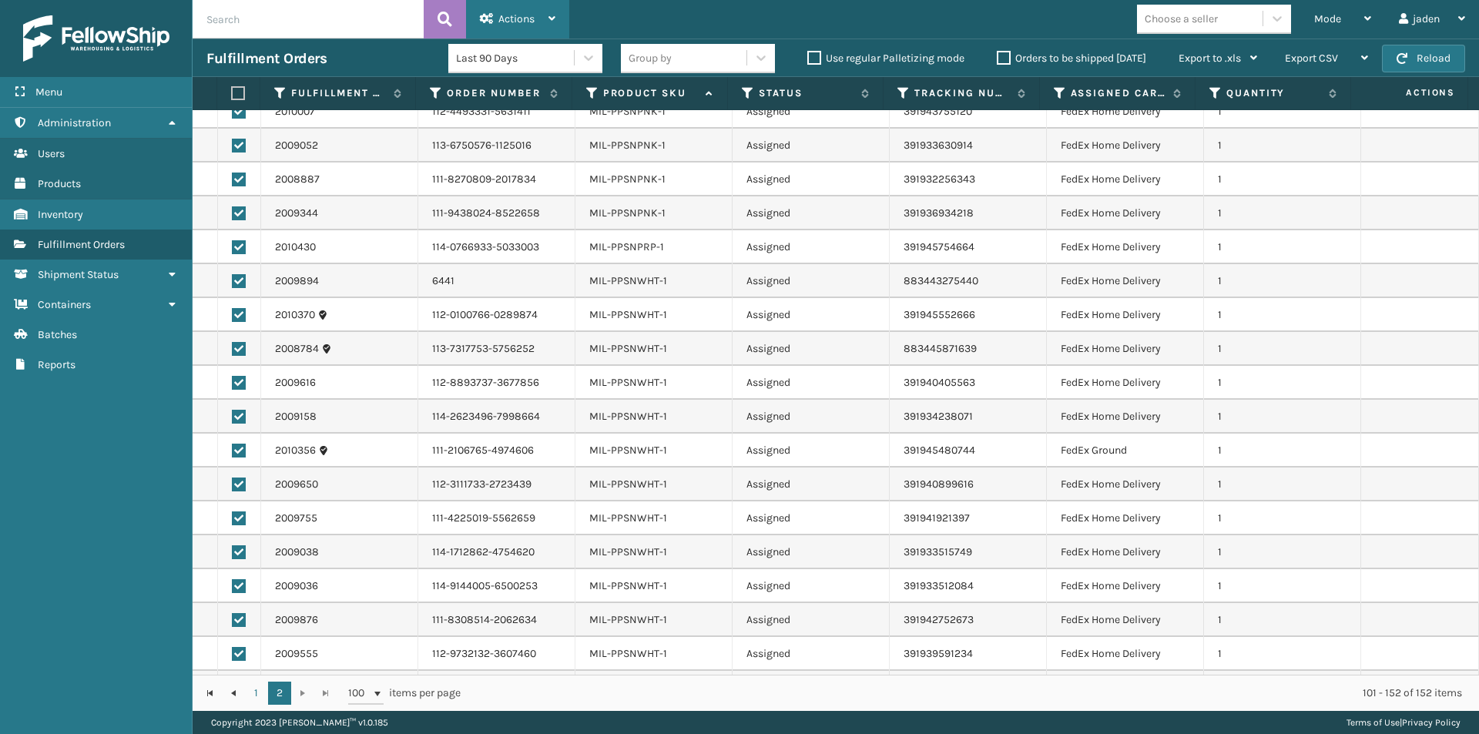
click at [538, 19] on div "Actions" at bounding box center [517, 19] width 75 height 39
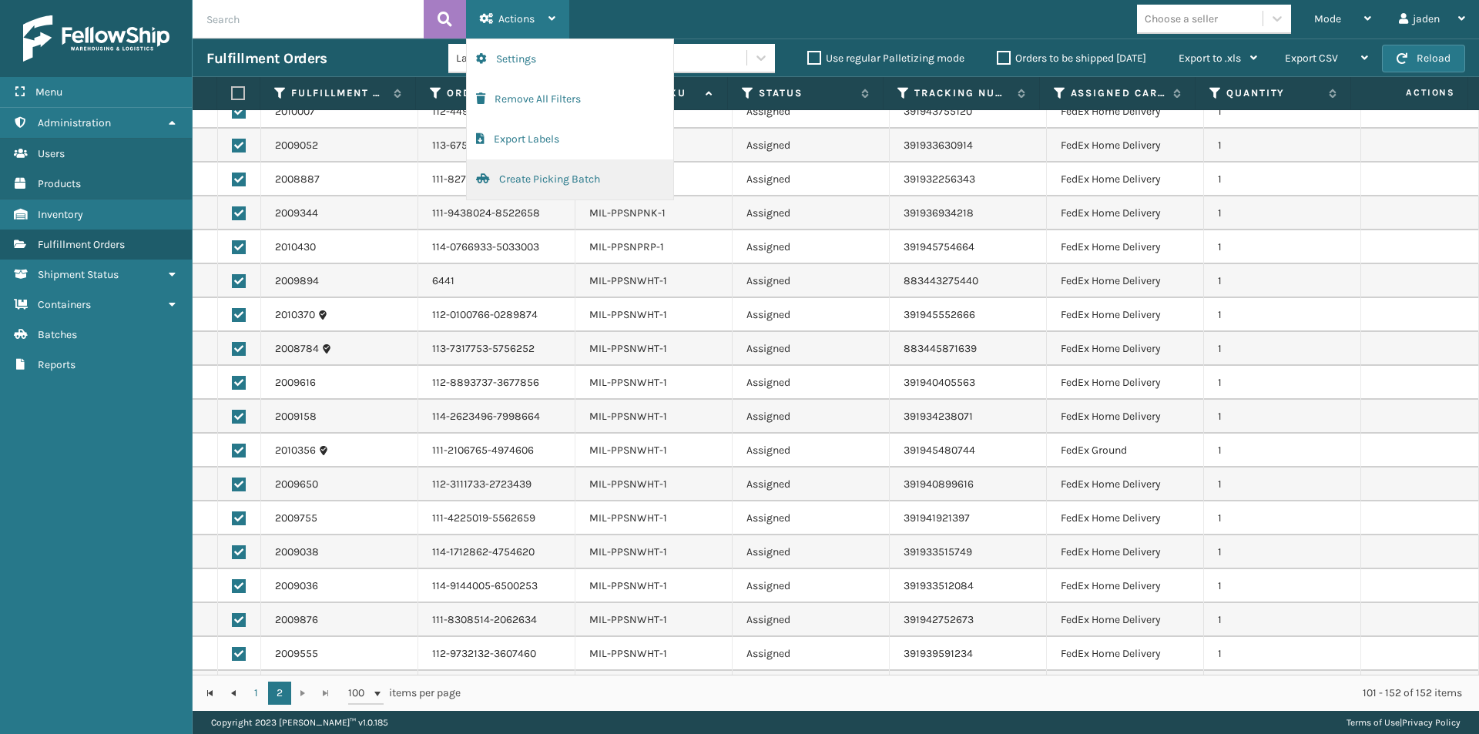
click at [531, 184] on button "Create Picking Batch" at bounding box center [570, 179] width 206 height 40
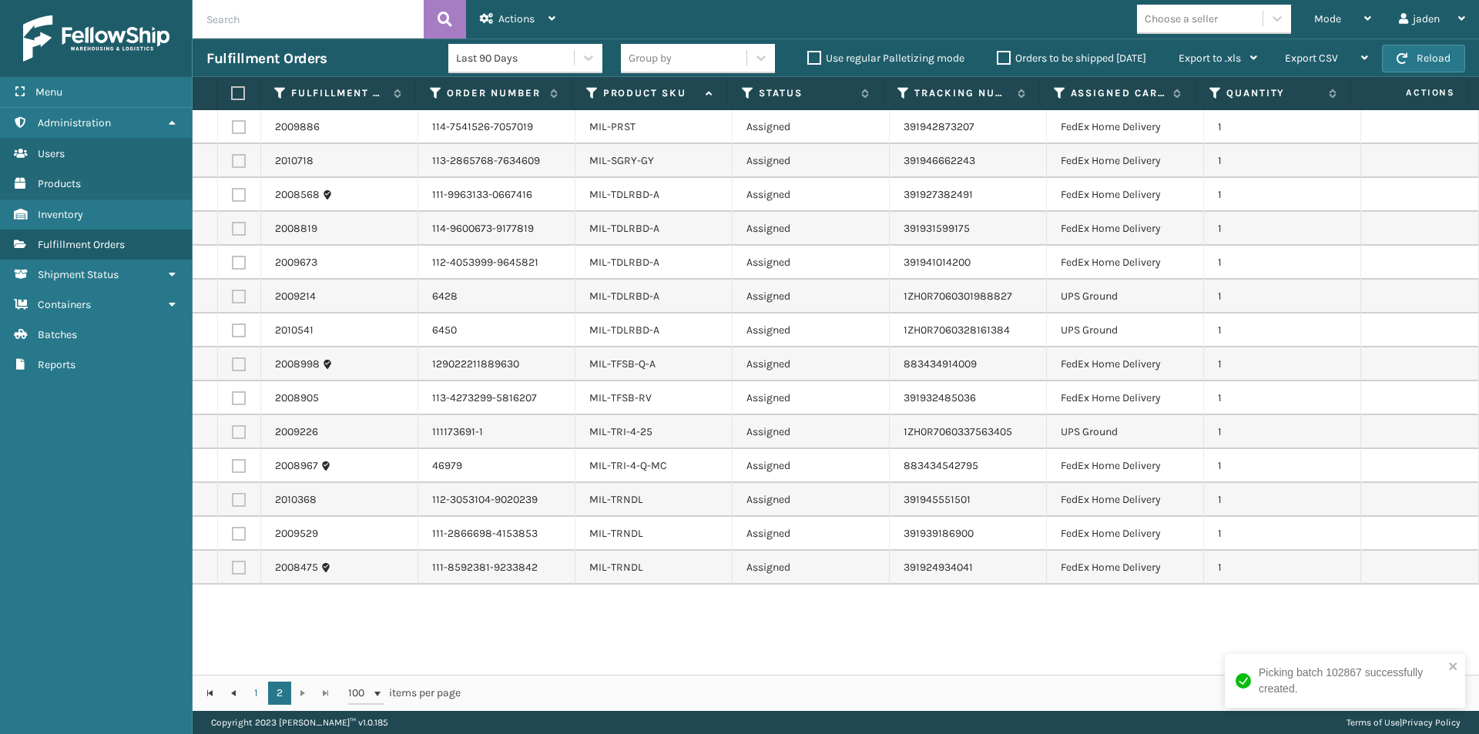
drag, startPoint x: 890, startPoint y: 639, endPoint x: 879, endPoint y: 639, distance: 11.6
drag, startPoint x: 879, startPoint y: 639, endPoint x: 798, endPoint y: 638, distance: 80.9
click at [798, 638] on div "2009886 114-7541526-7057019 MIL-PRST Assigned 391942873207 FedEx Home Delivery …" at bounding box center [836, 392] width 1286 height 565
click at [261, 692] on link "1" at bounding box center [256, 693] width 23 height 23
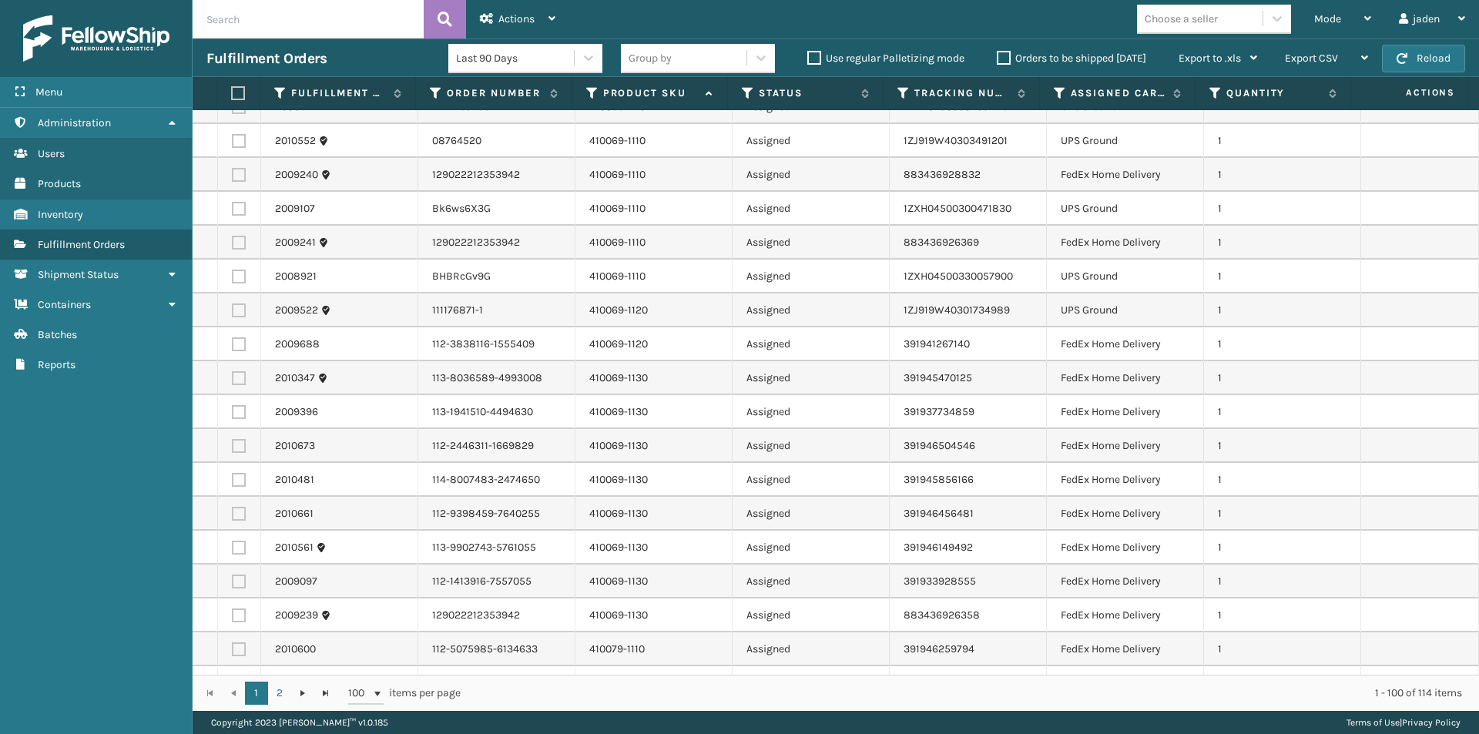
scroll to position [77, 0]
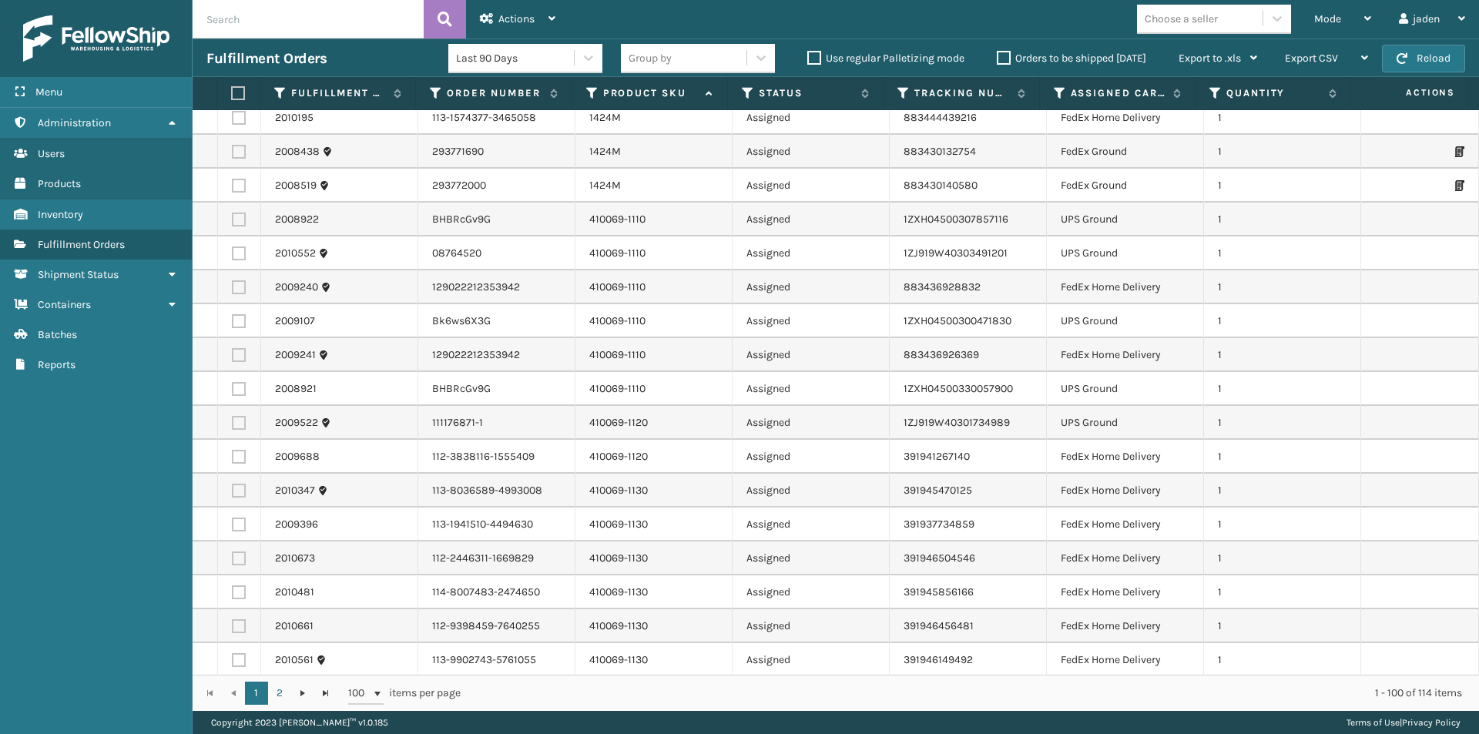
click at [240, 213] on label at bounding box center [239, 220] width 14 height 14
click at [233, 213] on input "checkbox" at bounding box center [232, 218] width 1 height 10
checkbox input "true"
click at [240, 250] on label at bounding box center [239, 253] width 14 height 14
click at [233, 250] on input "checkbox" at bounding box center [232, 251] width 1 height 10
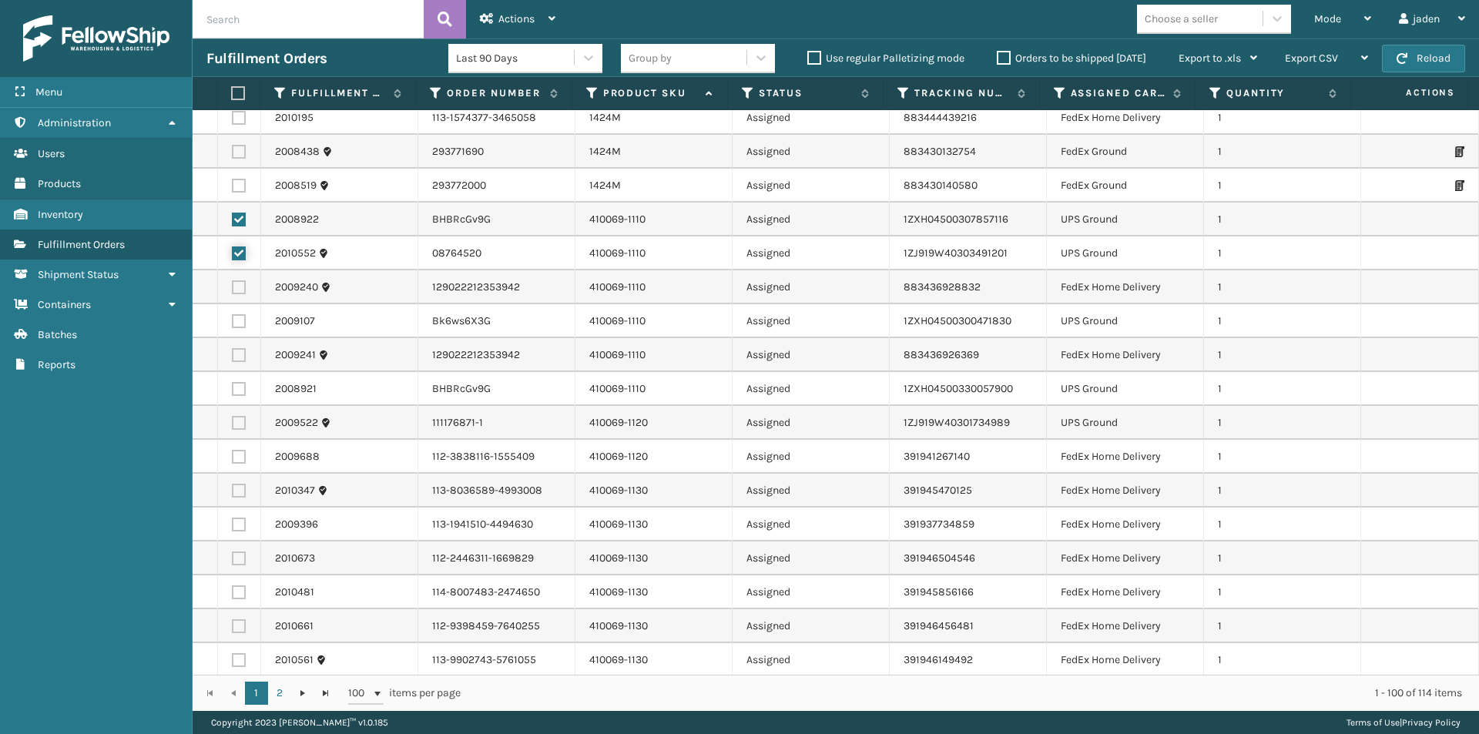
checkbox input "true"
click at [239, 316] on label at bounding box center [239, 321] width 14 height 14
click at [233, 316] on input "checkbox" at bounding box center [232, 319] width 1 height 10
checkbox input "true"
click at [233, 395] on label at bounding box center [239, 389] width 14 height 14
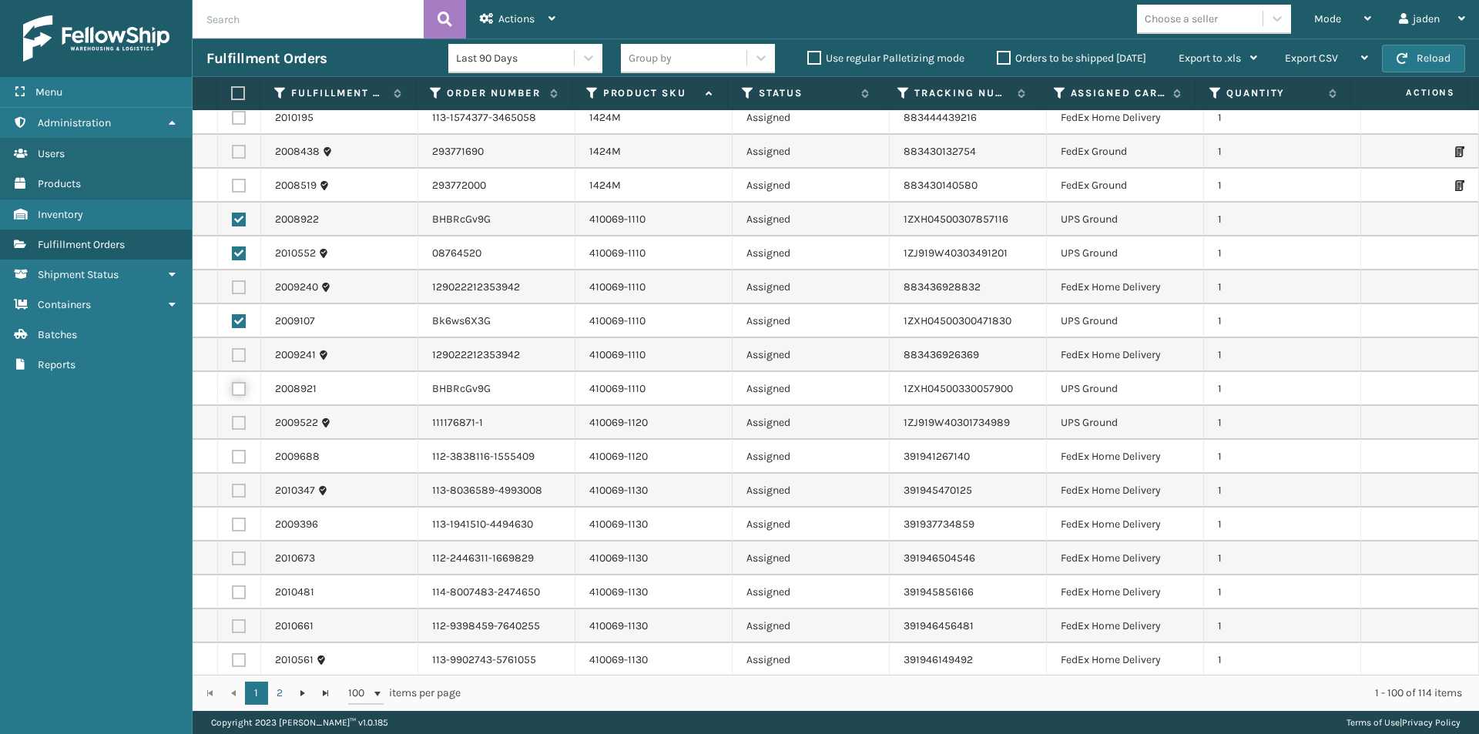
click at [233, 392] on input "checkbox" at bounding box center [232, 387] width 1 height 10
checkbox input "true"
click at [241, 420] on label at bounding box center [239, 423] width 14 height 14
click at [233, 420] on input "checkbox" at bounding box center [232, 421] width 1 height 10
checkbox input "true"
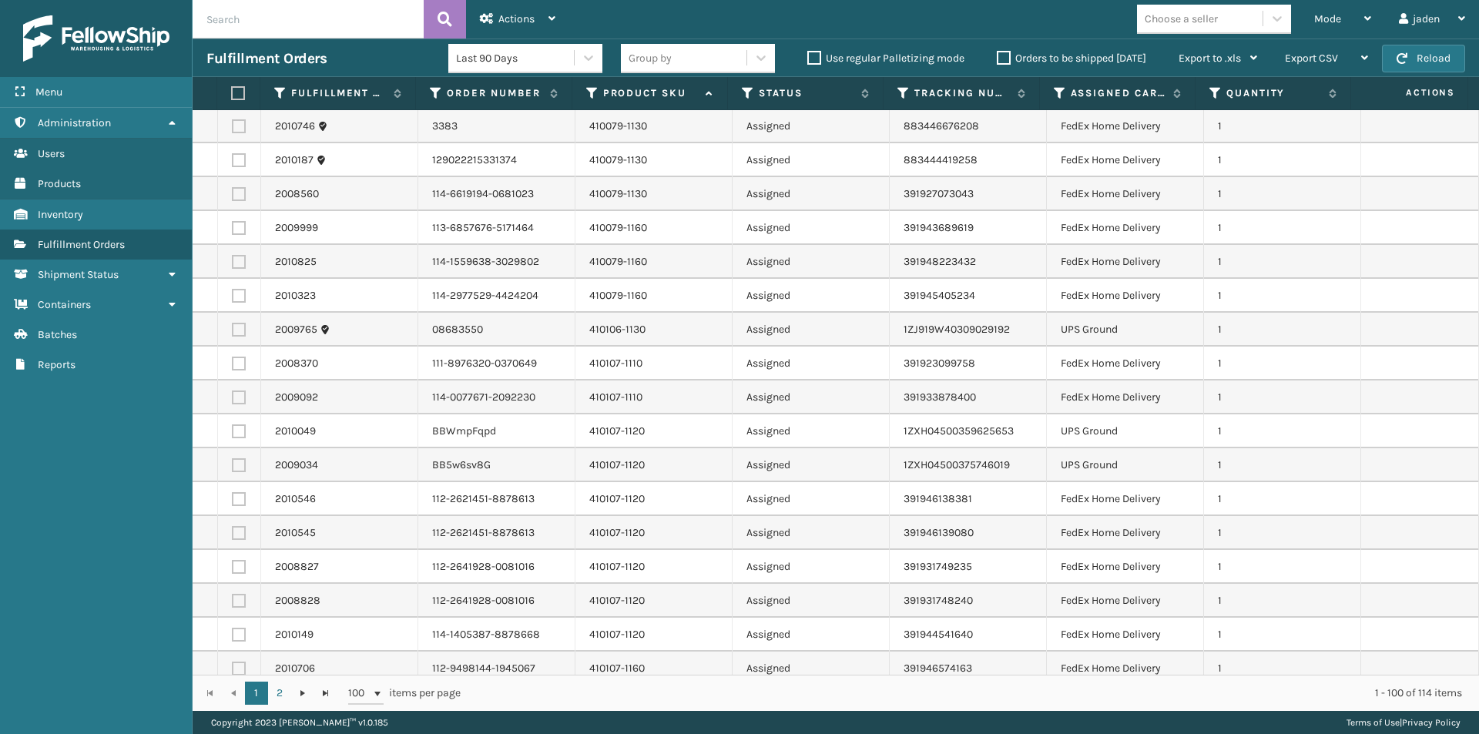
scroll to position [1001, 0]
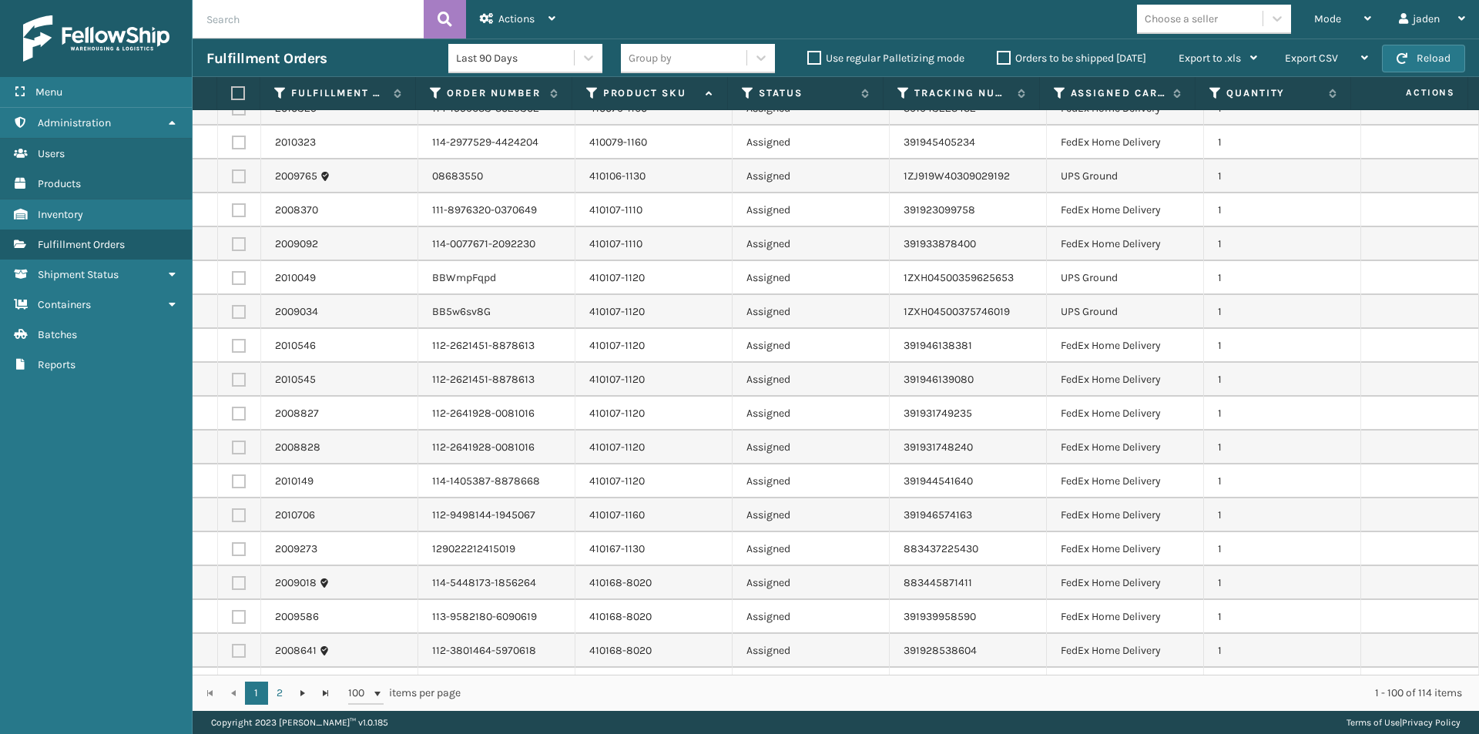
click at [239, 176] on label at bounding box center [239, 176] width 14 height 14
click at [233, 176] on input "checkbox" at bounding box center [232, 174] width 1 height 10
checkbox input "true"
click at [237, 277] on label at bounding box center [239, 278] width 14 height 14
click at [233, 277] on input "checkbox" at bounding box center [232, 276] width 1 height 10
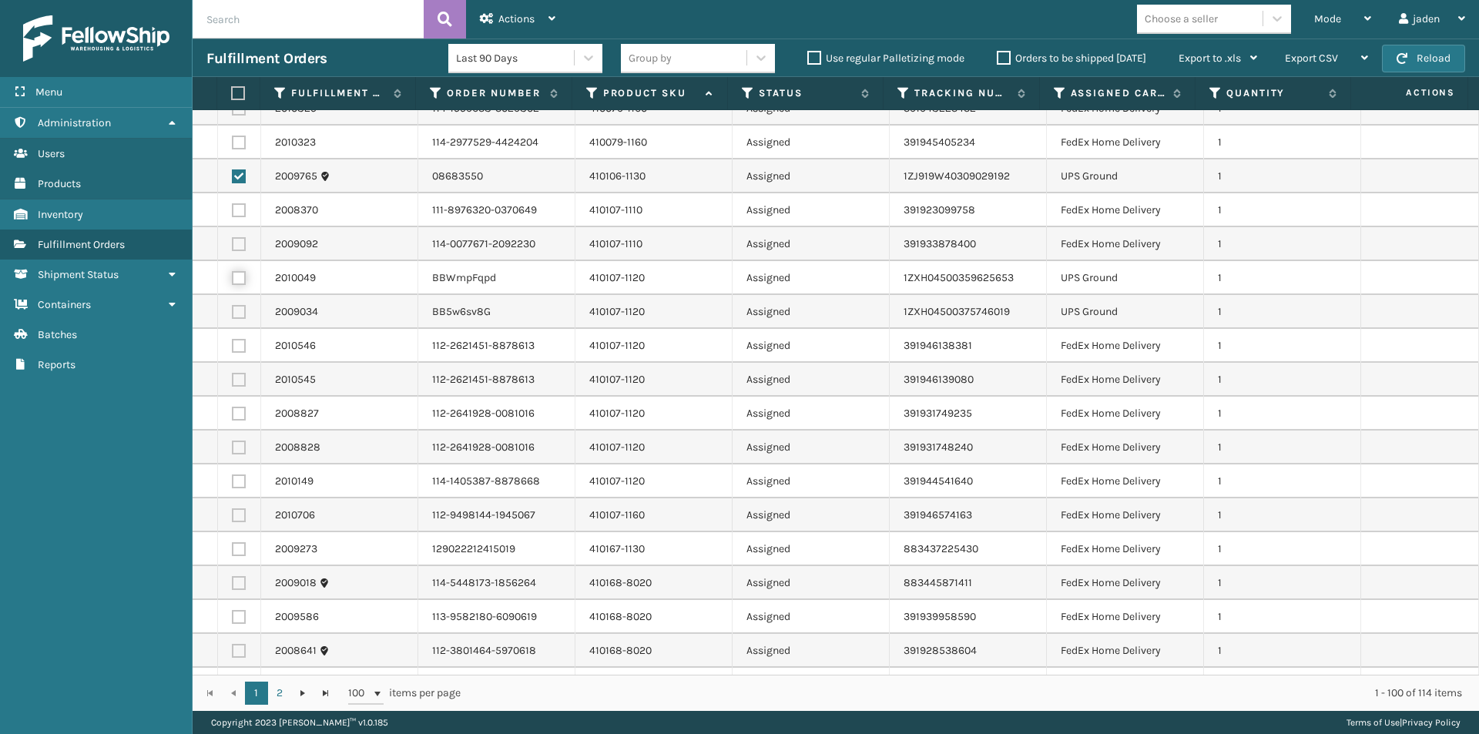
checkbox input "true"
click at [237, 312] on label at bounding box center [239, 312] width 14 height 14
click at [233, 312] on input "checkbox" at bounding box center [232, 310] width 1 height 10
checkbox input "true"
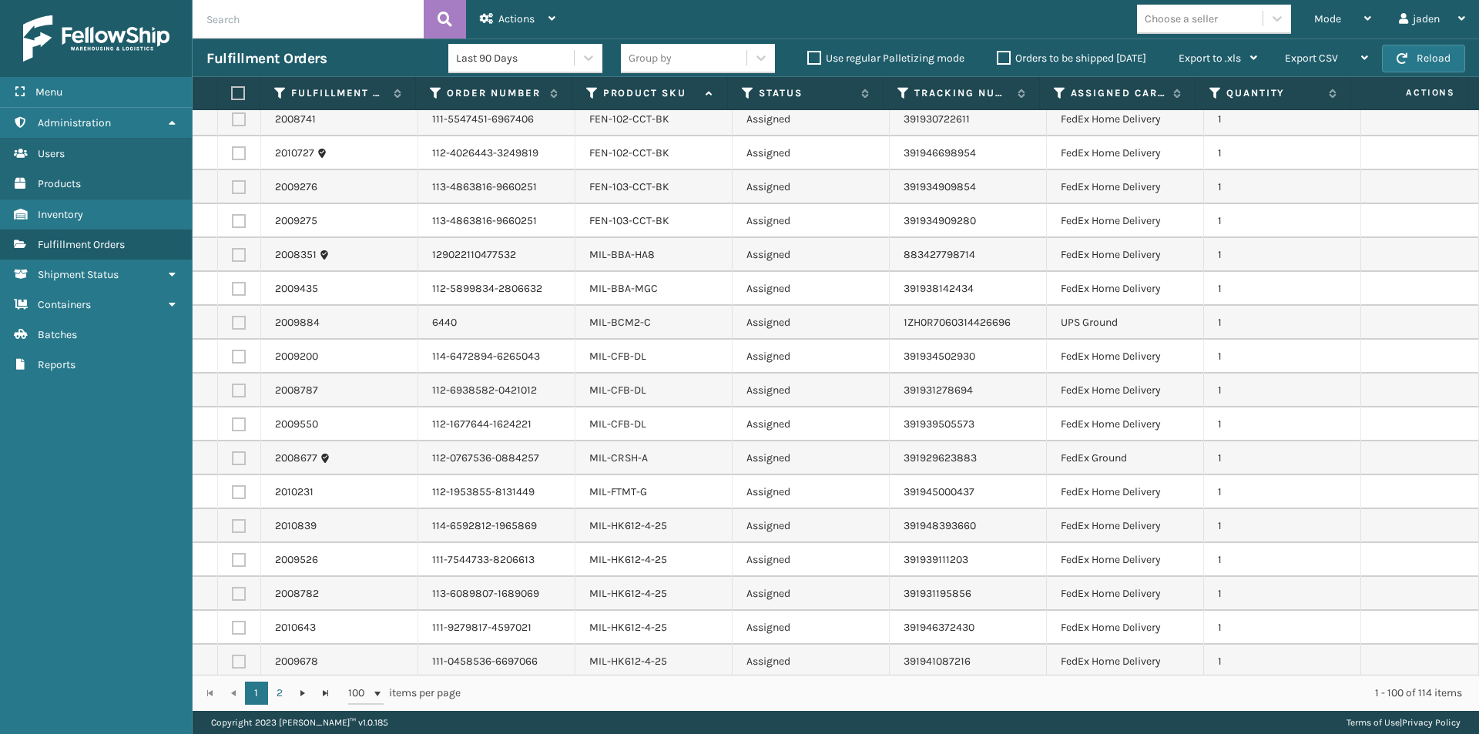
scroll to position [2234, 0]
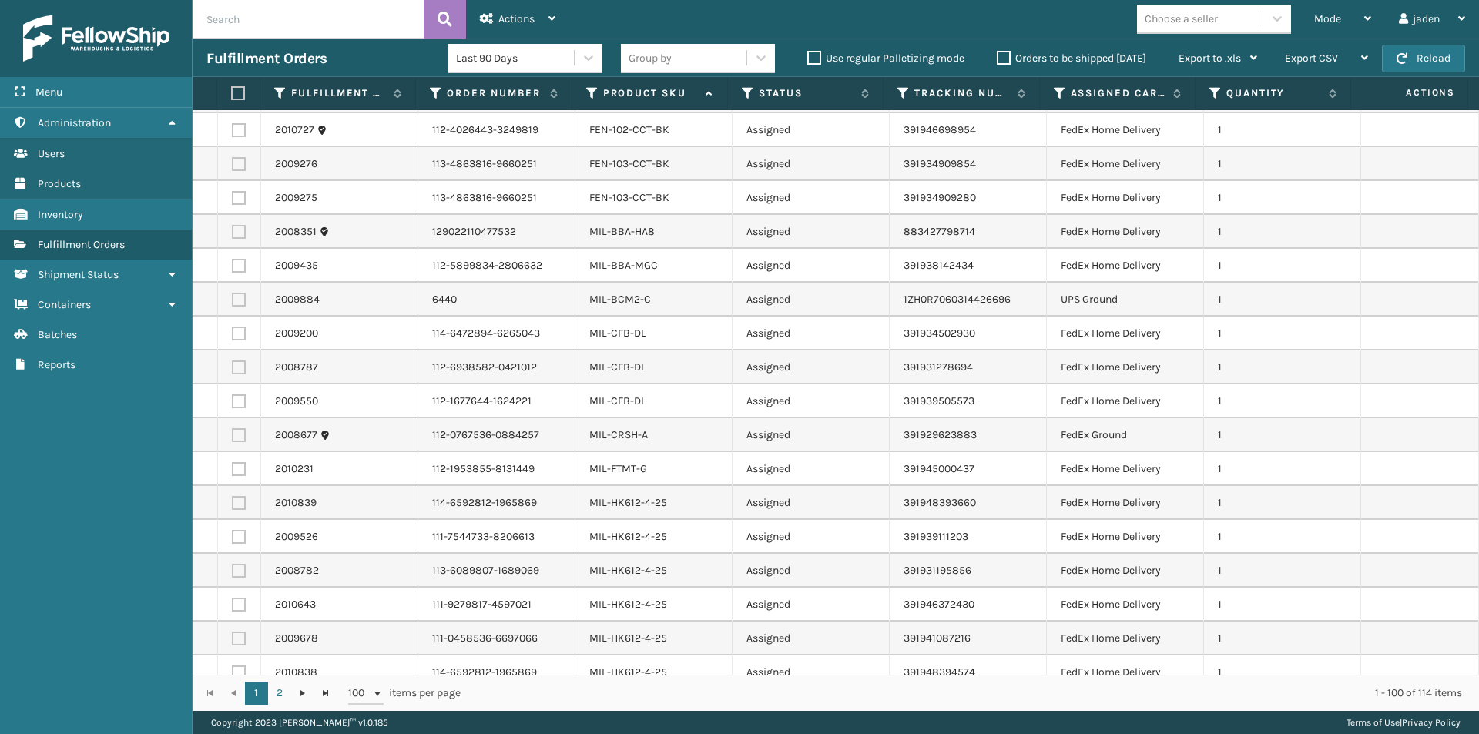
click at [234, 302] on label at bounding box center [239, 300] width 14 height 14
click at [233, 302] on input "checkbox" at bounding box center [232, 298] width 1 height 10
checkbox input "true"
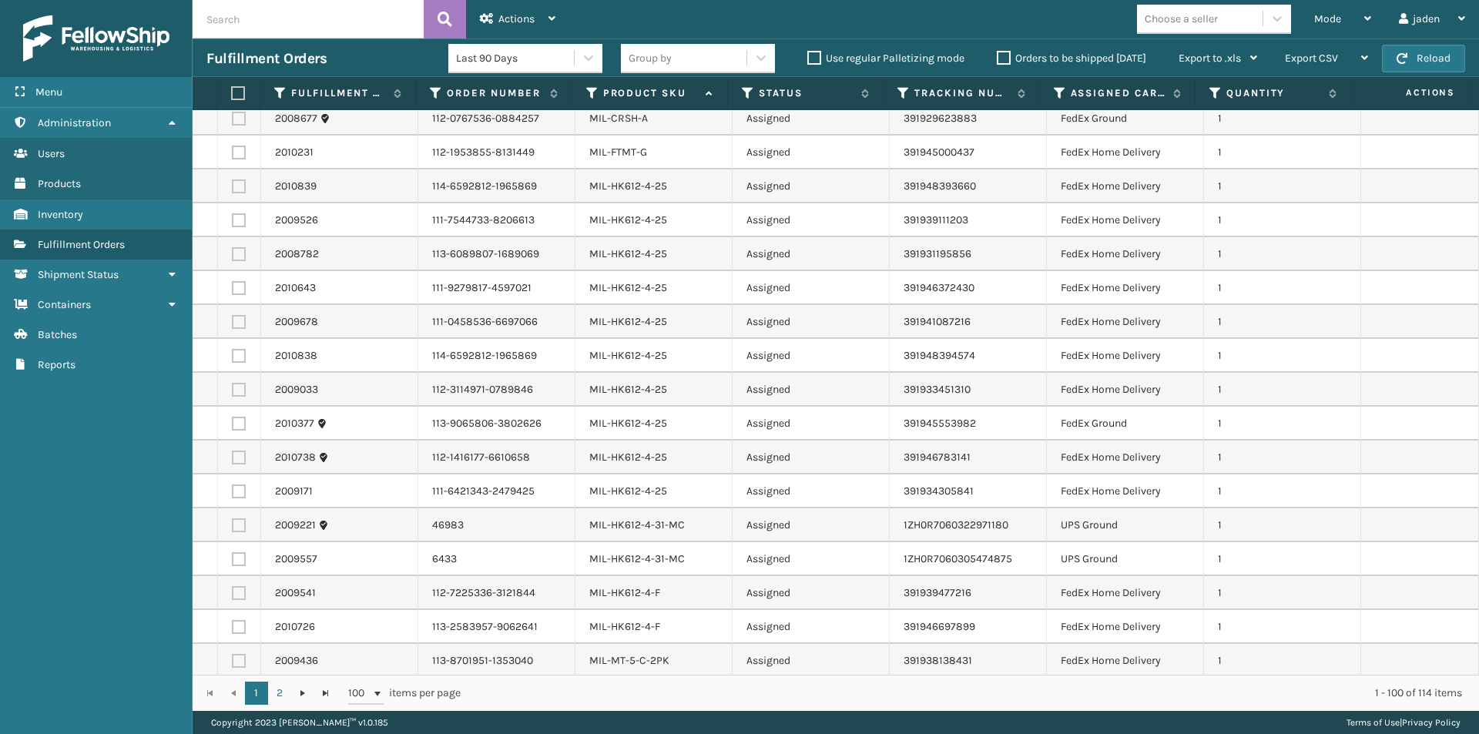
scroll to position [2696, 0]
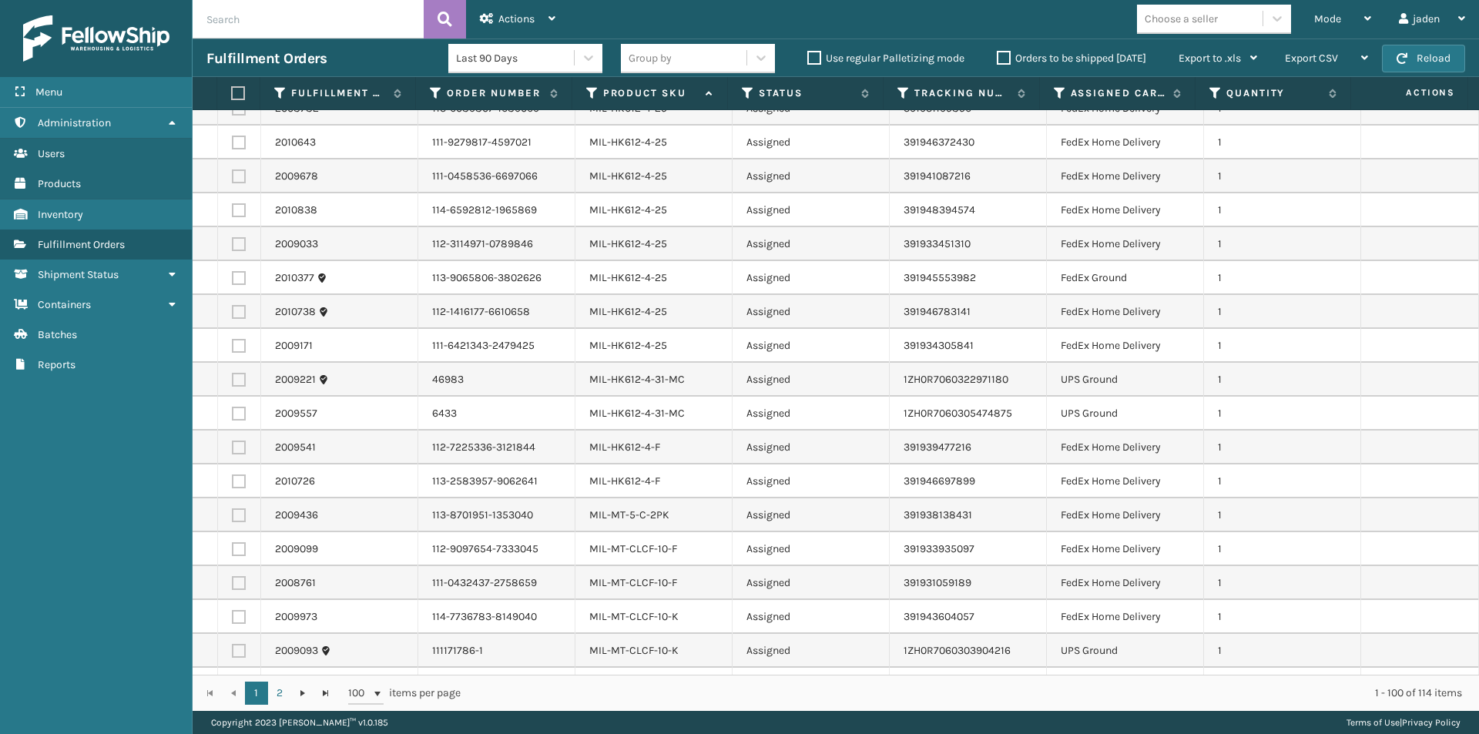
click at [235, 381] on label at bounding box center [239, 380] width 14 height 14
click at [233, 381] on input "checkbox" at bounding box center [232, 378] width 1 height 10
checkbox input "true"
click at [232, 415] on label at bounding box center [239, 414] width 14 height 14
click at [232, 415] on input "checkbox" at bounding box center [232, 412] width 1 height 10
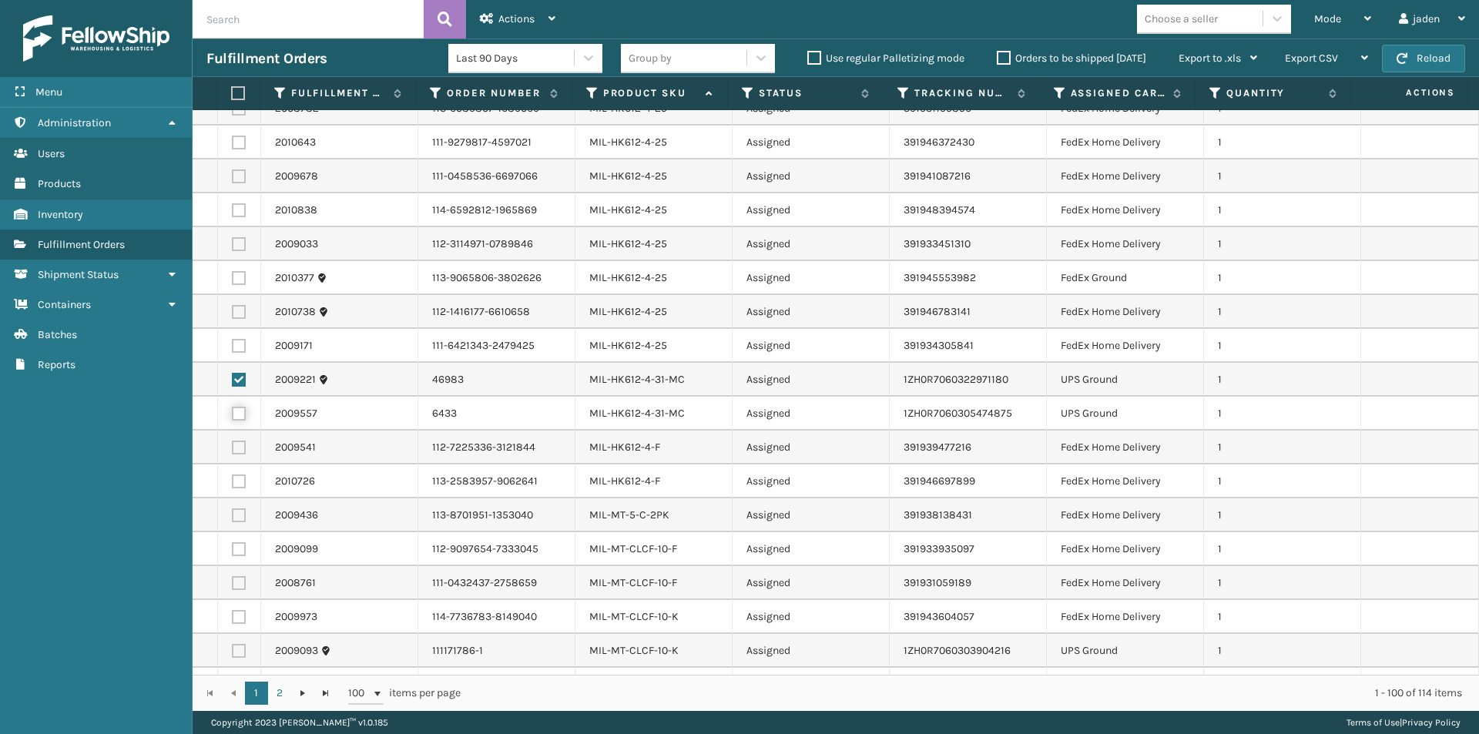
checkbox input "true"
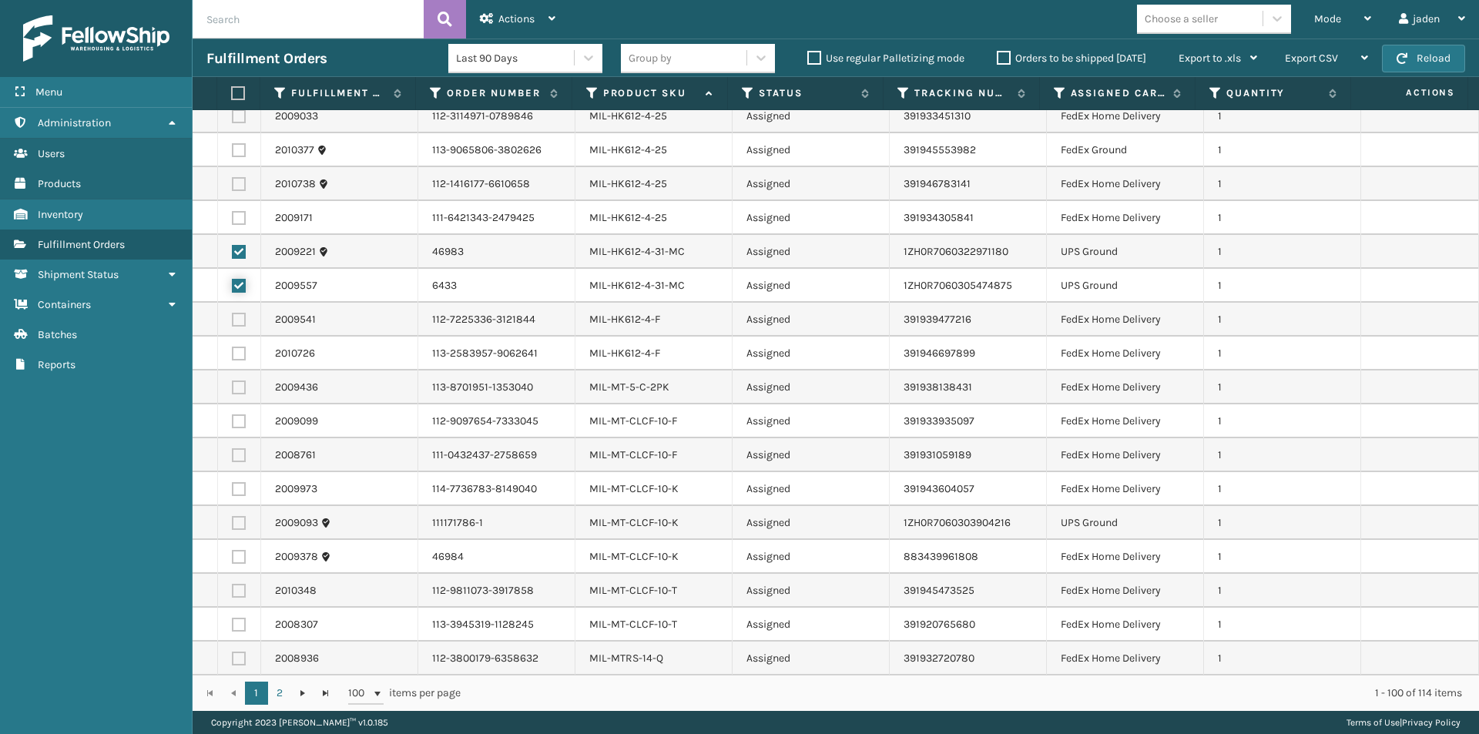
scroll to position [2825, 0]
click at [232, 522] on label at bounding box center [239, 522] width 14 height 14
click at [232, 522] on input "checkbox" at bounding box center [232, 520] width 1 height 10
checkbox input "true"
click at [502, 19] on span "Actions" at bounding box center [516, 18] width 36 height 13
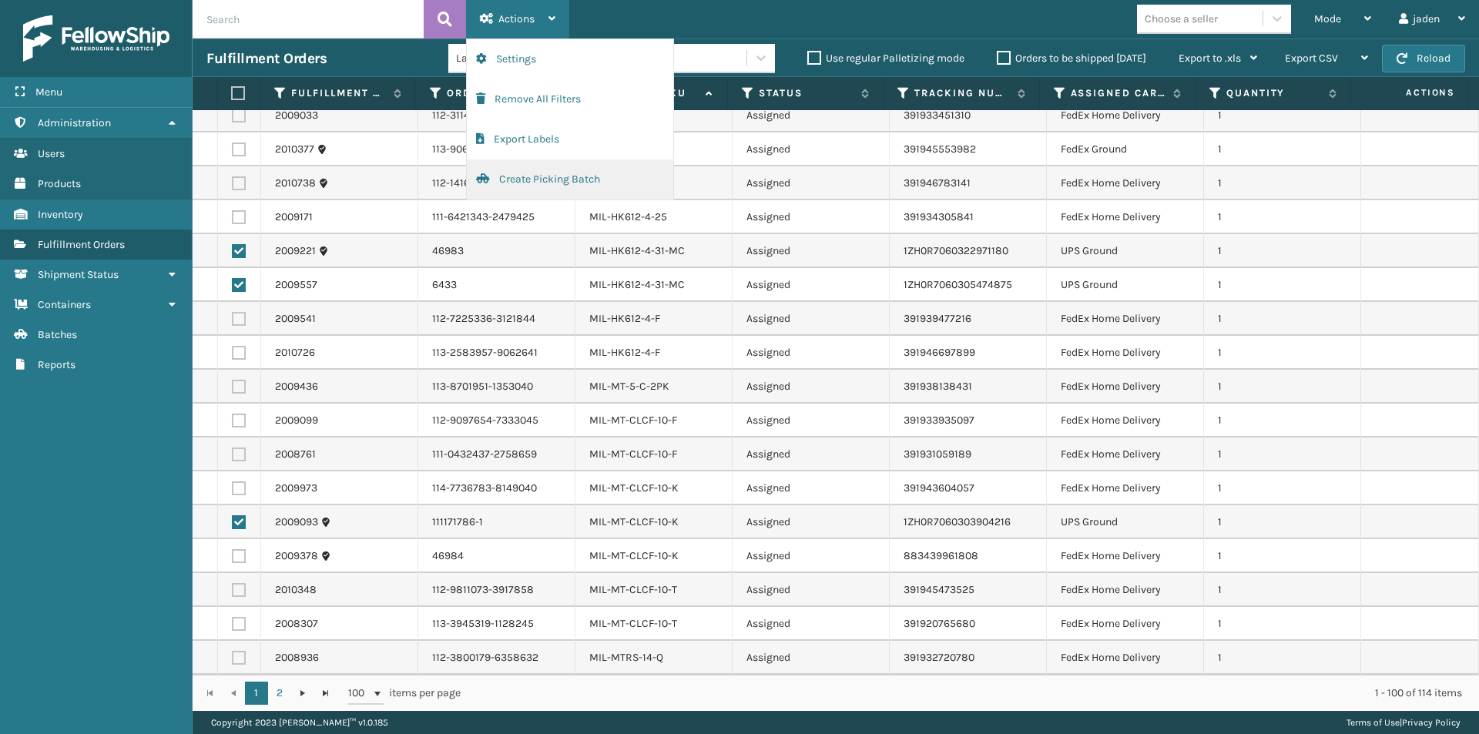
click at [483, 187] on button "Create Picking Batch" at bounding box center [570, 179] width 206 height 40
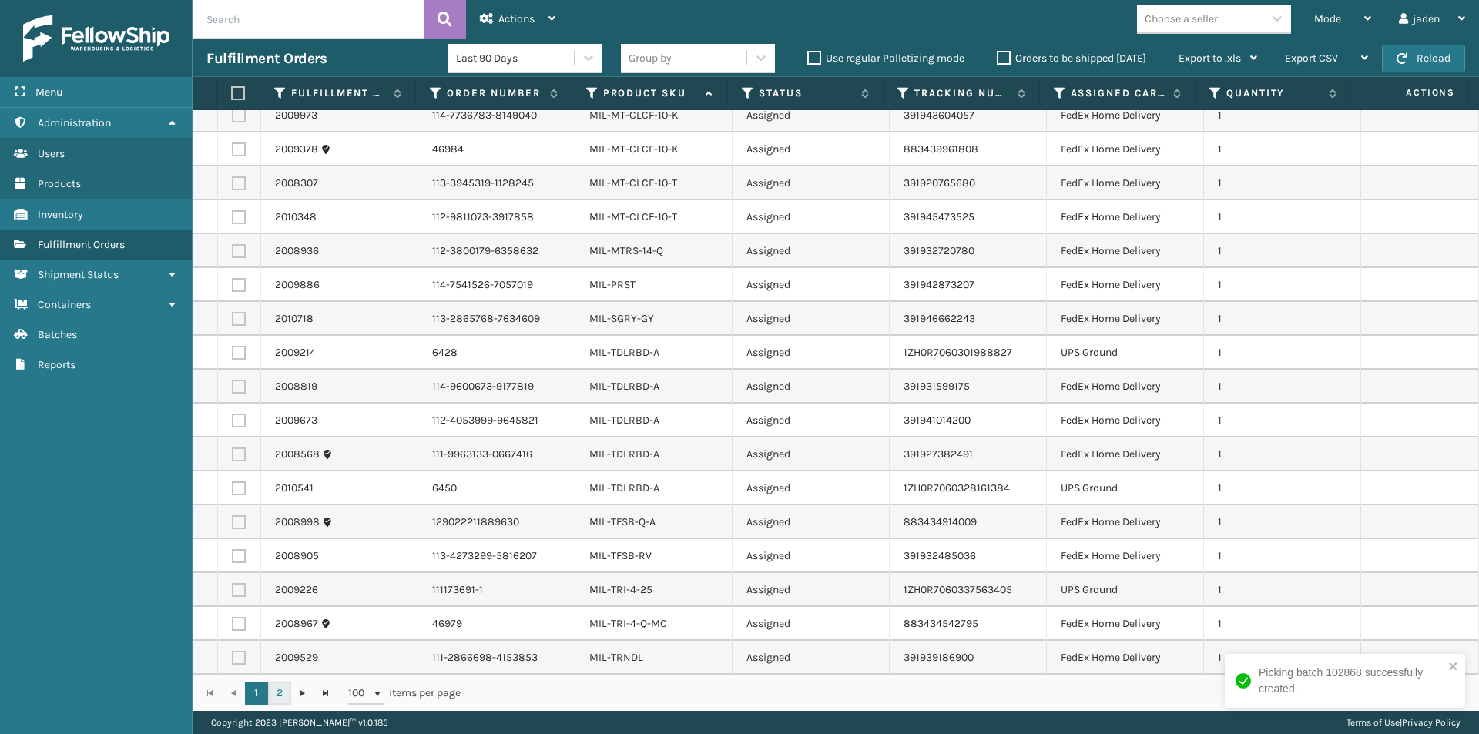
click at [280, 692] on link "2" at bounding box center [279, 693] width 23 height 23
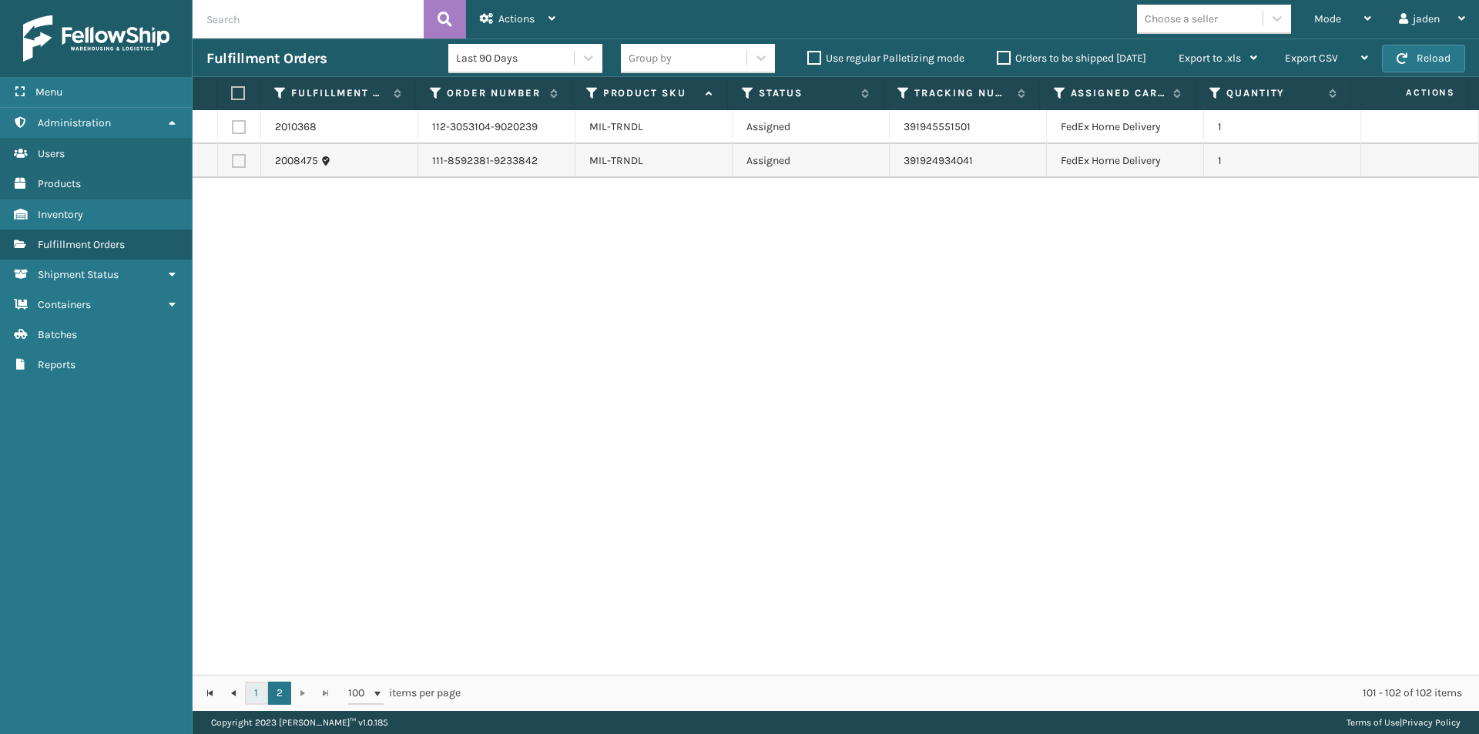
click at [255, 692] on link "1" at bounding box center [256, 693] width 23 height 23
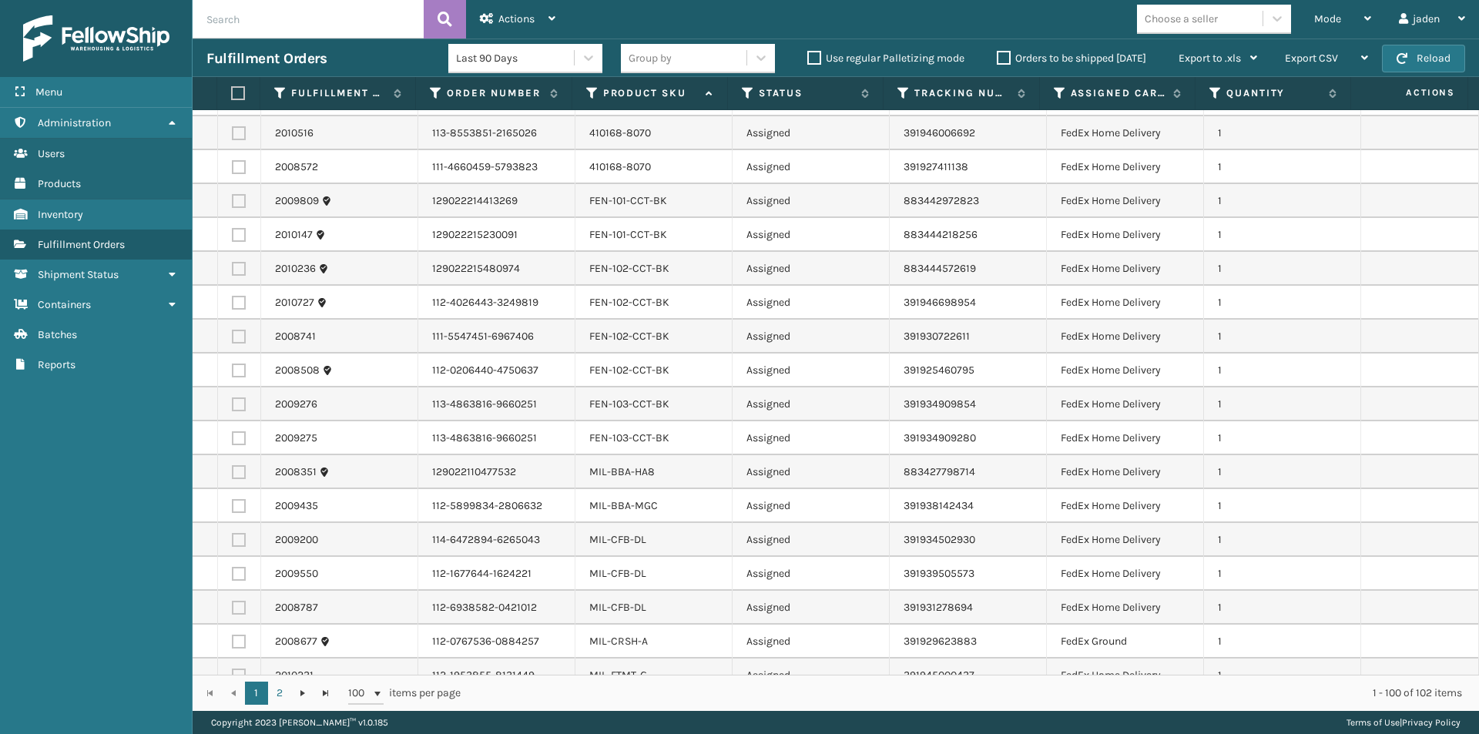
scroll to position [2825, 0]
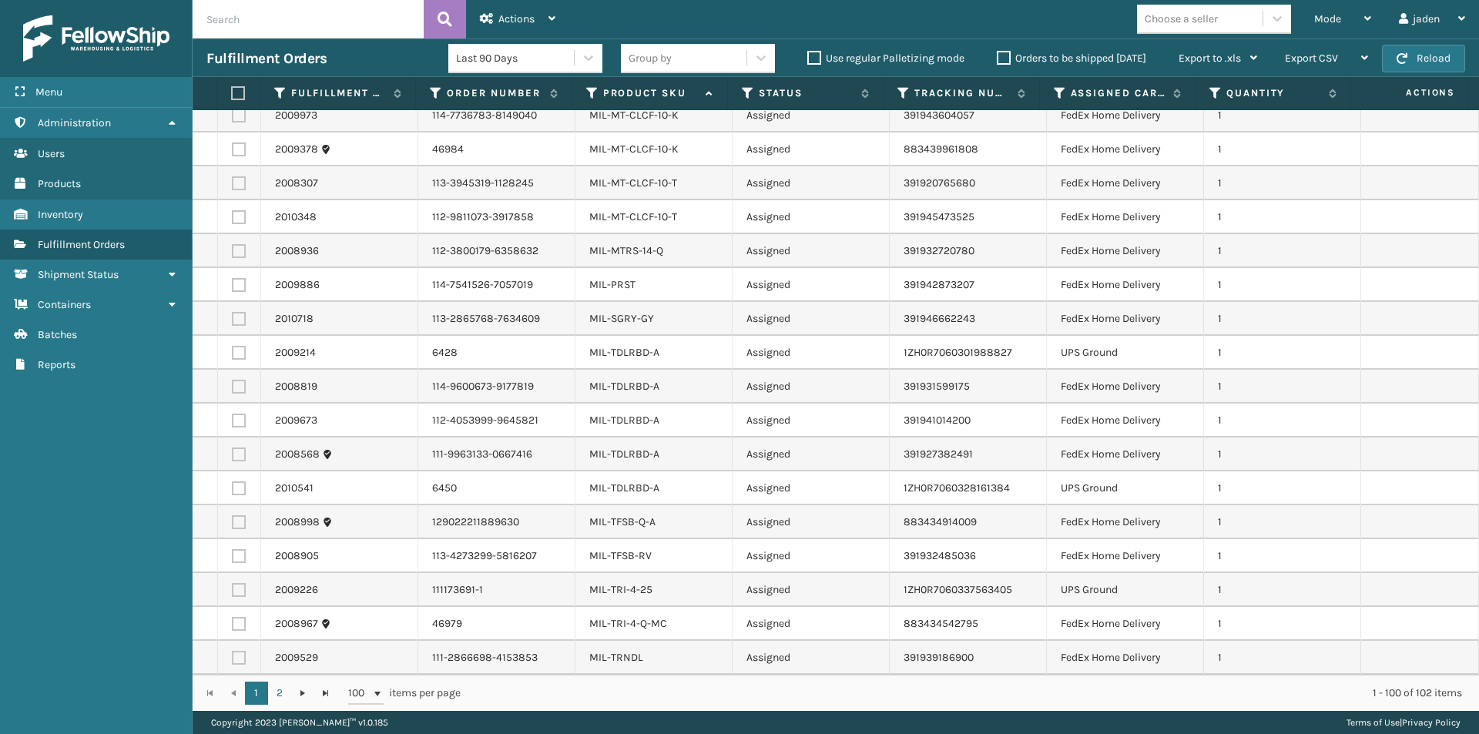
click at [232, 352] on label at bounding box center [239, 353] width 14 height 14
click at [232, 352] on input "checkbox" at bounding box center [232, 351] width 1 height 10
checkbox input "true"
click at [242, 488] on label at bounding box center [239, 488] width 14 height 14
click at [233, 488] on input "checkbox" at bounding box center [232, 486] width 1 height 10
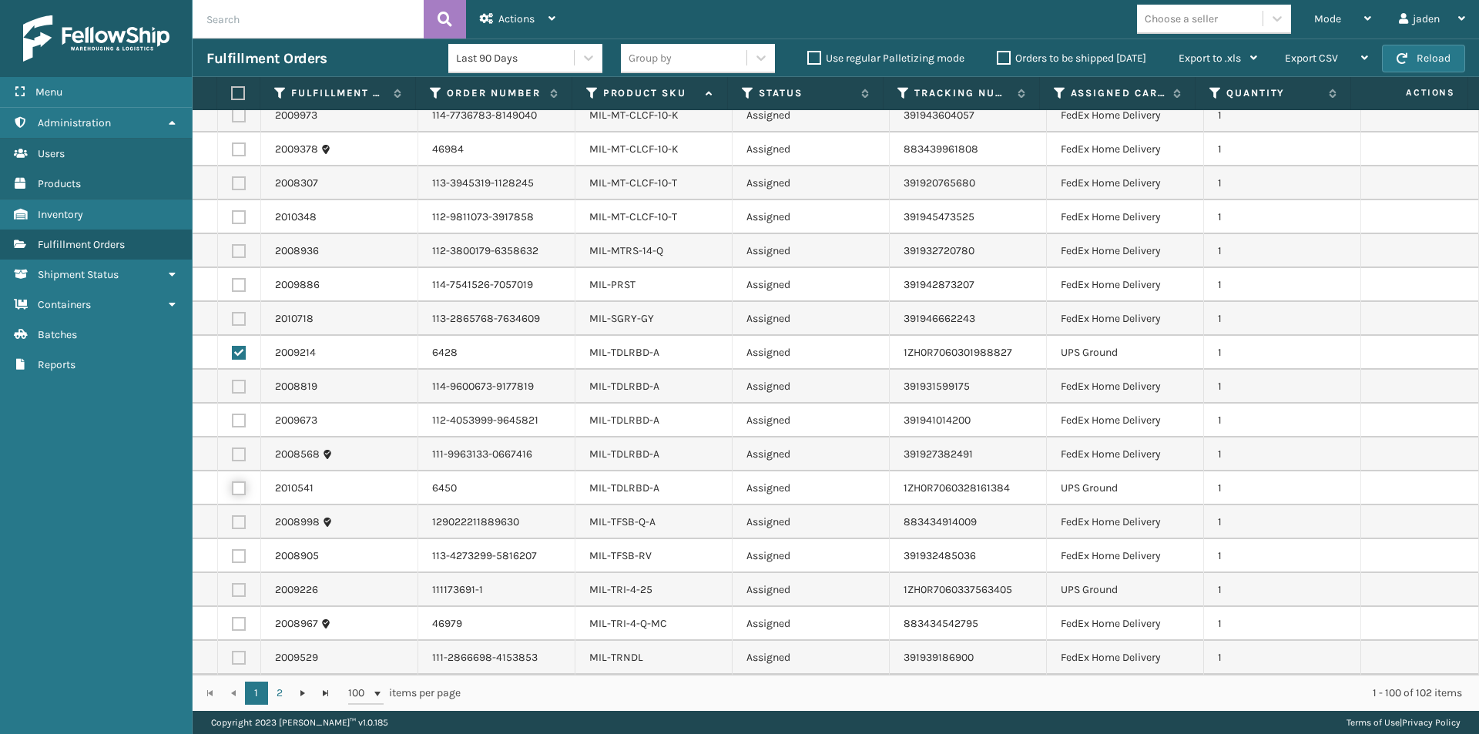
checkbox input "true"
click at [235, 591] on label at bounding box center [239, 590] width 14 height 14
click at [233, 591] on input "checkbox" at bounding box center [232, 588] width 1 height 10
checkbox input "true"
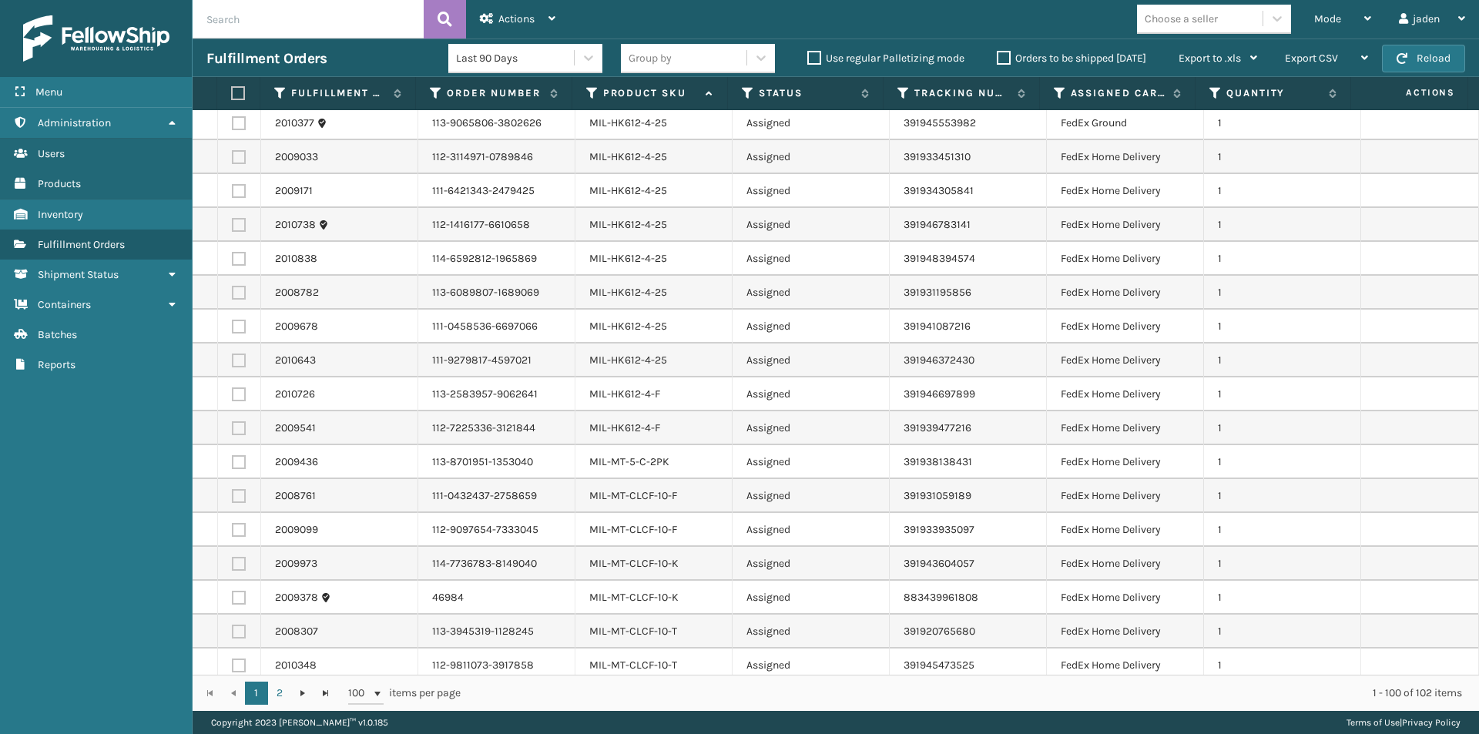
scroll to position [2208, 0]
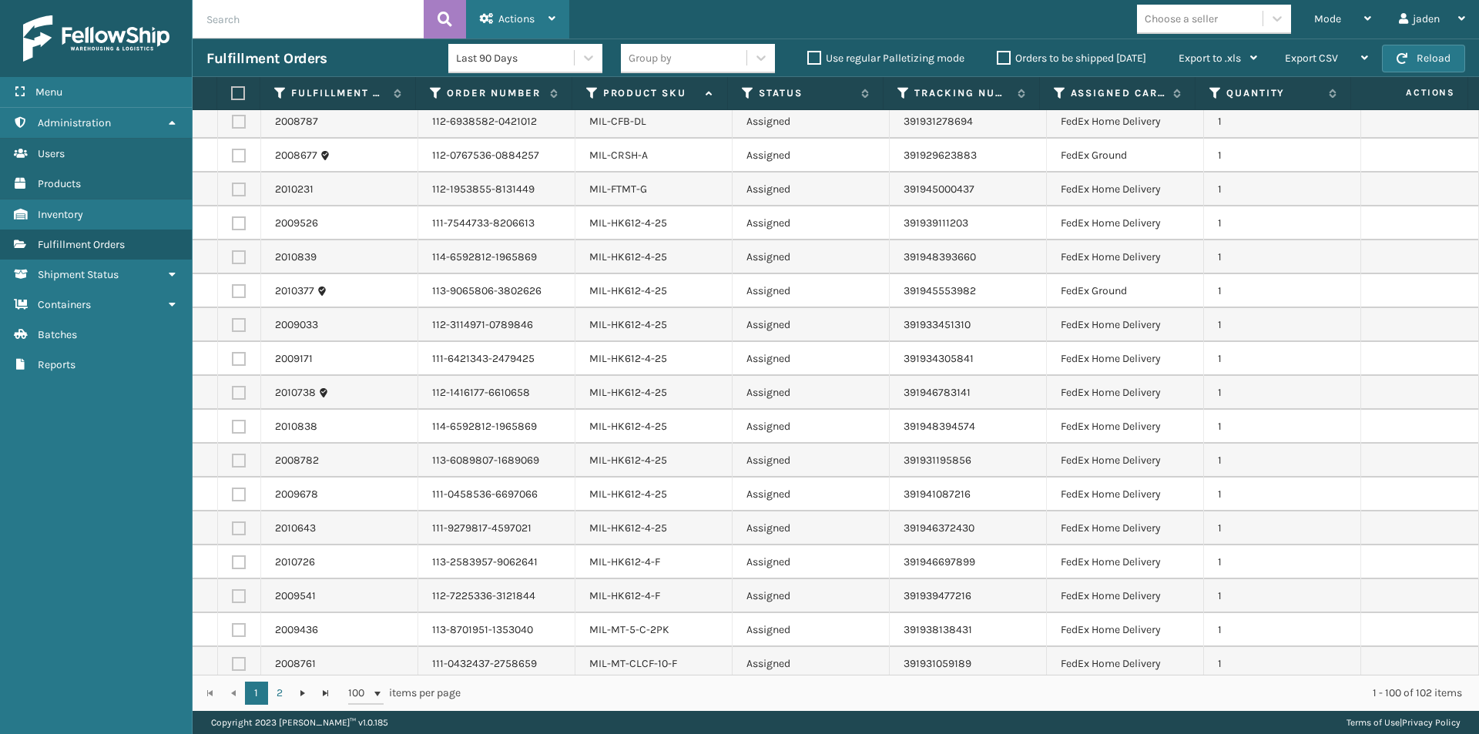
click at [522, 18] on span "Actions" at bounding box center [516, 18] width 36 height 13
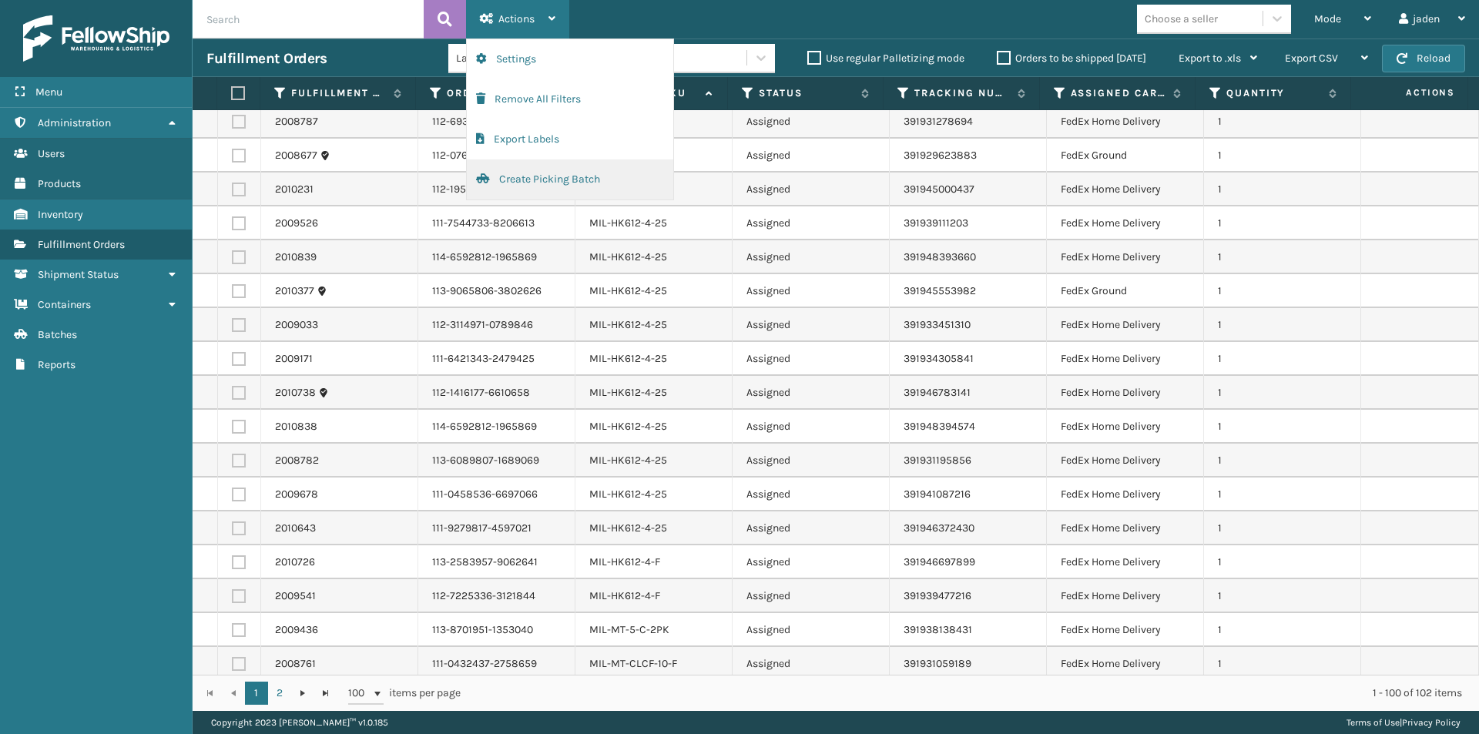
click at [511, 184] on button "Create Picking Batch" at bounding box center [570, 179] width 206 height 40
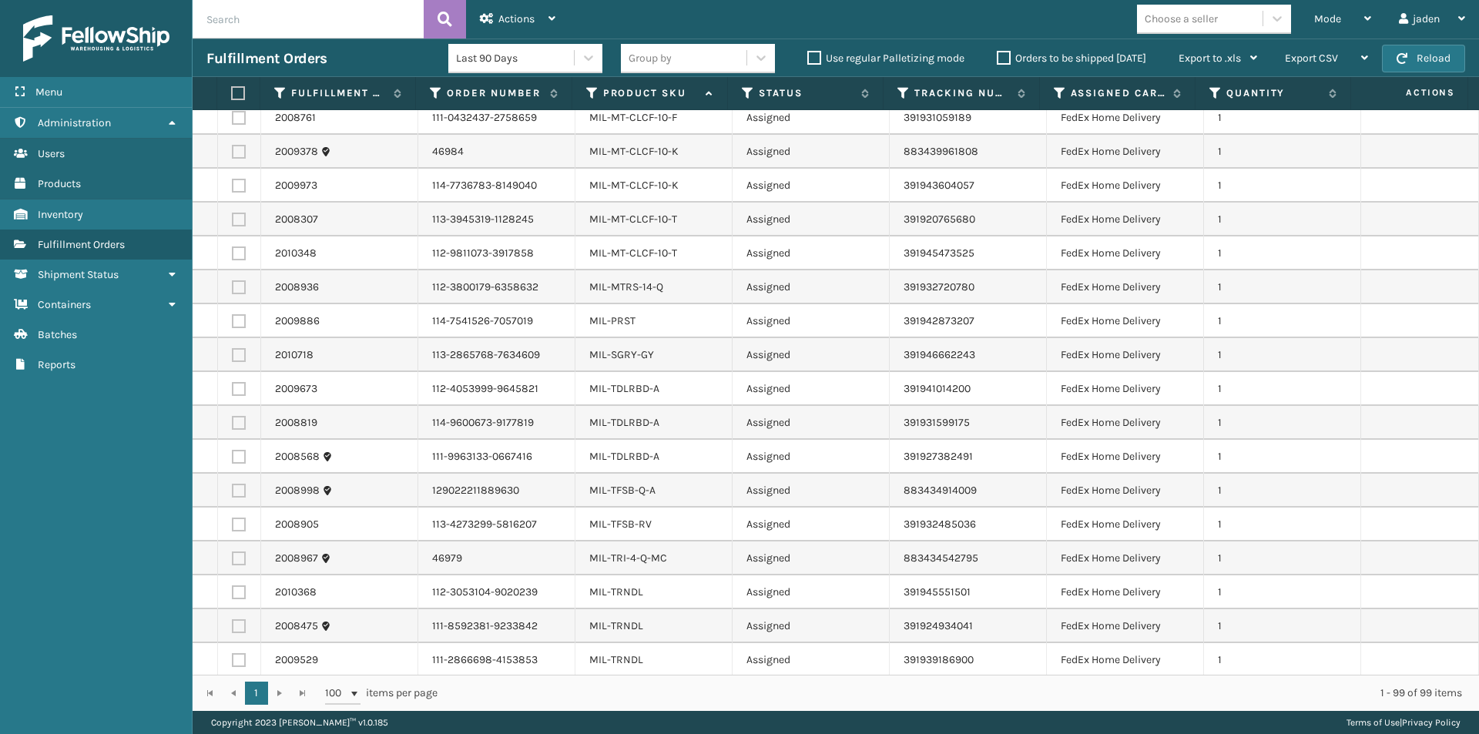
scroll to position [2791, 0]
